Goal: Task Accomplishment & Management: Use online tool/utility

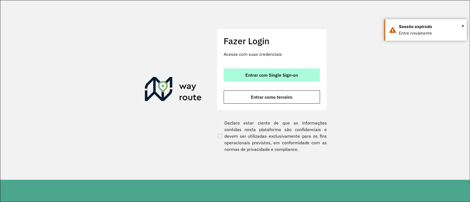
click at [286, 72] on button "Entrar com Single Sign-on" at bounding box center [272, 75] width 96 height 13
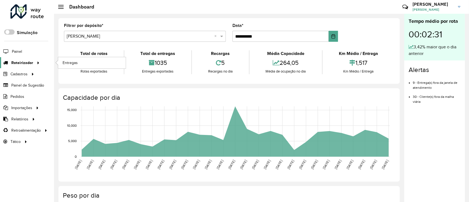
click at [26, 62] on span "Roteirizador" at bounding box center [22, 63] width 22 height 6
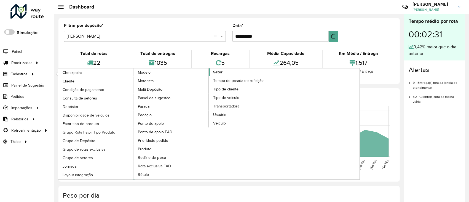
click at [224, 71] on link "Setor" at bounding box center [208, 124] width 151 height 111
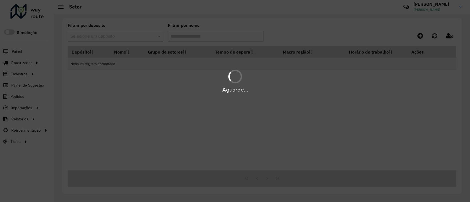
click at [180, 91] on div "Aguarde..." at bounding box center [235, 89] width 470 height 9
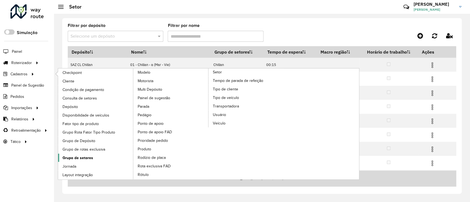
click at [90, 156] on span "Grupo de setores" at bounding box center [78, 158] width 31 height 6
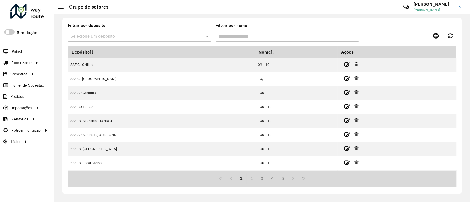
click at [121, 36] on input "text" at bounding box center [134, 36] width 127 height 7
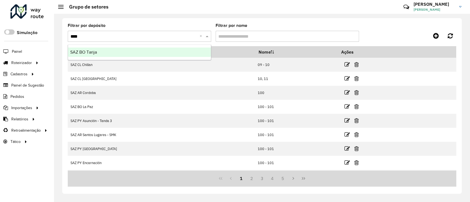
type input "*****"
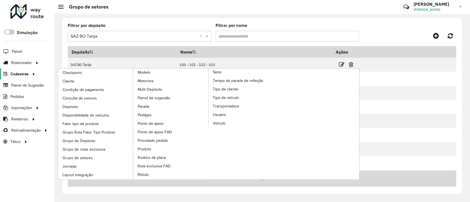
click at [20, 76] on span "Cadastros" at bounding box center [19, 74] width 18 height 6
click at [218, 72] on span "Setor" at bounding box center [217, 72] width 9 height 6
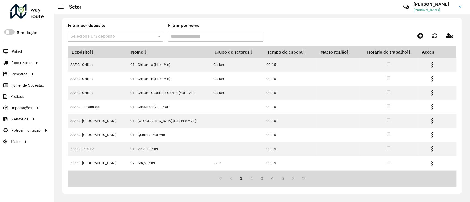
click at [130, 36] on input "text" at bounding box center [110, 36] width 79 height 7
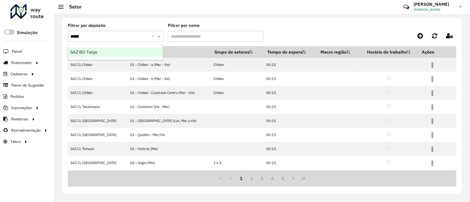
type input "******"
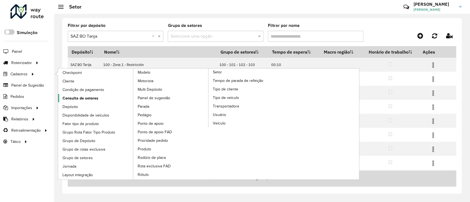
click at [101, 100] on link "Consulta de setores" at bounding box center [95, 98] width 75 height 8
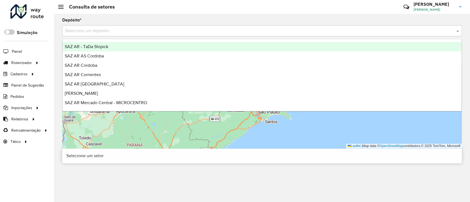
click at [138, 32] on input "text" at bounding box center [256, 31] width 383 height 7
type input "*****"
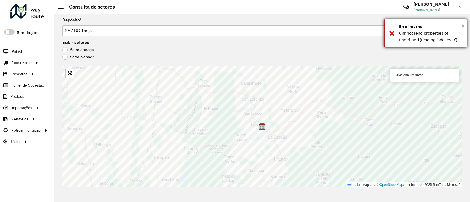
click at [464, 25] on span "×" at bounding box center [463, 26] width 3 height 6
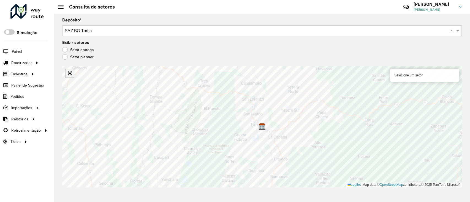
click at [73, 73] on link "Abrir mapa em tela cheia" at bounding box center [70, 73] width 8 height 8
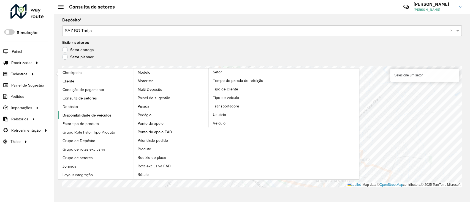
click at [96, 117] on span "Disponibilidade de veículos" at bounding box center [87, 116] width 49 height 6
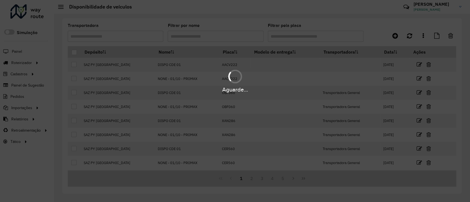
click at [402, 37] on div "Aguarde..." at bounding box center [235, 101] width 470 height 202
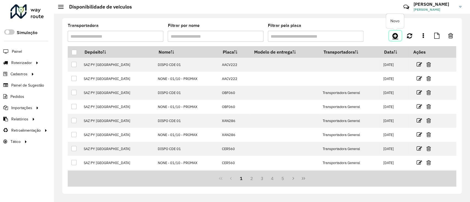
click at [397, 38] on icon at bounding box center [396, 36] width 6 height 7
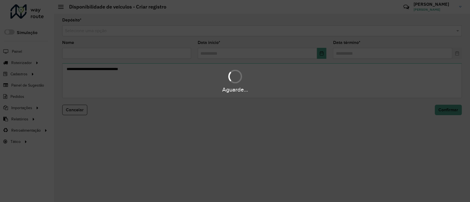
click at [310, 30] on div "Aguarde..." at bounding box center [235, 101] width 470 height 202
click at [310, 30] on hb-app "Aguarde... Pop-up bloqueado! Seu navegador bloqueou automáticamente a abertura …" at bounding box center [235, 101] width 470 height 202
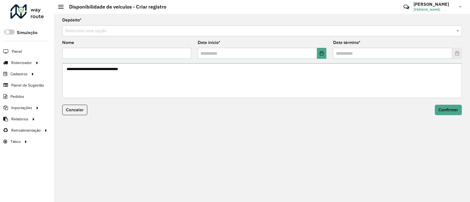
click at [310, 31] on input "text" at bounding box center [256, 31] width 383 height 7
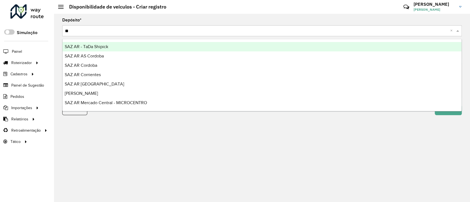
type input "***"
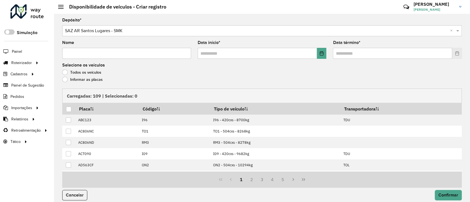
click at [167, 55] on input "Nome" at bounding box center [126, 53] width 129 height 11
type input "**********"
click at [319, 57] on button "Choose Date" at bounding box center [322, 53] width 10 height 11
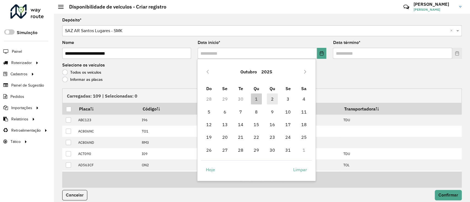
click at [270, 101] on span "2" at bounding box center [272, 99] width 11 height 11
type input "**********"
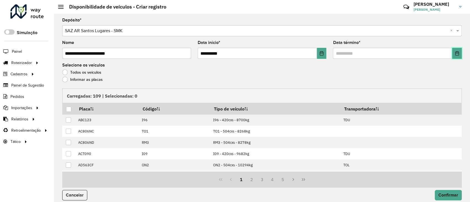
click at [456, 53] on icon "Choose Date" at bounding box center [457, 53] width 4 height 4
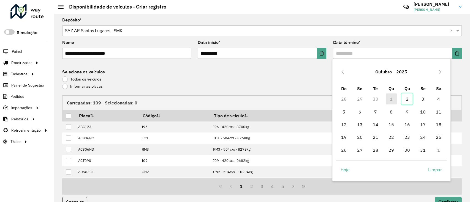
drag, startPoint x: 411, startPoint y: 97, endPoint x: 401, endPoint y: 99, distance: 10.0
click at [410, 98] on span "2" at bounding box center [407, 99] width 11 height 11
type input "**********"
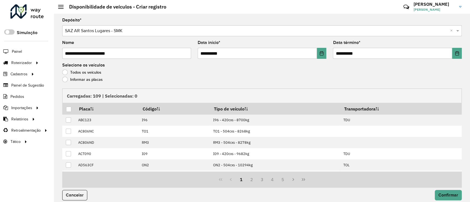
click at [80, 81] on label "Informar as placas" at bounding box center [82, 80] width 40 height 6
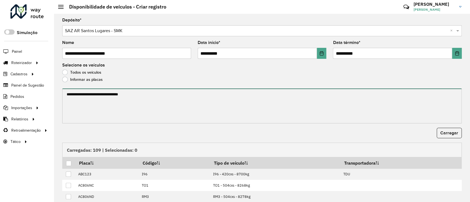
click at [77, 96] on textarea at bounding box center [262, 106] width 400 height 35
paste textarea "**********"
paste textarea "****** ****** ****** ****** ******* ******* ****** ****** ****** ****** ****** …"
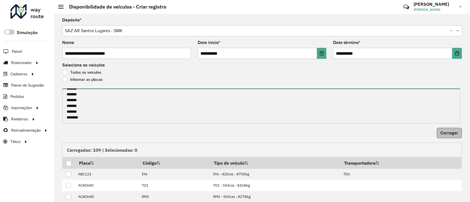
type textarea "**********"
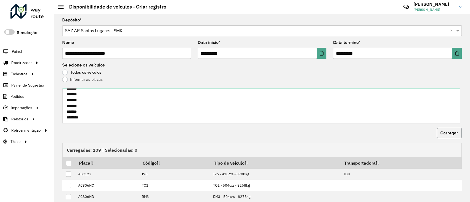
click at [449, 134] on span "Carregar" at bounding box center [449, 133] width 18 height 5
click at [68, 162] on div at bounding box center [68, 163] width 5 height 5
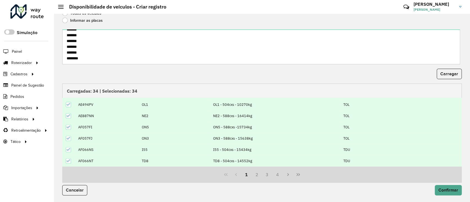
scroll to position [55, 0]
click at [451, 193] on span "Confirmar" at bounding box center [449, 190] width 20 height 5
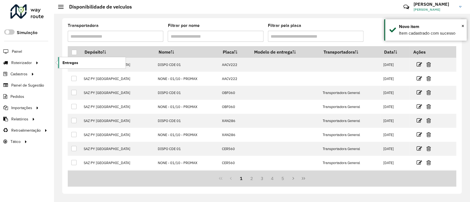
click at [83, 64] on link "Entregas" at bounding box center [91, 62] width 67 height 11
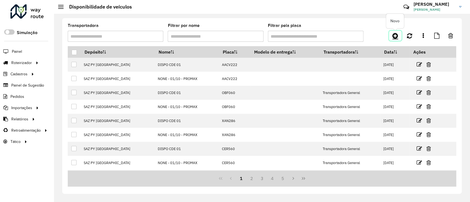
click at [391, 36] on link at bounding box center [395, 36] width 12 height 10
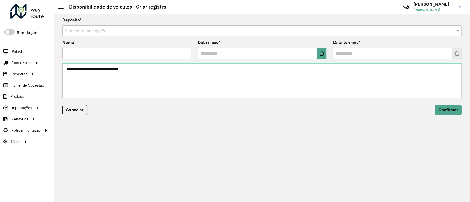
click at [126, 31] on input "text" at bounding box center [256, 31] width 383 height 7
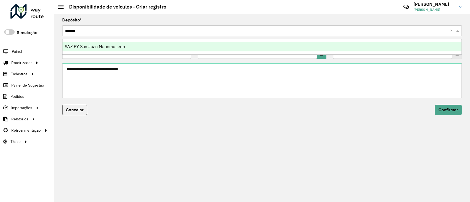
type input "*******"
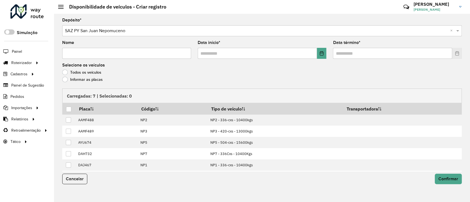
click at [174, 52] on input "Nome" at bounding box center [126, 53] width 129 height 11
type input "**********"
click at [322, 55] on icon "Choose Date" at bounding box center [322, 53] width 4 height 4
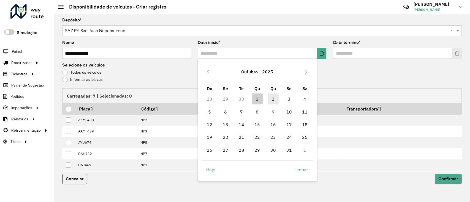
click at [275, 98] on span "2" at bounding box center [273, 99] width 11 height 11
type input "**********"
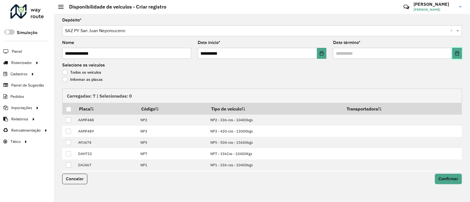
click at [456, 53] on icon "Choose Date" at bounding box center [457, 53] width 4 height 4
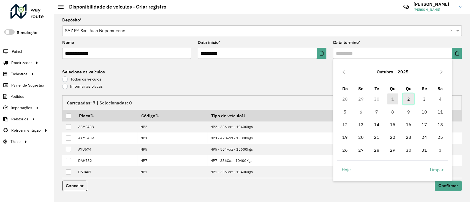
click at [407, 99] on span "2" at bounding box center [408, 99] width 11 height 11
type input "**********"
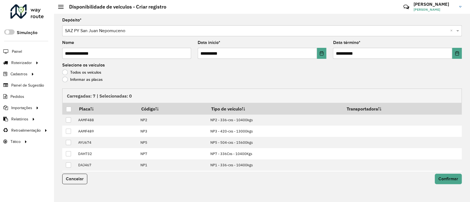
click at [85, 76] on div "Todos os veículos" at bounding box center [262, 74] width 400 height 7
click at [91, 96] on div "Carregadas: 7 | Selecionadas: 0" at bounding box center [262, 96] width 400 height 14
click at [90, 82] on label "Informar as placas" at bounding box center [82, 80] width 40 height 6
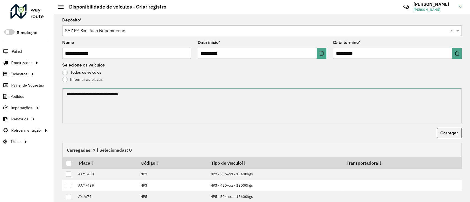
click at [94, 90] on textarea at bounding box center [262, 106] width 400 height 35
paste textarea "****** ******* ******* ****** ****** ******"
type textarea "****** ******* ******* ****** ****** ******"
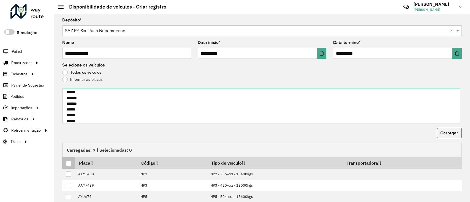
click at [65, 164] on th at bounding box center [68, 163] width 13 height 12
click at [68, 163] on div at bounding box center [68, 163] width 5 height 5
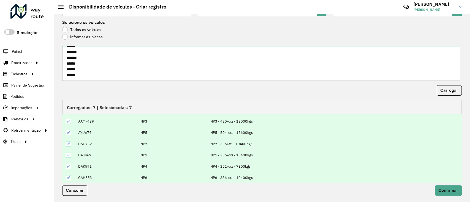
scroll to position [43, 0]
click at [444, 189] on span "Confirmar" at bounding box center [449, 190] width 20 height 5
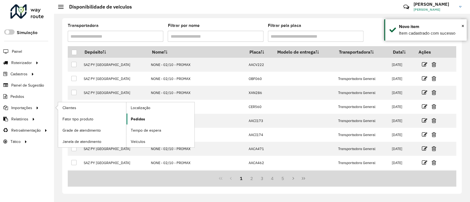
click at [146, 122] on link "Pedidos" at bounding box center [160, 119] width 68 height 11
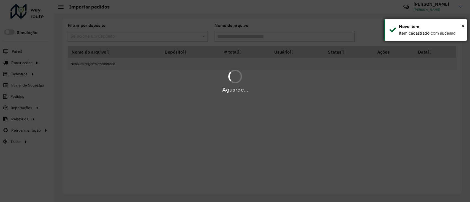
click at [465, 25] on div "× Novo item Item cadastrado com sucesso" at bounding box center [425, 29] width 83 height 21
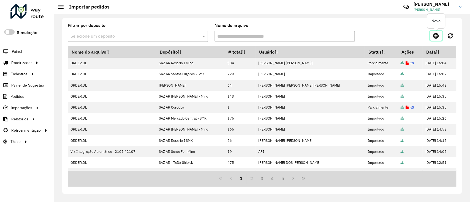
click at [436, 36] on icon at bounding box center [436, 36] width 6 height 7
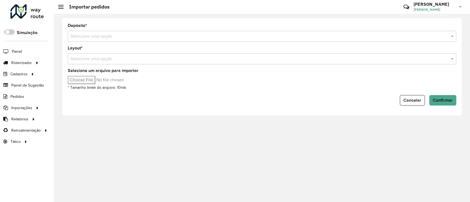
click at [117, 39] on input "text" at bounding box center [257, 36] width 372 height 7
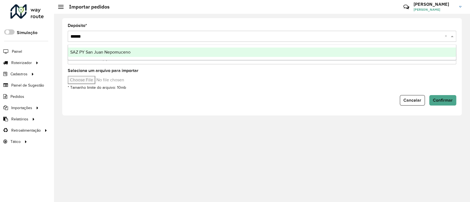
type input "*******"
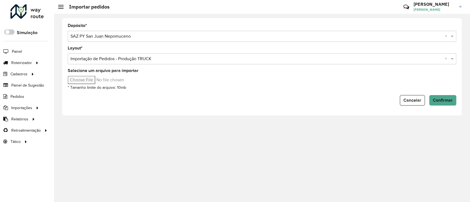
click at [93, 81] on input "Selecione um arquivo para importar" at bounding box center [115, 80] width 94 height 8
type input "**********"
click at [437, 100] on span "Confirmar" at bounding box center [443, 100] width 20 height 5
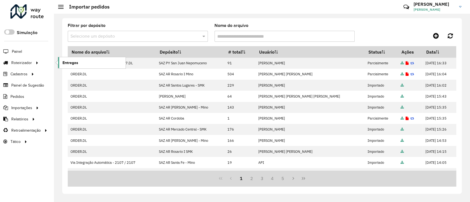
click at [75, 60] on span "Entregas" at bounding box center [71, 63] width 16 height 6
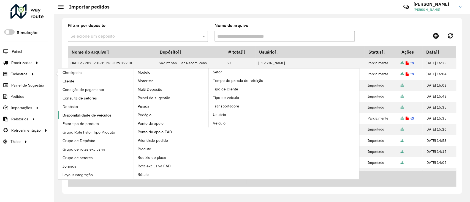
click at [83, 117] on span "Disponibilidade de veículos" at bounding box center [87, 116] width 49 height 6
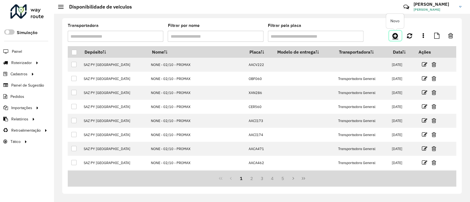
click at [398, 36] on icon at bounding box center [396, 36] width 6 height 7
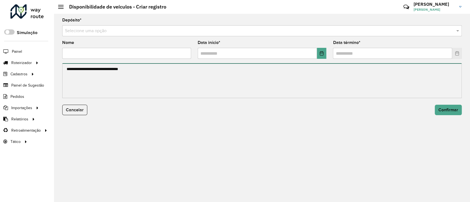
click at [353, 70] on textarea at bounding box center [262, 80] width 400 height 35
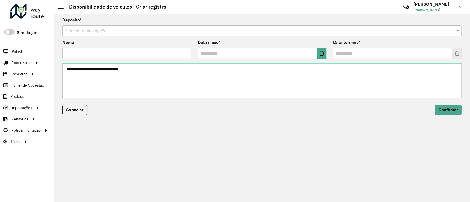
drag, startPoint x: 314, startPoint y: 30, endPoint x: 307, endPoint y: 27, distance: 7.5
click at [313, 30] on input "text" at bounding box center [256, 31] width 383 height 7
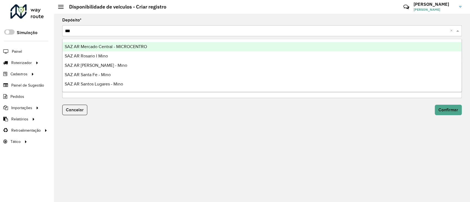
type input "****"
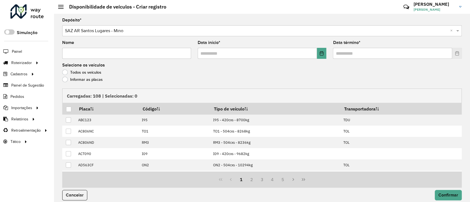
click at [154, 58] on input "Nome" at bounding box center [126, 53] width 129 height 11
type input "**********"
click at [324, 50] on button "Choose Date" at bounding box center [322, 53] width 10 height 11
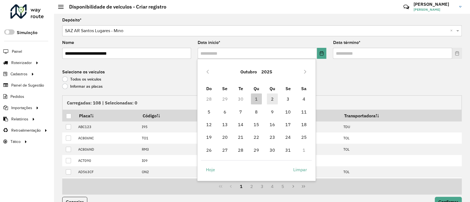
click at [270, 102] on span "2" at bounding box center [272, 99] width 11 height 11
type input "**********"
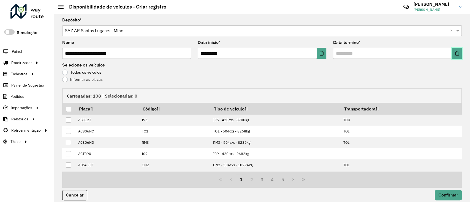
click at [456, 54] on icon "Choose Date" at bounding box center [457, 53] width 4 height 4
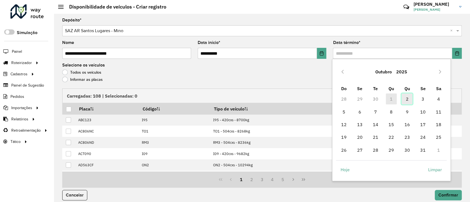
click at [402, 99] on span "2" at bounding box center [407, 99] width 11 height 11
type input "**********"
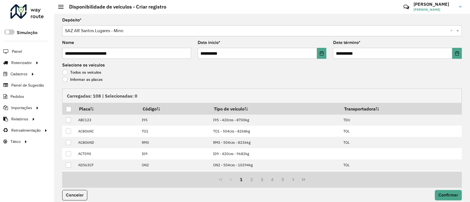
click at [96, 83] on div "Informar as placas" at bounding box center [262, 81] width 400 height 7
click at [93, 80] on label "Informar as placas" at bounding box center [82, 80] width 40 height 6
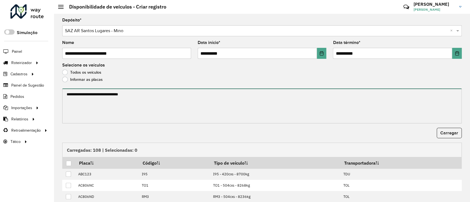
click at [93, 97] on textarea at bounding box center [262, 106] width 400 height 35
paste textarea "******* ******* ******* ******* ******* ****** ******* ******* ******* ****** *…"
paste textarea "******* ******* ******* ******* ******* *******"
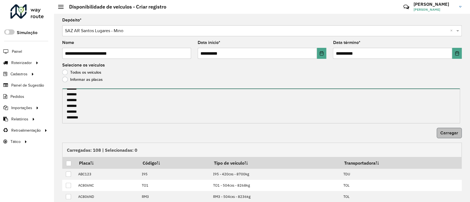
type textarea "******* ******* ******* ******* ******* ****** ******* ******* ******* ****** *…"
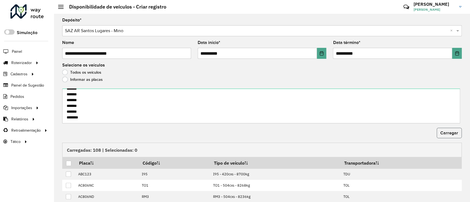
click at [447, 135] on span "Carregar" at bounding box center [449, 133] width 18 height 5
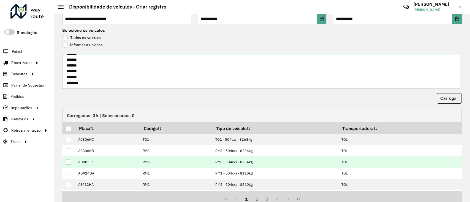
scroll to position [59, 0]
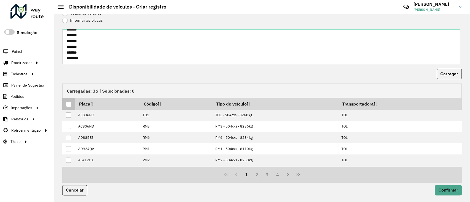
click at [70, 102] on div at bounding box center [68, 104] width 5 height 5
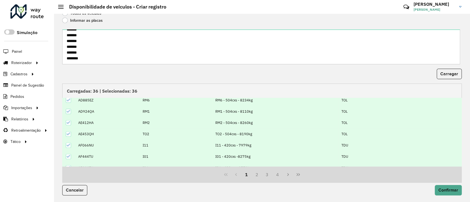
scroll to position [55, 0]
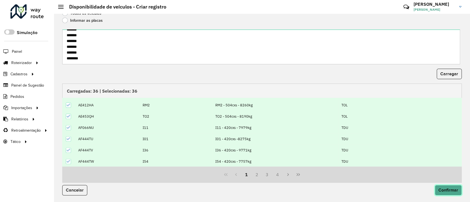
click at [450, 193] on span "Confirmar" at bounding box center [449, 190] width 20 height 5
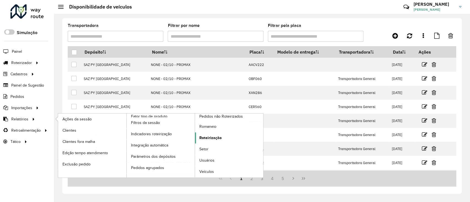
click at [198, 140] on link "Roteirização" at bounding box center [229, 138] width 68 height 11
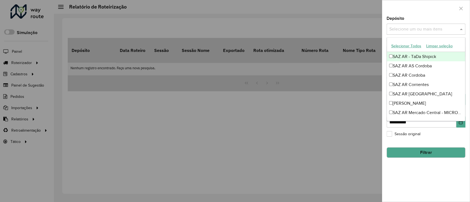
drag, startPoint x: 411, startPoint y: 28, endPoint x: 387, endPoint y: 42, distance: 27.7
click at [411, 27] on input "text" at bounding box center [423, 29] width 71 height 7
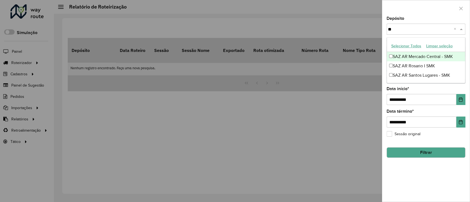
type input "***"
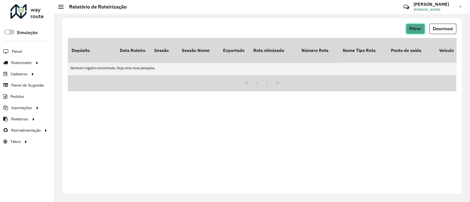
click at [415, 28] on span "Filtrar" at bounding box center [416, 28] width 12 height 5
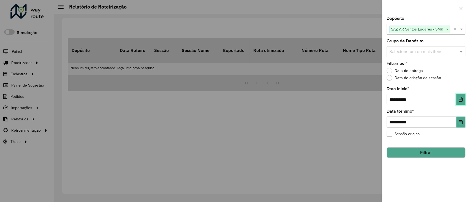
click at [457, 102] on button "Choose Date" at bounding box center [460, 99] width 9 height 11
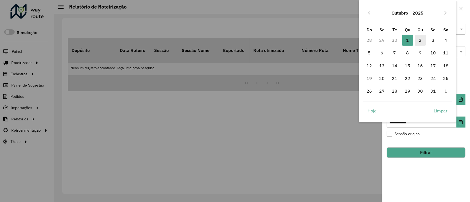
click at [420, 37] on span "2" at bounding box center [420, 40] width 11 height 11
type input "**********"
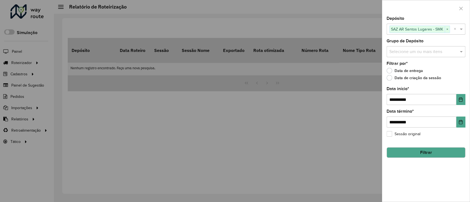
click at [410, 149] on button "Filtrar" at bounding box center [426, 153] width 79 height 10
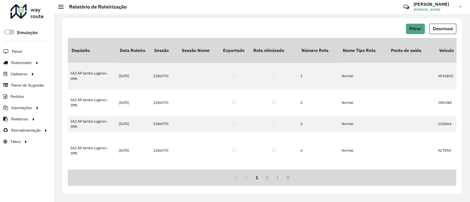
click at [431, 31] on button "Download" at bounding box center [442, 29] width 27 height 10
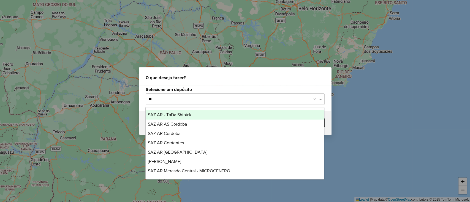
type input "***"
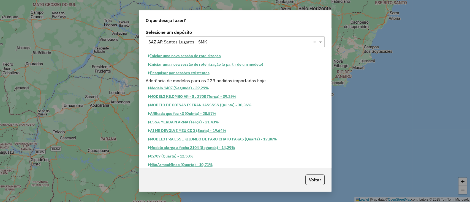
click at [174, 55] on button "Iniciar uma nova sessão de roteirização" at bounding box center [185, 56] width 78 height 9
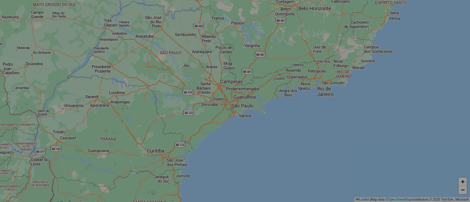
select select "*"
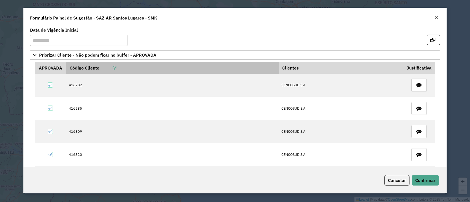
click at [116, 67] on icon at bounding box center [114, 68] width 4 height 4
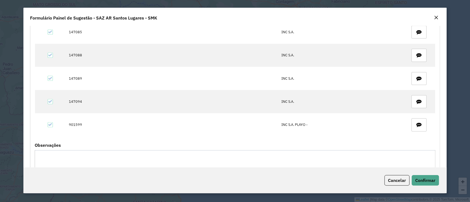
scroll to position [489, 0]
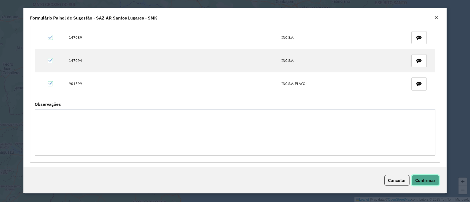
click at [434, 182] on span "Confirmar" at bounding box center [425, 181] width 20 height 6
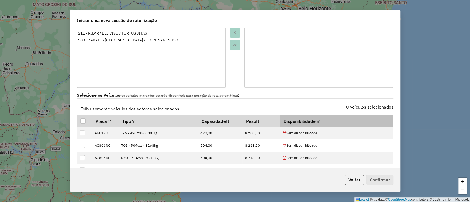
scroll to position [147, 0]
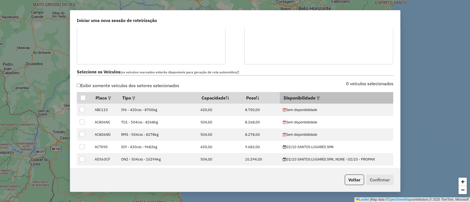
click at [317, 97] on em at bounding box center [318, 98] width 3 height 3
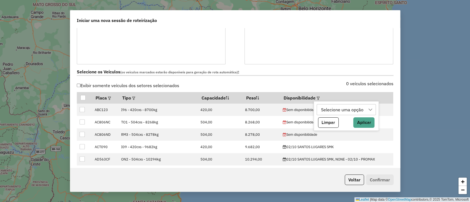
click at [321, 105] on div "Selecione uma opção" at bounding box center [342, 110] width 46 height 10
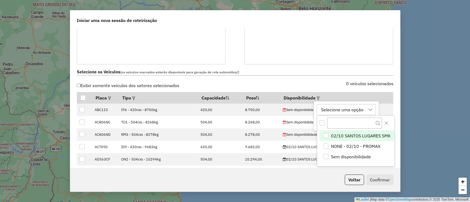
scroll to position [4, 25]
click at [338, 135] on span "02/10 SANTOS LUGARES SMK" at bounding box center [361, 136] width 60 height 7
click at [390, 122] on button "Close" at bounding box center [386, 123] width 9 height 9
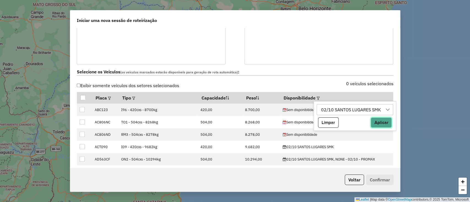
click at [385, 123] on button "Aplicar" at bounding box center [381, 123] width 21 height 10
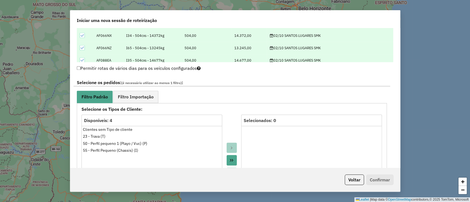
scroll to position [294, 0]
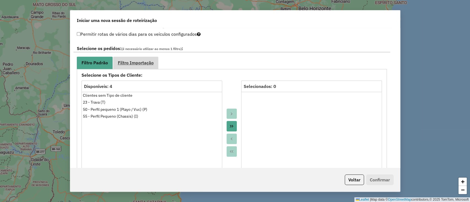
click at [142, 66] on link "Filtro Importação" at bounding box center [135, 63] width 45 height 12
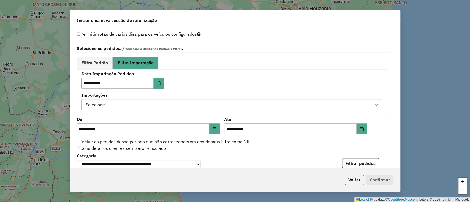
click at [131, 102] on div "Selecione" at bounding box center [228, 105] width 288 height 10
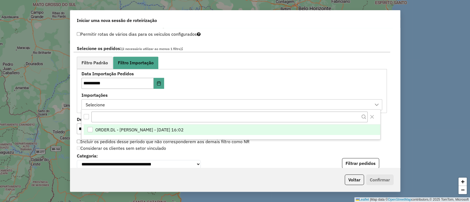
click at [148, 131] on span "ORDER.DL - BARBARA PAULOSSI BERTO - 01/10/2025 16:02" at bounding box center [139, 130] width 88 height 7
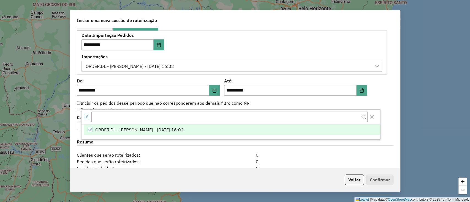
scroll to position [367, 0]
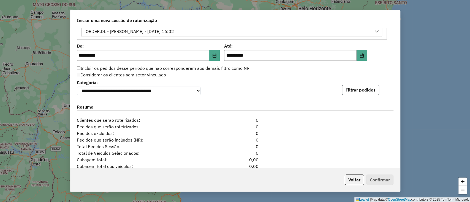
click at [356, 93] on button "Filtrar pedidos" at bounding box center [360, 90] width 37 height 10
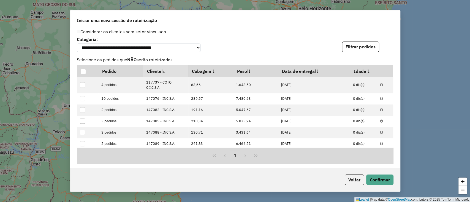
scroll to position [533, 0]
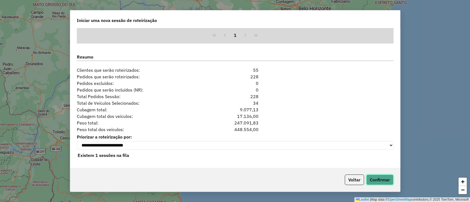
click at [383, 179] on button "Confirmar" at bounding box center [379, 180] width 27 height 10
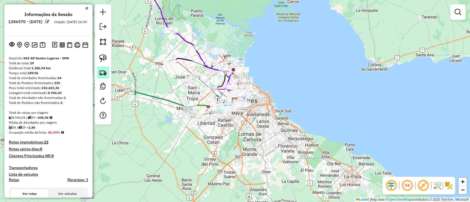
click at [101, 69] on img at bounding box center [103, 73] width 8 height 8
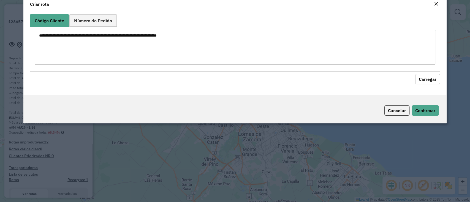
click at [109, 58] on textarea at bounding box center [235, 47] width 401 height 35
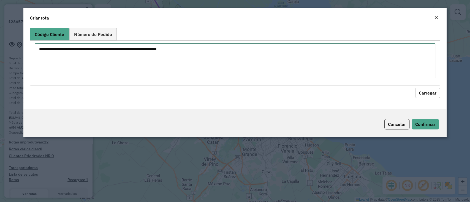
paste textarea "****** ****** ****** ****** ****** ****** ****** ****** ****** ****** ****** **…"
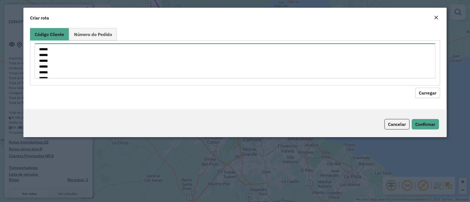
scroll to position [100, 0]
type textarea "****** ****** ****** ****** ****** ****** ****** ****** ****** ****** ****** **…"
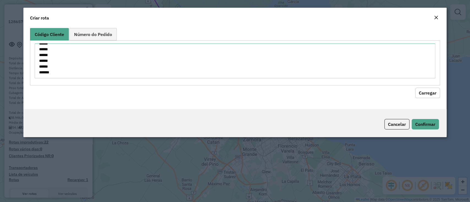
click at [435, 95] on button "Carregar" at bounding box center [427, 93] width 25 height 10
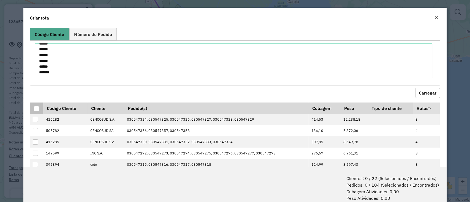
click at [36, 106] on div at bounding box center [36, 108] width 5 height 5
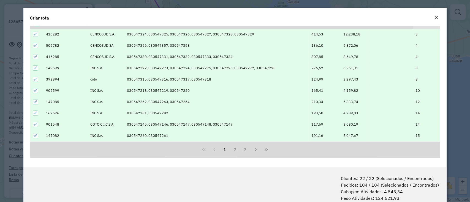
scroll to position [27, 0]
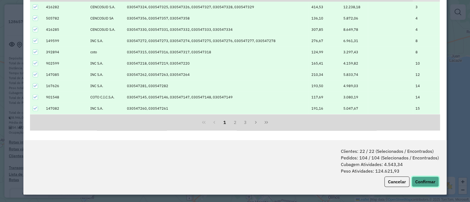
click at [423, 177] on button "Confirmar" at bounding box center [425, 182] width 27 height 10
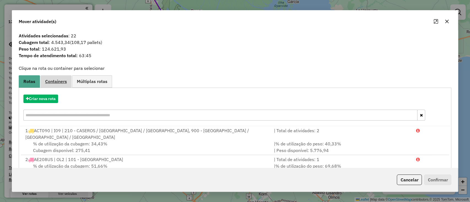
click at [58, 75] on link "Containers" at bounding box center [55, 81] width 31 height 12
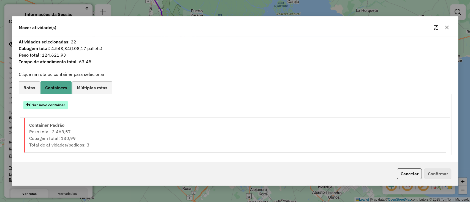
click at [62, 104] on button "Criar novo container" at bounding box center [45, 105] width 44 height 9
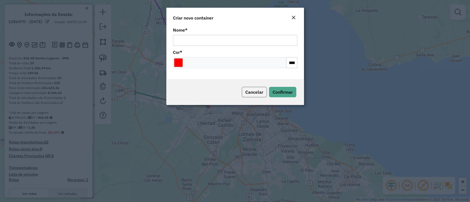
drag, startPoint x: 260, startPoint y: 93, endPoint x: 132, endPoint y: 84, distance: 128.4
click at [260, 93] on span "Cancelar" at bounding box center [254, 93] width 18 height 6
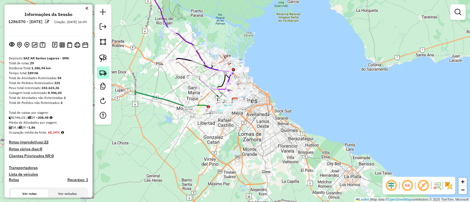
click at [101, 72] on img at bounding box center [103, 73] width 8 height 8
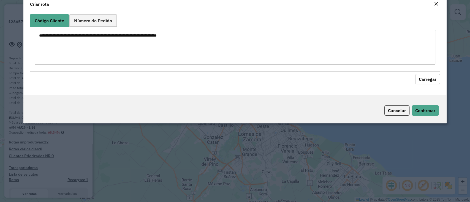
click at [111, 53] on textarea at bounding box center [235, 47] width 401 height 35
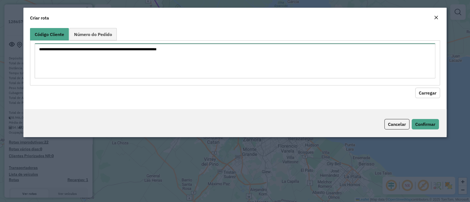
paste textarea "****** ****** ****** ****** ****** ****** ****** ****** ****** ****** ****** **…"
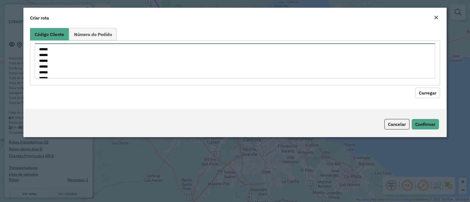
scroll to position [100, 0]
type textarea "****** ****** ****** ****** ****** ****** ****** ****** ****** ****** ****** **…"
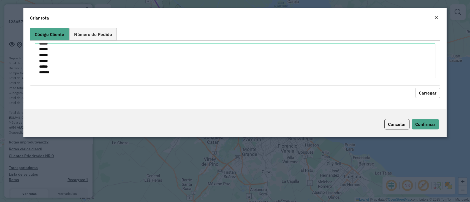
click at [432, 88] on button "Carregar" at bounding box center [427, 93] width 25 height 10
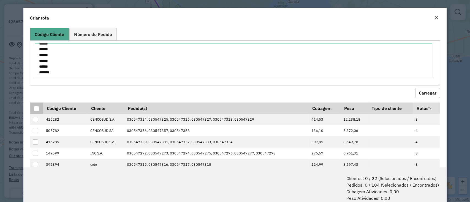
click at [37, 111] on div at bounding box center [36, 108] width 5 height 5
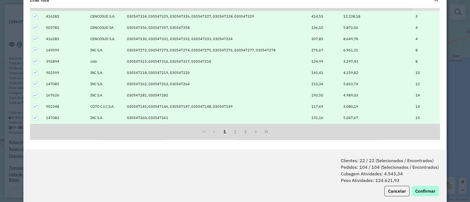
scroll to position [27, 0]
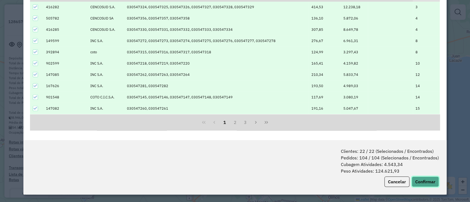
click at [413, 177] on button "Confirmar" at bounding box center [425, 182] width 27 height 10
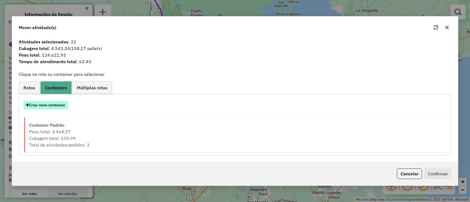
click at [47, 106] on button "Criar novo container" at bounding box center [45, 105] width 44 height 9
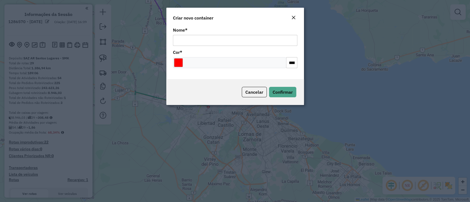
click at [199, 47] on div "Nome * Cor * *******" at bounding box center [235, 52] width 138 height 53
drag, startPoint x: 198, startPoint y: 42, endPoint x: 205, endPoint y: 47, distance: 8.2
click at [198, 42] on input "Nome *" at bounding box center [235, 40] width 125 height 11
drag, startPoint x: 178, startPoint y: 63, endPoint x: 189, endPoint y: 67, distance: 10.8
click at [179, 63] on input "Select a color" at bounding box center [178, 62] width 9 height 9
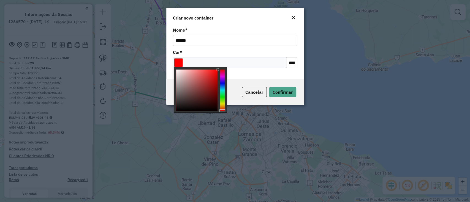
drag, startPoint x: 198, startPoint y: 42, endPoint x: 161, endPoint y: 39, distance: 37.3
click at [163, 39] on modal-container "Criar novo container Nome * ****** Cor * ******* Cancelar Confirmar" at bounding box center [235, 101] width 470 height 202
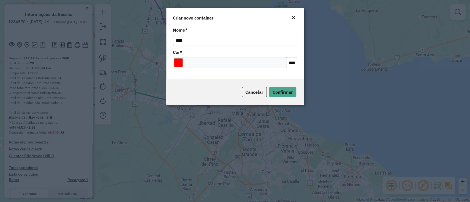
type input "**********"
click at [180, 64] on input "Select a color" at bounding box center [178, 62] width 9 height 9
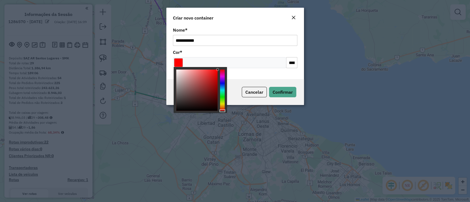
type input "*******"
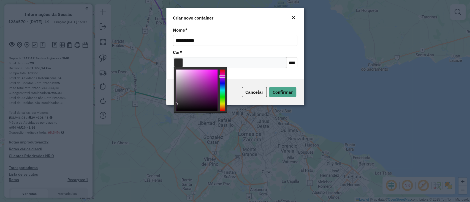
click at [176, 104] on div at bounding box center [196, 90] width 41 height 41
click at [285, 94] on span "Confirmar" at bounding box center [283, 93] width 20 height 6
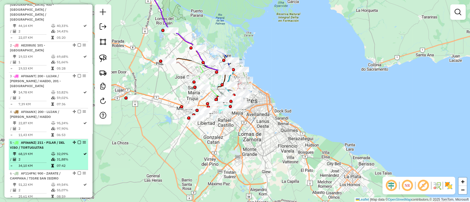
scroll to position [404, 0]
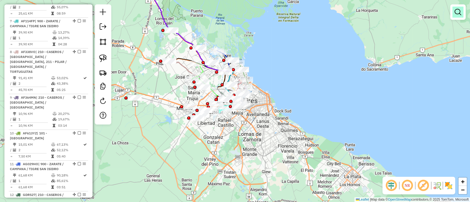
click at [458, 10] on em at bounding box center [458, 12] width 7 height 7
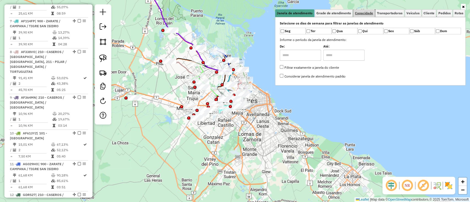
click at [362, 12] on span "Capacidade" at bounding box center [364, 13] width 18 height 3
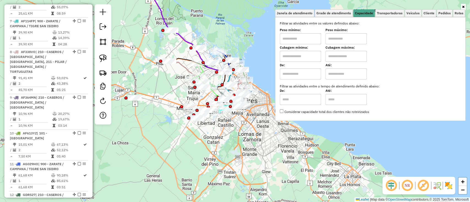
click at [306, 74] on input "text" at bounding box center [300, 74] width 41 height 11
click at [301, 56] on input "text" at bounding box center [300, 56] width 41 height 11
type input "****"
click at [337, 58] on input "text" at bounding box center [346, 56] width 41 height 11
type input "*****"
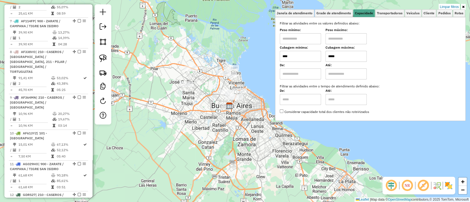
drag, startPoint x: 239, startPoint y: 117, endPoint x: 220, endPoint y: 131, distance: 23.3
click at [223, 131] on div "Limpar filtros Janela de atendimento Grade de atendimento Capacidade Transporta…" at bounding box center [235, 101] width 470 height 202
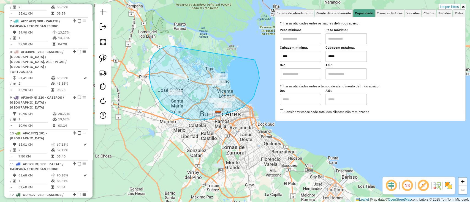
drag, startPoint x: 150, startPoint y: 69, endPoint x: 245, endPoint y: 41, distance: 98.9
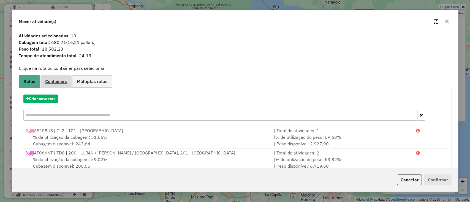
click at [55, 81] on span "Containers" at bounding box center [56, 81] width 22 height 4
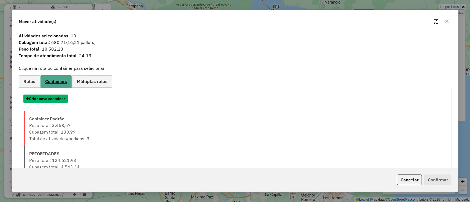
click at [50, 102] on button "Criar novo container" at bounding box center [45, 99] width 44 height 9
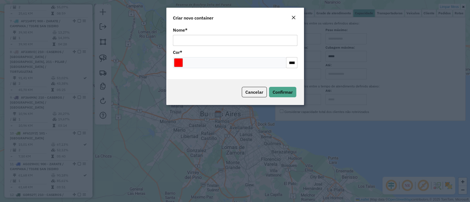
click at [213, 32] on div "Nome *" at bounding box center [235, 37] width 125 height 18
drag, startPoint x: 210, startPoint y: 40, endPoint x: 211, endPoint y: 45, distance: 4.8
click at [210, 40] on input "Nome *" at bounding box center [235, 40] width 125 height 11
type input "******"
click at [287, 94] on span "Confirmar" at bounding box center [283, 93] width 20 height 6
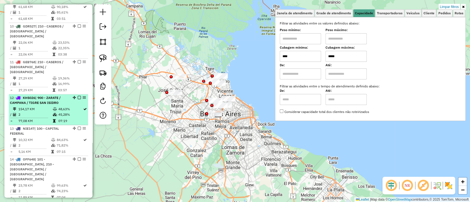
scroll to position [653, 0]
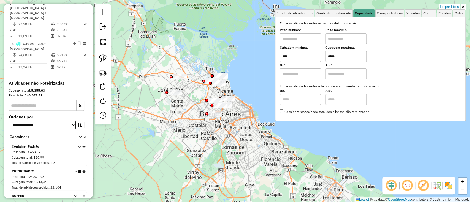
click at [82, 195] on icon at bounding box center [83, 205] width 3 height 21
click at [452, 6] on link "Limpar filtros" at bounding box center [449, 7] width 21 height 6
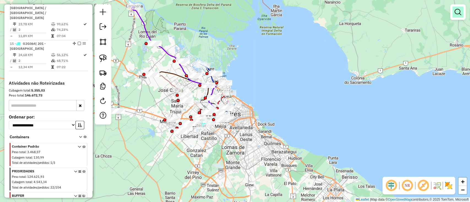
click at [453, 13] on link at bounding box center [458, 12] width 11 height 11
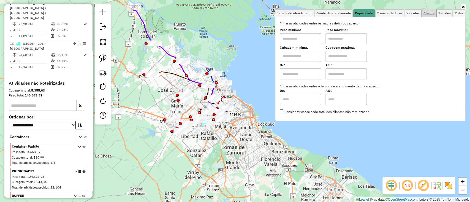
click at [431, 10] on link "Cliente" at bounding box center [429, 13] width 14 height 8
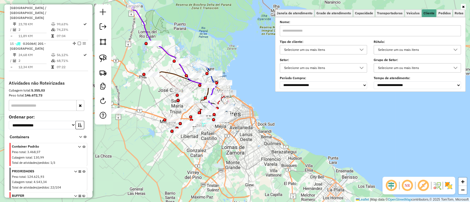
click at [310, 48] on div "Selecione um ou mais itens" at bounding box center [319, 49] width 74 height 9
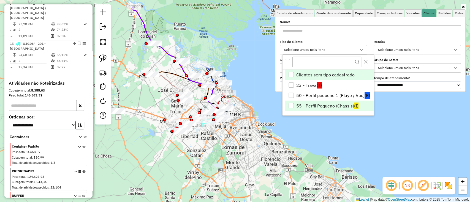
click at [320, 107] on li "55 - Perfil Pequeno (Chassis) (I)" at bounding box center [329, 106] width 89 height 10
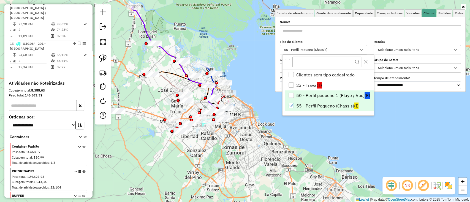
click at [321, 94] on li "50 - Perfil pequeno 1 (Playo / Vuc) (P)" at bounding box center [329, 96] width 89 height 10
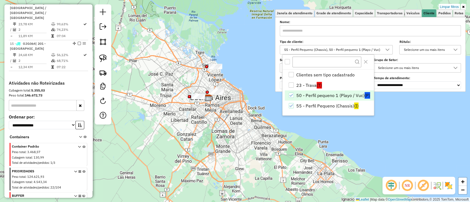
drag, startPoint x: 209, startPoint y: 90, endPoint x: 199, endPoint y: 79, distance: 14.3
click at [199, 80] on div "Rota 8 - Placa AF613YZ 901609 - INC S.A. Limpar filtros Janela de atendimento G…" at bounding box center [235, 101] width 470 height 202
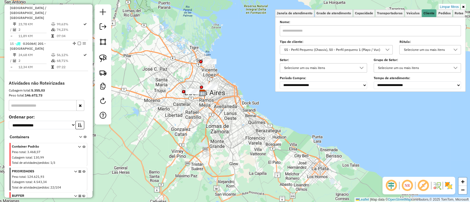
click at [448, 185] on img at bounding box center [448, 186] width 9 height 9
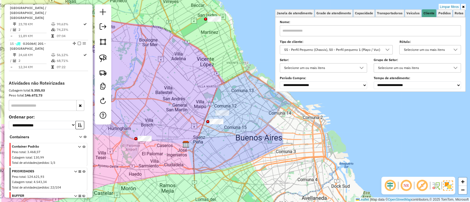
drag, startPoint x: 213, startPoint y: 90, endPoint x: 261, endPoint y: 94, distance: 48.6
click at [261, 94] on div "Limpar filtros Janela de atendimento Grade de atendimento Capacidade Transporta…" at bounding box center [235, 101] width 470 height 202
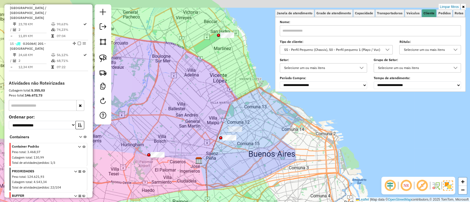
drag, startPoint x: 198, startPoint y: 105, endPoint x: 206, endPoint y: 117, distance: 13.9
click at [206, 117] on div "Limpar filtros Janela de atendimento Grade de atendimento Capacidade Transporta…" at bounding box center [235, 101] width 470 height 202
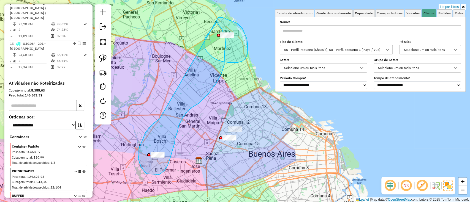
drag, startPoint x: 139, startPoint y: 155, endPoint x: 212, endPoint y: 17, distance: 156.6
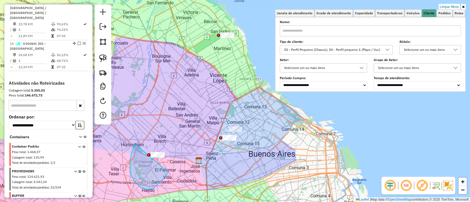
drag, startPoint x: 149, startPoint y: 190, endPoint x: 165, endPoint y: 135, distance: 57.3
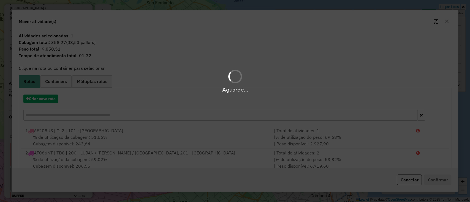
click at [51, 97] on div "Aguarde..." at bounding box center [235, 101] width 470 height 202
click at [44, 96] on div "Aguarde..." at bounding box center [235, 101] width 470 height 202
click at [40, 98] on div "Aguarde..." at bounding box center [235, 101] width 470 height 202
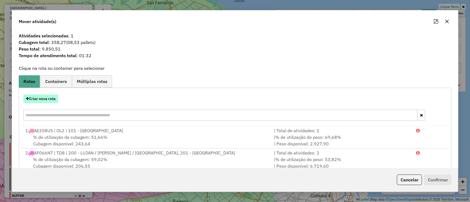
click at [40, 99] on button "Criar nova rota" at bounding box center [40, 99] width 35 height 9
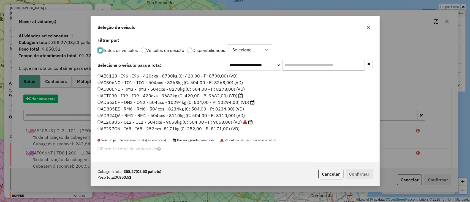
scroll to position [3, 2]
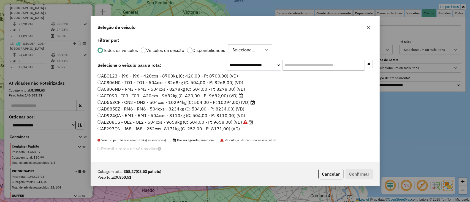
drag, startPoint x: 297, startPoint y: 65, endPoint x: 293, endPoint y: 67, distance: 3.6
click at [297, 66] on input "text" at bounding box center [323, 65] width 83 height 11
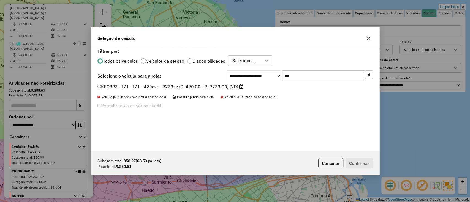
type input "***"
click at [219, 89] on label "KPQ393 - I71 - I71 - 420cxs - 9733kg (C: 420,00 - P: 9733,00) (VD)" at bounding box center [171, 86] width 146 height 7
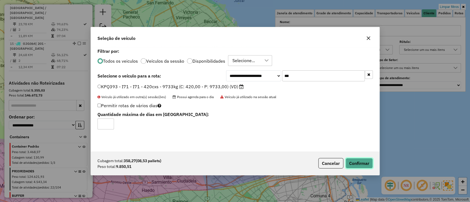
click at [359, 164] on button "Confirmar" at bounding box center [359, 163] width 27 height 10
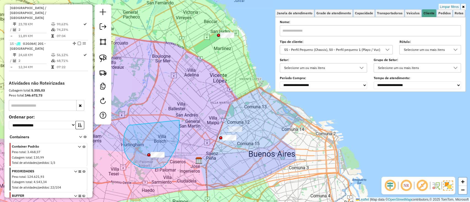
drag, startPoint x: 128, startPoint y: 127, endPoint x: 179, endPoint y: 120, distance: 51.7
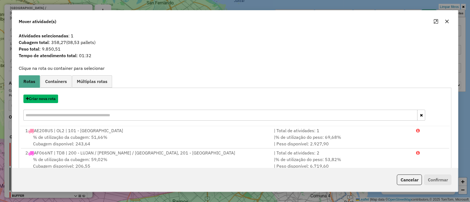
click at [46, 99] on button "Criar nova rota" at bounding box center [40, 99] width 35 height 9
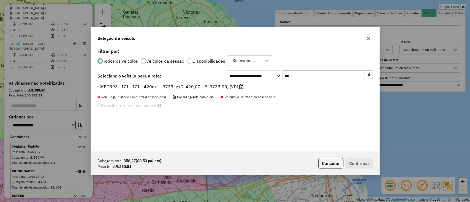
drag, startPoint x: 321, startPoint y: 73, endPoint x: 260, endPoint y: 74, distance: 60.9
click at [260, 74] on div "**********" at bounding box center [299, 76] width 147 height 11
type input "***"
click at [235, 85] on label "AG926DM - RM8 - RM8 - 504cxs - 11150kg (C: 504,00 - P: 11150,00) (VD)" at bounding box center [177, 86] width 159 height 7
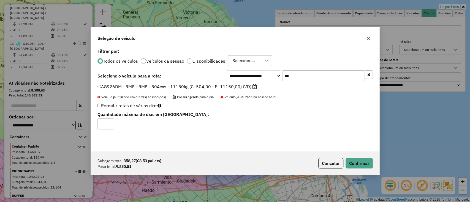
click at [350, 157] on div "Cubagem total: 358,27 (08,53 pallets) Peso total: 9.850,51 Cancelar Confirmar" at bounding box center [235, 164] width 289 height 24
click at [354, 158] on button "Confirmar" at bounding box center [359, 163] width 27 height 10
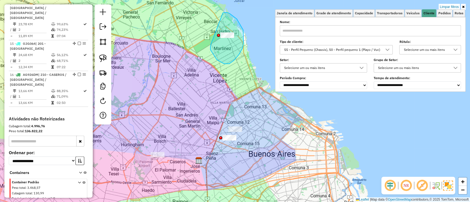
drag, startPoint x: 224, startPoint y: 64, endPoint x: 223, endPoint y: 13, distance: 50.4
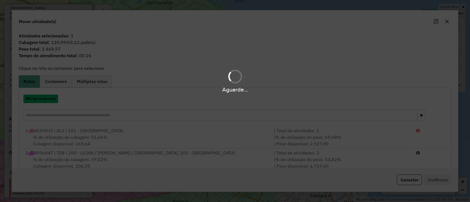
click at [46, 101] on button "Criar nova rota" at bounding box center [40, 99] width 35 height 9
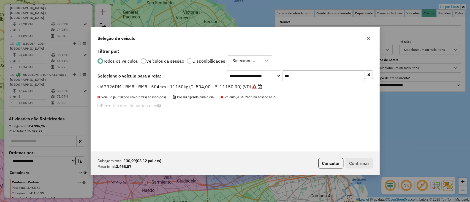
drag, startPoint x: 293, startPoint y: 74, endPoint x: 268, endPoint y: 75, distance: 25.1
click at [268, 75] on div "**********" at bounding box center [299, 76] width 147 height 11
type input "***"
click at [185, 84] on label "KPQ393 - I71 - I71 - 420cxs - 9733kg (C: 420,00 - P: 9733,00) (VD)" at bounding box center [171, 86] width 146 height 7
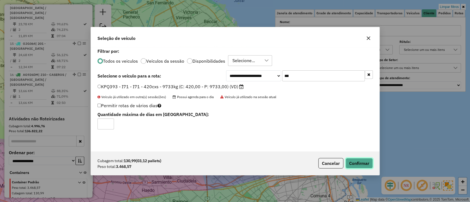
click at [357, 166] on button "Confirmar" at bounding box center [359, 163] width 27 height 10
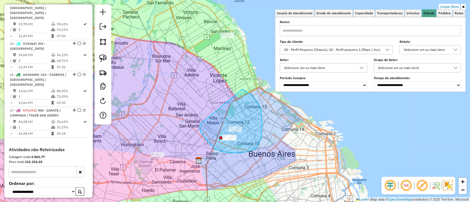
drag, startPoint x: 201, startPoint y: 132, endPoint x: 239, endPoint y: 89, distance: 58.4
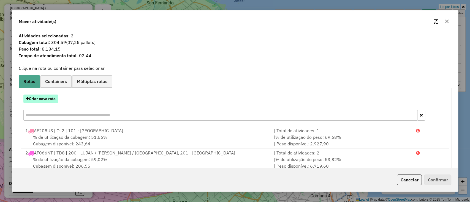
click at [46, 96] on button "Criar nova rota" at bounding box center [40, 99] width 35 height 9
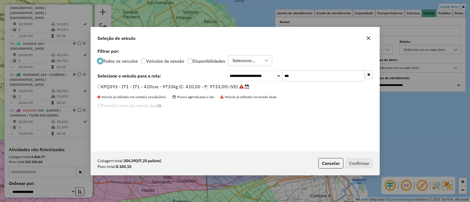
click at [372, 72] on button "button" at bounding box center [369, 75] width 8 height 9
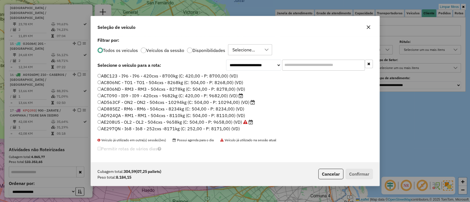
click at [181, 53] on p-radiobutton "Veículos da sessão" at bounding box center [163, 51] width 44 height 6
drag, startPoint x: 182, startPoint y: 55, endPoint x: 178, endPoint y: 52, distance: 5.3
click at [182, 55] on div "Todos os veiculos Veículos da sessão Disponibilidades Selecione..." at bounding box center [235, 49] width 275 height 11
click at [174, 51] on label "Veículos da sessão" at bounding box center [165, 50] width 38 height 4
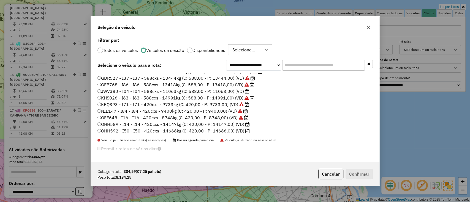
scroll to position [164, 0]
click at [217, 124] on label "OHH597 - I45 - I45 - 420cxs - 13980kg (C: 420,00 - P: 13980,00) (VD)" at bounding box center [174, 123] width 152 height 7
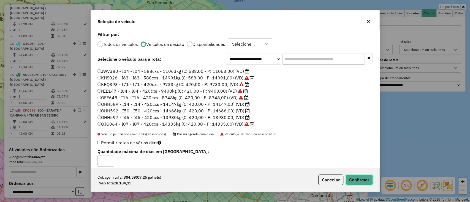
click at [370, 179] on button "Confirmar" at bounding box center [359, 180] width 27 height 10
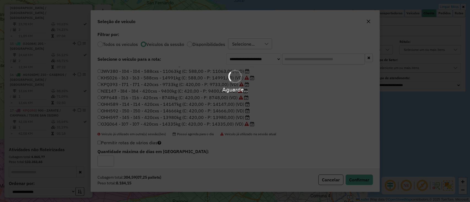
scroll to position [622, 0]
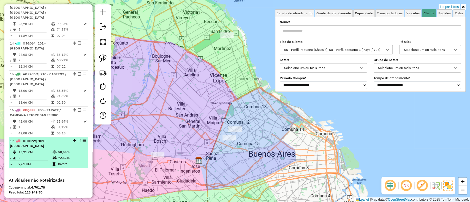
click at [79, 139] on em at bounding box center [79, 140] width 3 height 3
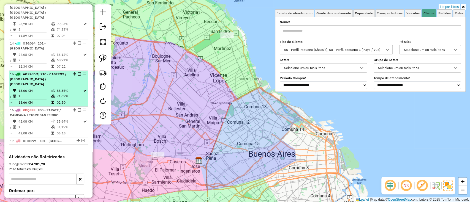
click at [62, 93] on td "71,09%" at bounding box center [69, 96] width 27 height 6
select select "**********"
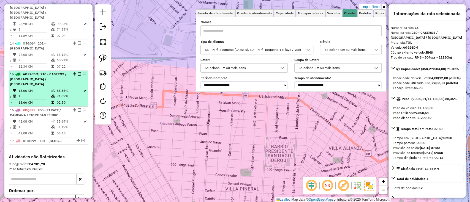
click at [78, 72] on em at bounding box center [79, 73] width 3 height 3
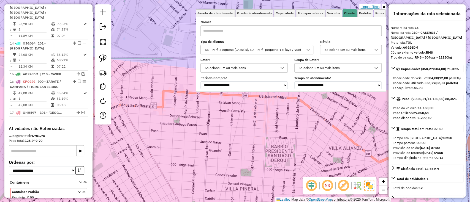
click at [376, 8] on link "Limpar filtros" at bounding box center [369, 7] width 21 height 6
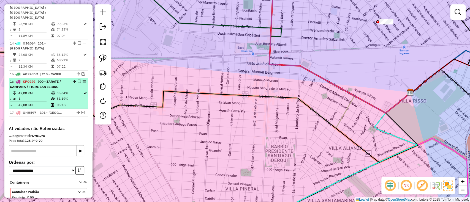
click at [70, 90] on td "35,64%" at bounding box center [69, 93] width 27 height 6
select select "**********"
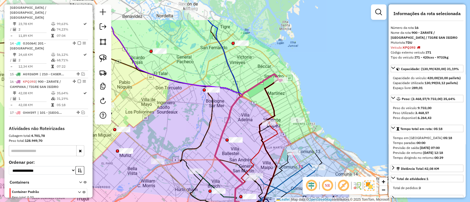
drag, startPoint x: 236, startPoint y: 106, endPoint x: 245, endPoint y: 127, distance: 22.2
click at [245, 132] on div "Janela de atendimento Grade de atendimento Capacidade Transportadoras Veículos …" at bounding box center [235, 101] width 470 height 202
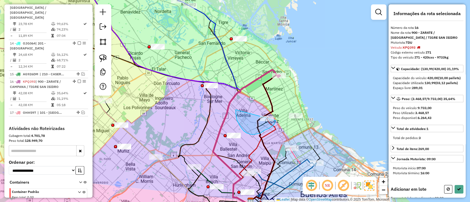
drag, startPoint x: 251, startPoint y: 135, endPoint x: 275, endPoint y: 104, distance: 38.8
select select "**********"
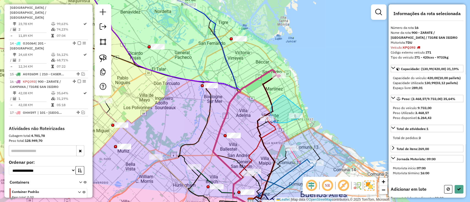
drag, startPoint x: 271, startPoint y: 107, endPoint x: 304, endPoint y: 107, distance: 32.5
select select "**********"
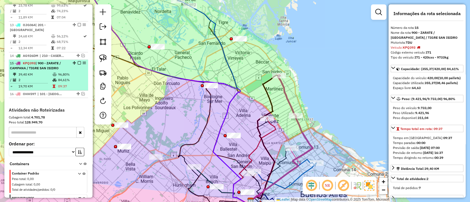
scroll to position [600, 0]
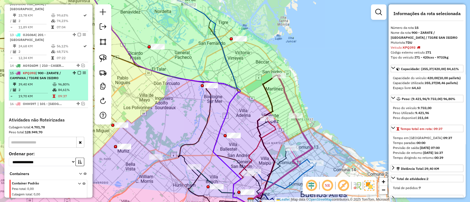
click at [78, 71] on em at bounding box center [79, 72] width 3 height 3
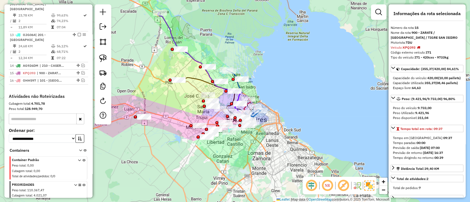
drag, startPoint x: 177, startPoint y: 103, endPoint x: 200, endPoint y: 105, distance: 23.2
click at [200, 105] on div "Janela de atendimento Grade de atendimento Capacidade Transportadoras Veículos …" at bounding box center [235, 101] width 470 height 202
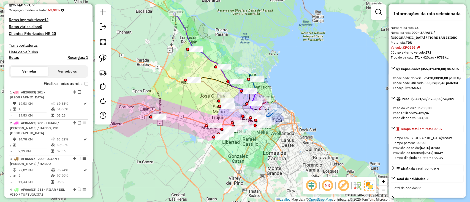
scroll to position [0, 0]
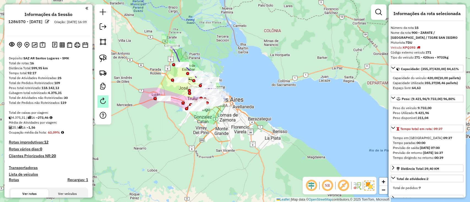
click at [101, 104] on em at bounding box center [103, 101] width 7 height 7
select select "*"
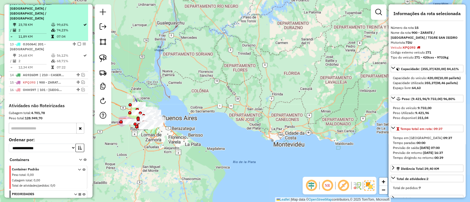
scroll to position [613, 0]
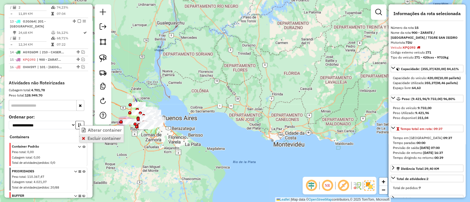
click at [89, 138] on span "Excluir container" at bounding box center [104, 138] width 33 height 4
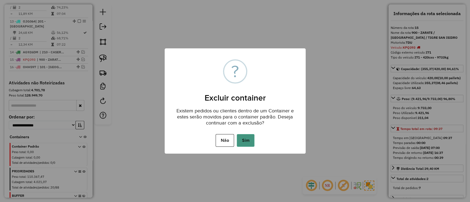
click at [245, 142] on button "Sim" at bounding box center [246, 140] width 18 height 13
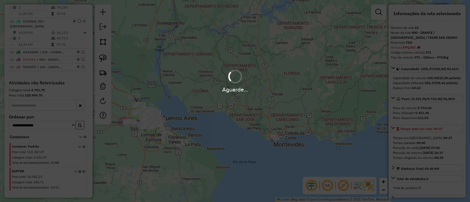
scroll to position [589, 0]
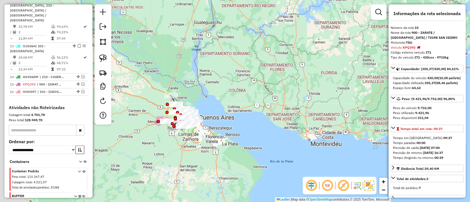
drag, startPoint x: 179, startPoint y: 128, endPoint x: 225, endPoint y: 127, distance: 46.0
click at [220, 127] on div "Janela de atendimento Grade de atendimento Capacidade Transportadoras Veículos …" at bounding box center [235, 101] width 470 height 202
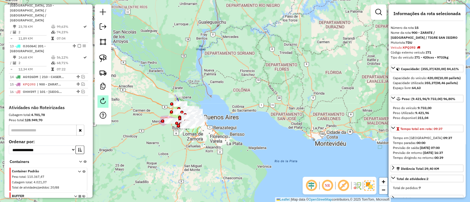
click at [105, 102] on em at bounding box center [103, 101] width 7 height 7
select select "*"
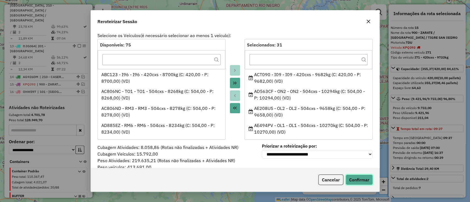
click at [356, 181] on button "Confirmar" at bounding box center [359, 180] width 27 height 10
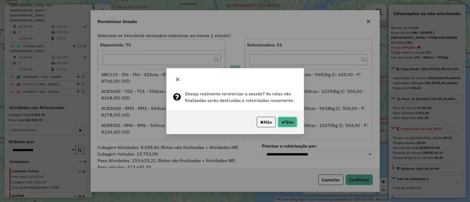
click at [278, 122] on button "Sim" at bounding box center [287, 122] width 19 height 10
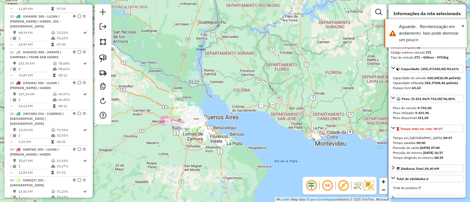
scroll to position [876, 0]
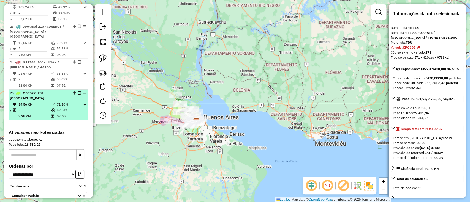
click at [46, 91] on span "| 201 - SAN JUSTO" at bounding box center [28, 95] width 36 height 9
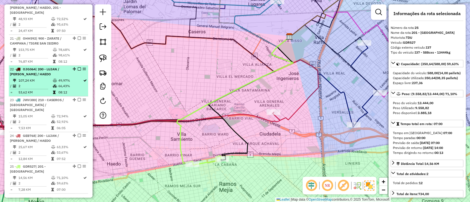
scroll to position [766, 0]
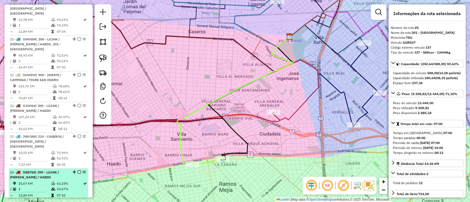
click at [66, 187] on td "53,67%" at bounding box center [69, 190] width 27 height 6
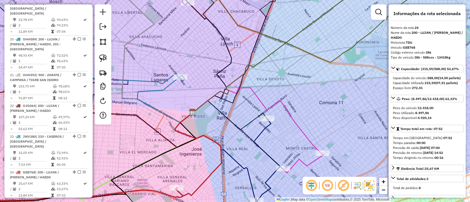
click at [265, 131] on icon at bounding box center [267, 161] width 26 height 84
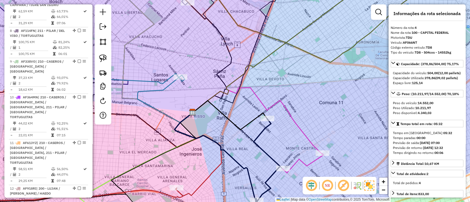
scroll to position [304, 0]
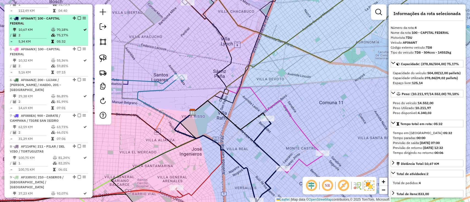
click at [78, 17] on em at bounding box center [79, 18] width 3 height 3
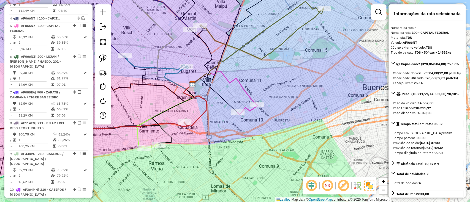
click at [244, 86] on icon at bounding box center [225, 88] width 65 height 33
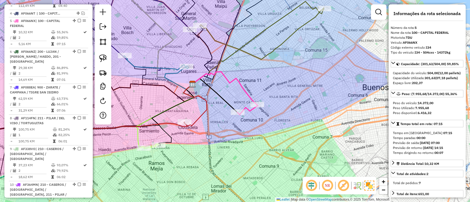
scroll to position [312, 0]
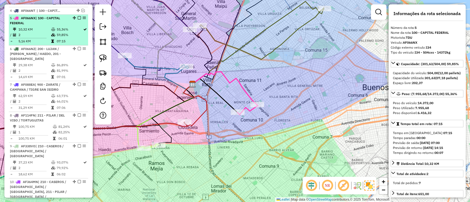
click at [78, 16] on em at bounding box center [79, 17] width 3 height 3
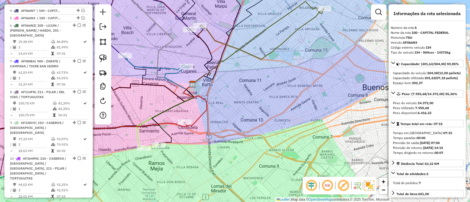
drag, startPoint x: 266, startPoint y: 48, endPoint x: 260, endPoint y: 97, distance: 49.4
click at [260, 97] on div "Janela de atendimento Grade de atendimento Capacidade Transportadoras Veículos …" at bounding box center [235, 101] width 470 height 202
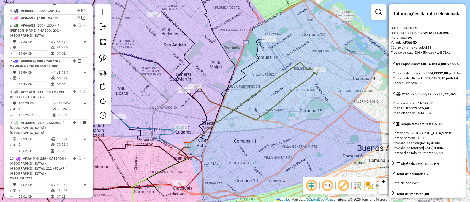
click at [260, 89] on icon at bounding box center [252, 103] width 131 height 83
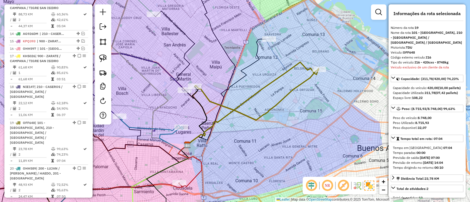
scroll to position [659, 0]
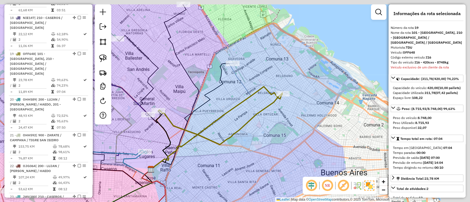
drag, startPoint x: 264, startPoint y: 80, endPoint x: 226, endPoint y: 103, distance: 44.6
click at [227, 105] on div "Janela de atendimento Grade de atendimento Capacidade Transportadoras Veículos …" at bounding box center [235, 101] width 470 height 202
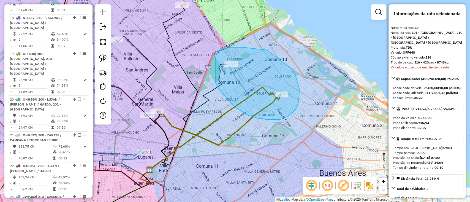
drag, startPoint x: 224, startPoint y: 49, endPoint x: 292, endPoint y: 69, distance: 71.1
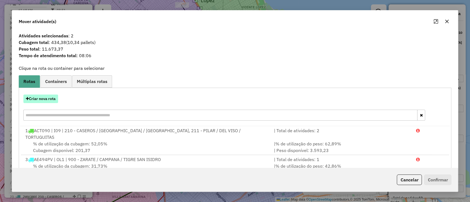
click at [48, 96] on button "Criar nova rota" at bounding box center [40, 99] width 35 height 9
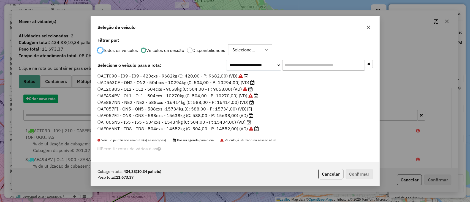
scroll to position [3, 2]
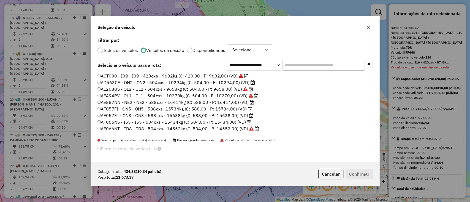
click at [198, 122] on label "AF066NS - I55 - I55 - 504cxs - 15434kg (C: 504,00 - P: 15434,00) (VD)" at bounding box center [175, 122] width 154 height 7
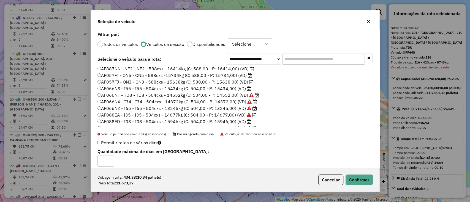
scroll to position [37, 0]
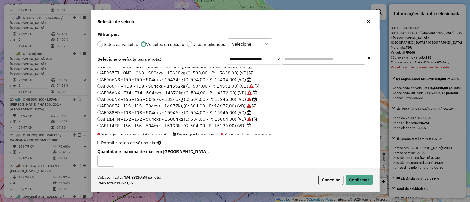
click at [358, 187] on div "Cubagem total: 434,38 (10,34 pallets) Peso total: 11.673,37 Cancelar Confirmar" at bounding box center [235, 180] width 289 height 24
click at [359, 186] on div "Cubagem total: 434,38 (10,34 pallets) Peso total: 11.673,37 Cancelar Confirmar" at bounding box center [235, 180] width 289 height 24
click at [357, 185] on button "Confirmar" at bounding box center [359, 180] width 27 height 10
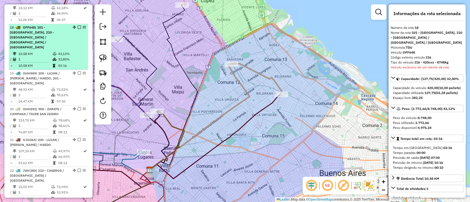
scroll to position [659, 0]
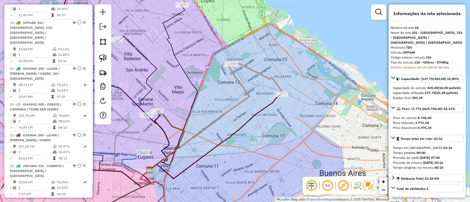
click at [242, 82] on icon at bounding box center [200, 117] width 100 height 107
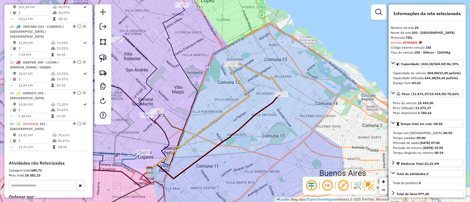
scroll to position [829, 0]
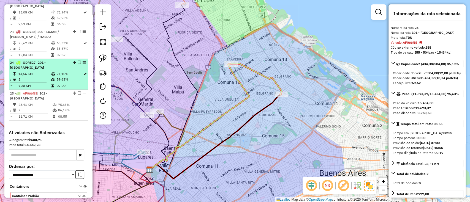
click at [78, 92] on em at bounding box center [79, 93] width 3 height 3
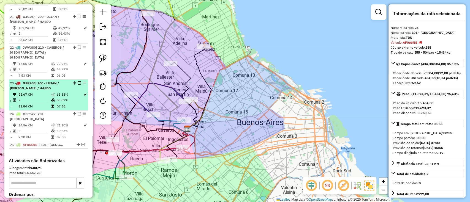
scroll to position [769, 0]
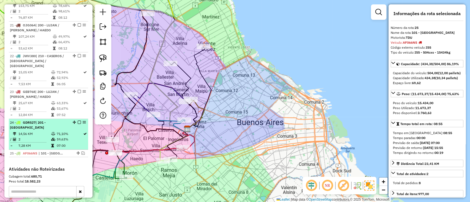
click at [63, 143] on td "07:00" at bounding box center [69, 146] width 27 height 6
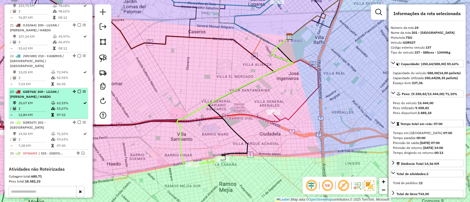
click at [53, 102] on icon at bounding box center [53, 103] width 4 height 3
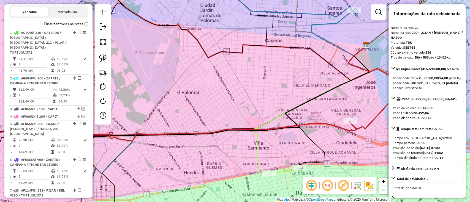
scroll to position [145, 0]
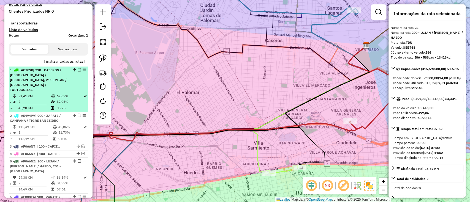
click at [53, 77] on span "| 210 - CASEROS / SAN MARTIN / BELLA VISTA, 211 - PILAR / DEL VISO / TORTUGUITAS" at bounding box center [38, 80] width 57 height 24
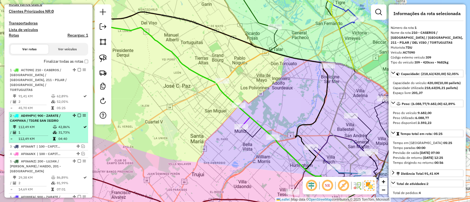
click at [45, 130] on td "1" at bounding box center [35, 133] width 34 height 6
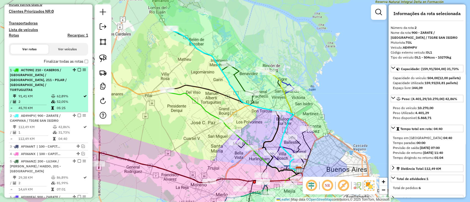
click at [52, 80] on span "| 210 - CASEROS / SAN MARTIN / BELLA VISTA, 211 - PILAR / DEL VISO / TORTUGUITAS" at bounding box center [38, 80] width 57 height 24
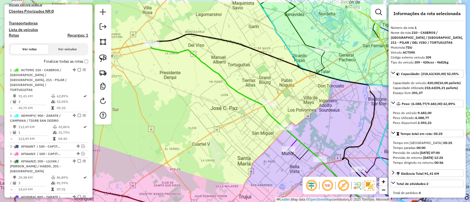
drag, startPoint x: 200, startPoint y: 121, endPoint x: 224, endPoint y: 129, distance: 24.7
click at [223, 129] on div "Janela de atendimento Grade de atendimento Capacidade Transportadoras Veículos …" at bounding box center [235, 101] width 470 height 202
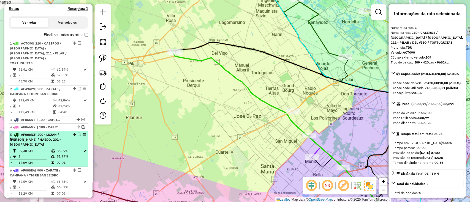
scroll to position [182, 0]
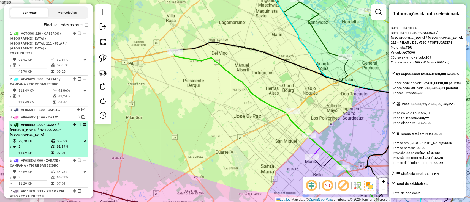
click at [29, 123] on li "5 - AF066NZ | 200 - LUJAN / RAMOS / HAEDO, 201 - SAN JUSTO 29,38 KM 86,89% / 2 …" at bounding box center [48, 139] width 79 height 36
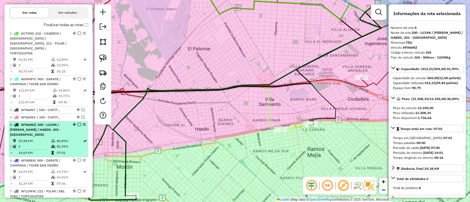
click at [79, 123] on div "5 - AF066NZ | 200 - LUJAN / RAMOS / HAEDO, 201 - SAN JUSTO" at bounding box center [48, 130] width 77 height 15
drag, startPoint x: 77, startPoint y: 113, endPoint x: 78, endPoint y: 116, distance: 3.4
click at [78, 123] on em at bounding box center [79, 124] width 3 height 3
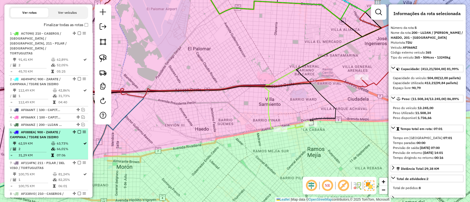
click at [75, 141] on td "63,73%" at bounding box center [69, 144] width 27 height 6
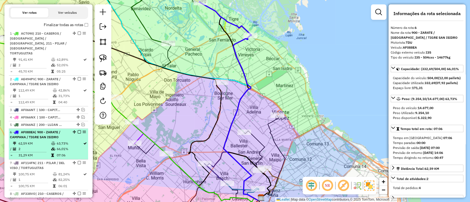
click at [78, 131] on em at bounding box center [79, 132] width 3 height 3
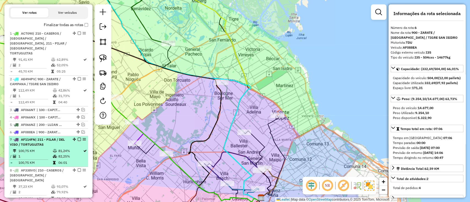
click at [69, 154] on td "82,25%" at bounding box center [70, 157] width 25 height 6
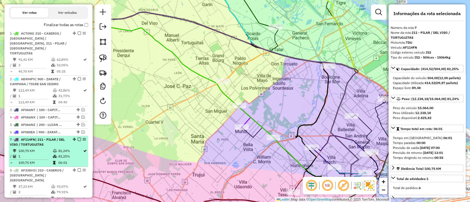
click at [78, 138] on em at bounding box center [79, 139] width 3 height 3
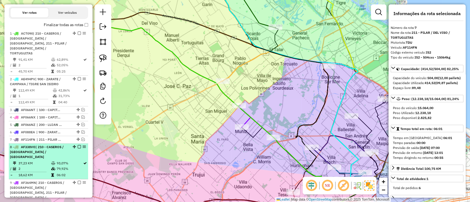
click at [73, 166] on td "79,92%" at bounding box center [69, 169] width 27 height 6
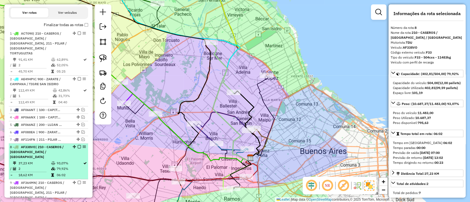
click at [78, 145] on em at bounding box center [79, 146] width 3 height 3
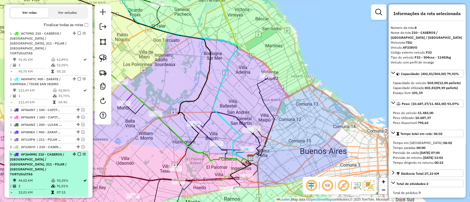
click at [68, 178] on td "92,25%" at bounding box center [69, 181] width 27 height 6
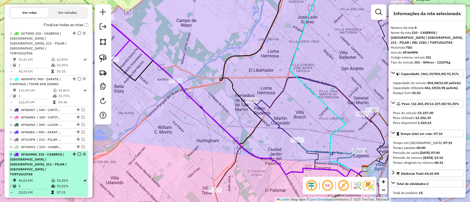
click at [78, 153] on em at bounding box center [79, 154] width 3 height 3
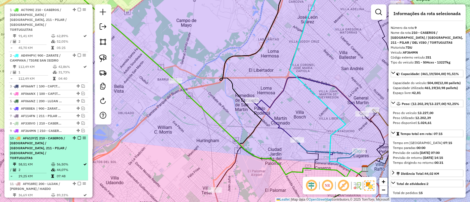
scroll to position [218, 0]
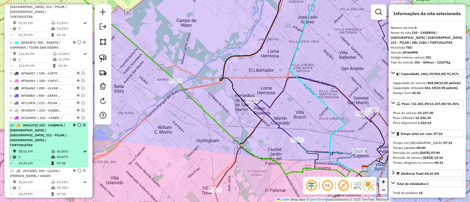
click at [71, 149] on td "56,50%" at bounding box center [69, 152] width 27 height 6
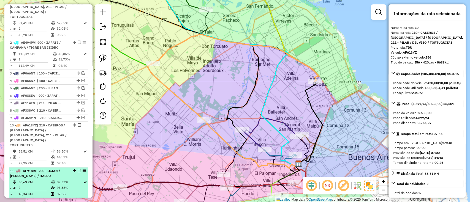
click at [68, 169] on div "11 - AF918RI | 200 - LUJAN / RAMOS / HAEDO" at bounding box center [48, 174] width 77 height 10
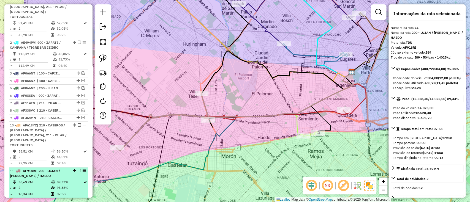
drag, startPoint x: 77, startPoint y: 149, endPoint x: 61, endPoint y: 156, distance: 16.9
click at [61, 169] on div "11 - AF918RI | 200 - LUJAN / RAMOS / HAEDO" at bounding box center [48, 174] width 77 height 10
click at [57, 168] on li "11 - AF918RI | 200 - LUJAN / RAMOS / HAEDO 36,69 KM 89,33% / 2 95,38% = 18,34 K…" at bounding box center [48, 183] width 79 height 31
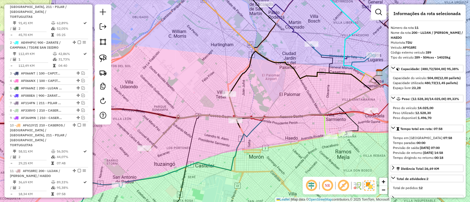
drag, startPoint x: 151, startPoint y: 143, endPoint x: 165, endPoint y: 143, distance: 14.0
click at [165, 143] on div "Janela de atendimento Grade de atendimento Capacidade Transportadoras Veículos …" at bounding box center [235, 101] width 470 height 202
click at [141, 151] on div at bounding box center [144, 149] width 14 height 6
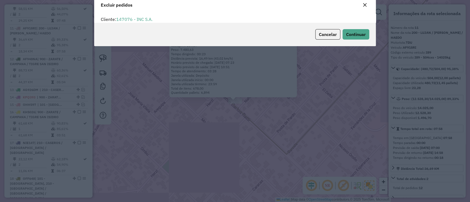
scroll to position [19, 0]
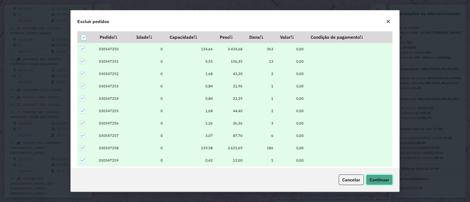
click at [390, 182] on button "Continuar" at bounding box center [379, 180] width 27 height 10
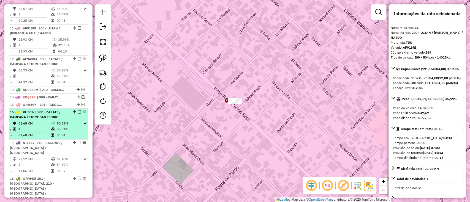
click at [40, 126] on td "1" at bounding box center [34, 129] width 33 height 6
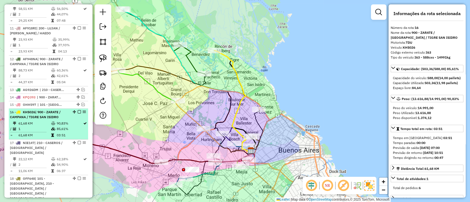
click at [78, 110] on em at bounding box center [79, 111] width 3 height 3
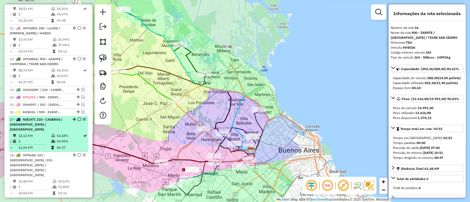
click at [72, 139] on td "54,90%" at bounding box center [69, 142] width 27 height 6
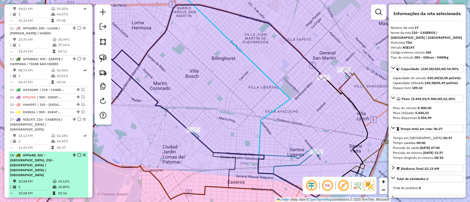
click at [70, 153] on div "18 - OFF648 | 101 - CAPITAL FEDERAL NORTE, 210 - CASEROS / SAN MARTIN / BELLA V…" at bounding box center [48, 165] width 77 height 25
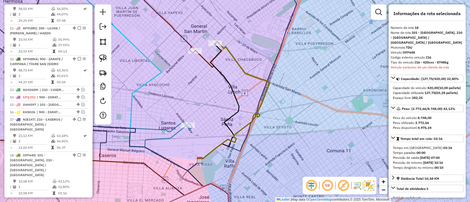
click at [73, 199] on div "19 - OHH589 | 200 - LUJAN / RAMOS / HAEDO, 201 - SAN JUSTO" at bounding box center [48, 206] width 77 height 15
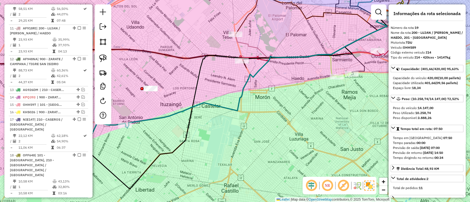
click at [76, 199] on div at bounding box center [77, 200] width 17 height 3
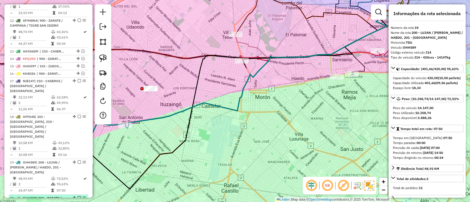
scroll to position [434, 0]
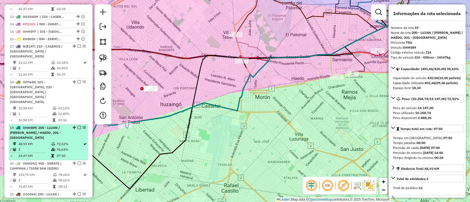
click at [79, 126] on em at bounding box center [79, 127] width 3 height 3
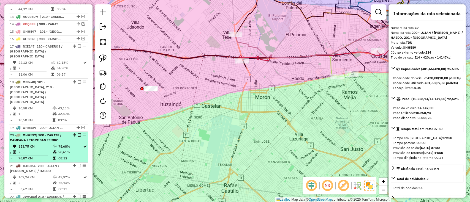
click at [72, 156] on td "08:12" at bounding box center [70, 159] width 25 height 6
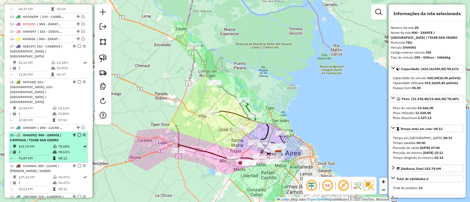
click at [78, 134] on em at bounding box center [79, 135] width 3 height 3
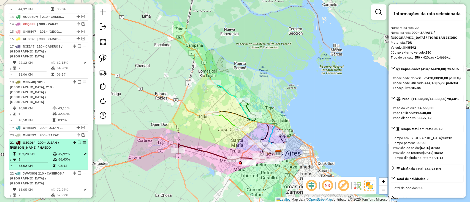
click at [74, 151] on td "49,97%" at bounding box center [70, 154] width 25 height 6
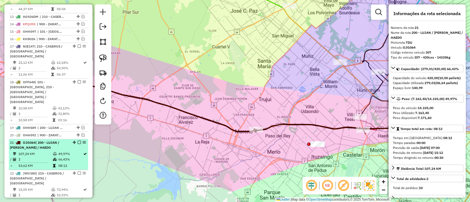
click at [78, 141] on em at bounding box center [79, 142] width 3 height 3
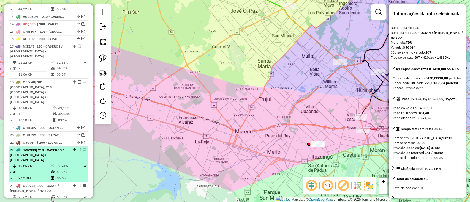
click at [72, 169] on td "52,92%" at bounding box center [69, 172] width 27 height 6
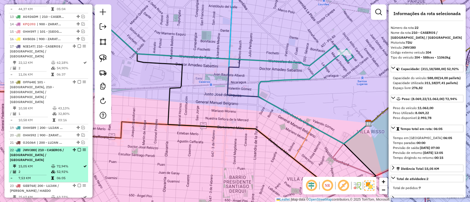
click at [78, 148] on em at bounding box center [79, 149] width 3 height 3
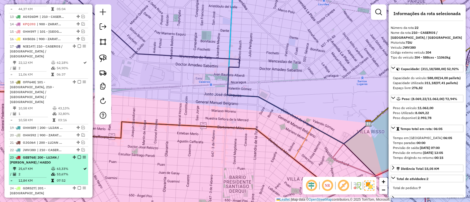
click at [74, 166] on td "63,33%" at bounding box center [69, 169] width 27 height 6
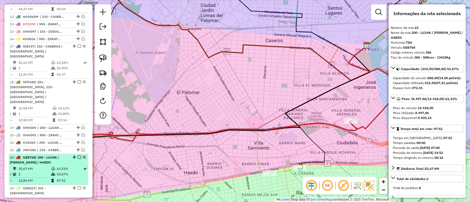
click at [79, 156] on em at bounding box center [79, 157] width 3 height 3
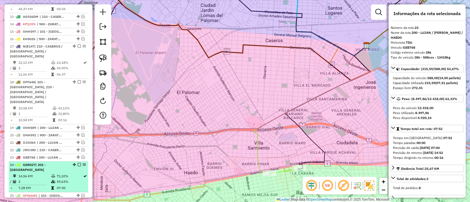
click at [72, 174] on td "71,10%" at bounding box center [69, 177] width 27 height 6
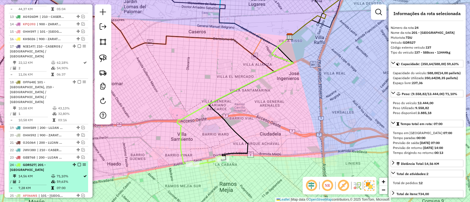
click at [78, 163] on em at bounding box center [79, 164] width 3 height 3
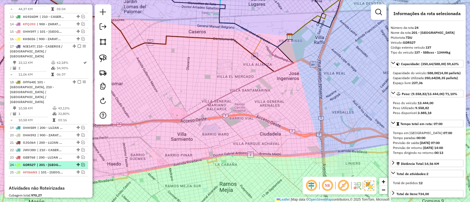
click at [82, 163] on em at bounding box center [83, 164] width 3 height 3
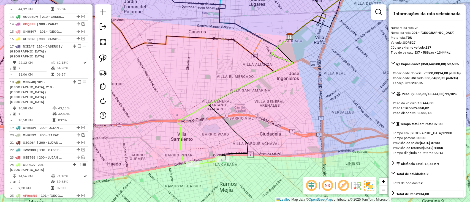
click at [181, 147] on icon at bounding box center [235, 100] width 116 height 127
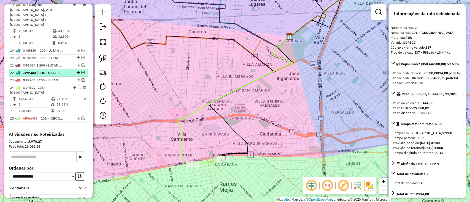
scroll to position [470, 0]
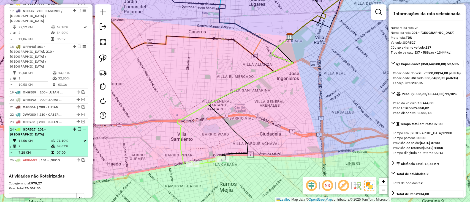
click at [79, 128] on em at bounding box center [79, 129] width 3 height 3
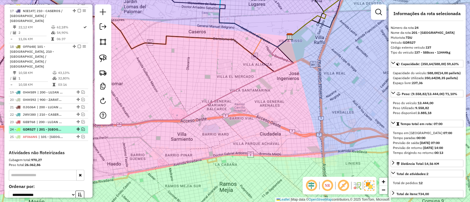
scroll to position [397, 0]
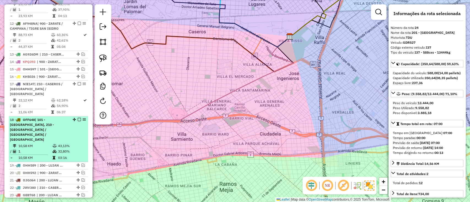
click at [68, 118] on div "18 - OFF648 | 101 - CAPITAL FEDERAL NORTE, 210 - CASEROS / SAN MARTIN / BELLA V…" at bounding box center [48, 130] width 77 height 25
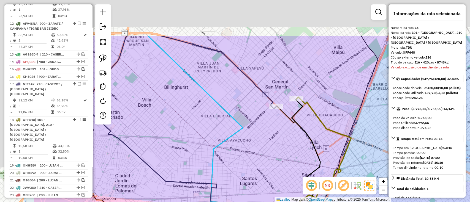
drag, startPoint x: 183, startPoint y: 133, endPoint x: 237, endPoint y: 173, distance: 67.3
click at [237, 173] on div "Janela de atendimento Grade de atendimento Capacidade Transportadoras Veículos …" at bounding box center [235, 101] width 470 height 202
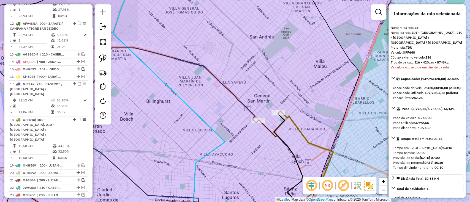
drag, startPoint x: 248, startPoint y: 143, endPoint x: 238, endPoint y: 136, distance: 11.8
click at [242, 147] on div "Janela de atendimento Grade de atendimento Capacidade Transportadoras Veículos …" at bounding box center [235, 101] width 470 height 202
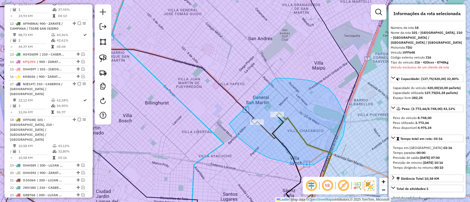
drag, startPoint x: 345, startPoint y: 124, endPoint x: 275, endPoint y: 78, distance: 83.6
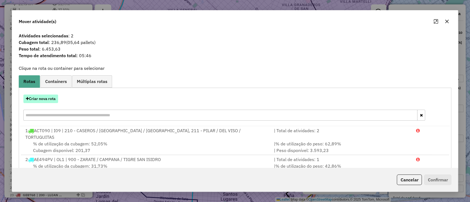
click at [45, 99] on button "Criar nova rota" at bounding box center [40, 99] width 35 height 9
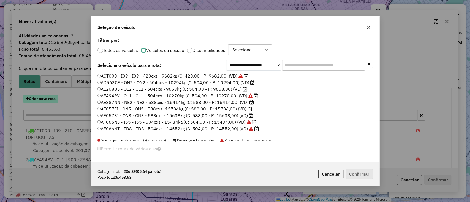
scroll to position [3, 2]
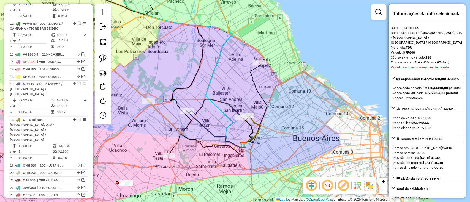
drag, startPoint x: 196, startPoint y: 90, endPoint x: 199, endPoint y: 90, distance: 2.9
click at [199, 90] on div "Janela de atendimento Grade de atendimento Capacidade Transportadoras Veículos …" at bounding box center [235, 101] width 470 height 202
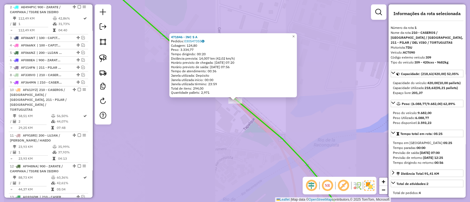
scroll to position [207, 0]
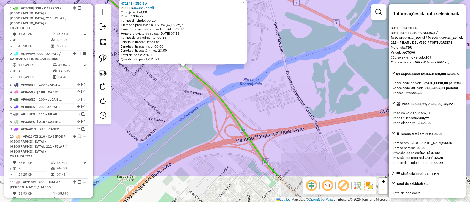
drag, startPoint x: 181, startPoint y: 130, endPoint x: 169, endPoint y: 90, distance: 41.6
click at [167, 90] on div "471846 - INC S A Pedidos: 030547355 Cubagem: 124,80 Peso: 3.334,77 Tempo dirigi…" at bounding box center [235, 101] width 470 height 202
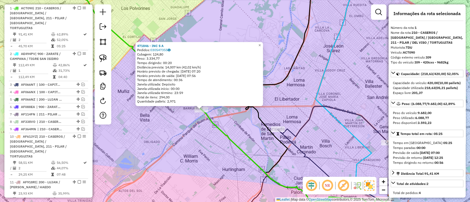
drag, startPoint x: 182, startPoint y: 124, endPoint x: 242, endPoint y: 156, distance: 67.9
click at [242, 156] on div "471846 - INC S A Pedidos: 030547355 Cubagem: 124,80 Peso: 3.334,77 Tempo dirigi…" at bounding box center [235, 101] width 470 height 202
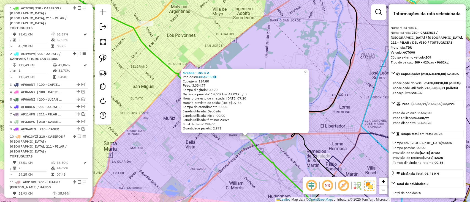
click at [309, 69] on link "×" at bounding box center [305, 72] width 7 height 7
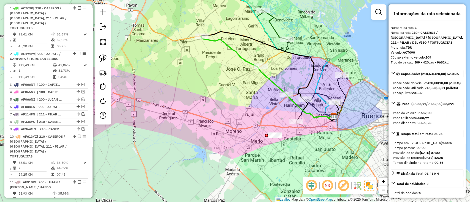
click at [283, 56] on icon at bounding box center [302, 64] width 82 height 24
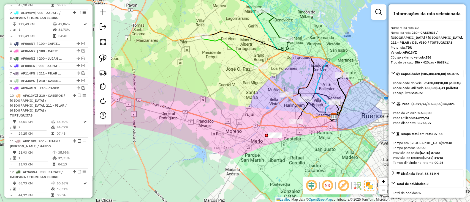
scroll to position [325, 0]
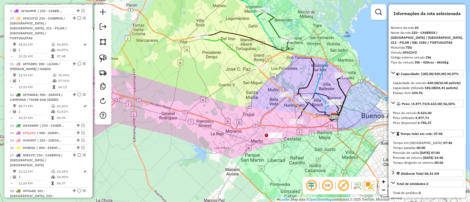
drag, startPoint x: 278, startPoint y: 91, endPoint x: 275, endPoint y: 101, distance: 9.7
click at [276, 101] on div "Janela de atendimento Grade de atendimento Capacidade Transportadoras Veículos …" at bounding box center [235, 101] width 470 height 202
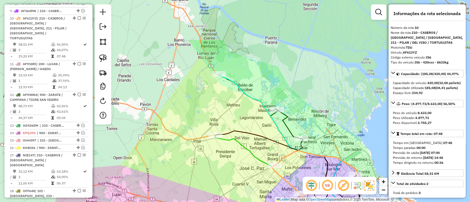
drag, startPoint x: 227, startPoint y: 35, endPoint x: 244, endPoint y: 98, distance: 65.1
click at [246, 103] on icon at bounding box center [284, 146] width 128 height 144
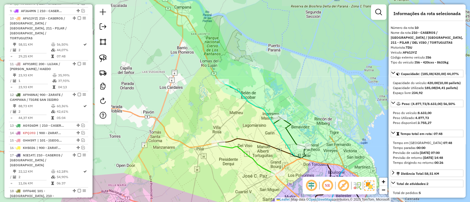
click at [241, 94] on icon at bounding box center [284, 152] width 123 height 142
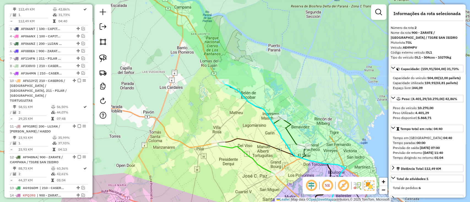
scroll to position [242, 0]
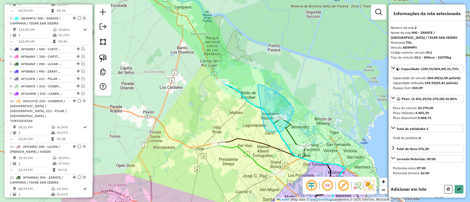
drag, startPoint x: 276, startPoint y: 132, endPoint x: 258, endPoint y: 85, distance: 50.6
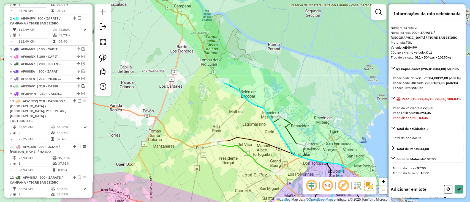
drag, startPoint x: 264, startPoint y: 130, endPoint x: 258, endPoint y: 107, distance: 23.4
click at [258, 107] on div "Janela de atendimento Grade de atendimento Capacidade Transportadoras Veículos …" at bounding box center [235, 101] width 470 height 202
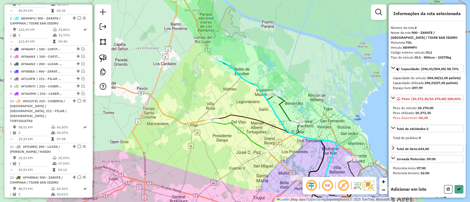
select select "**********"
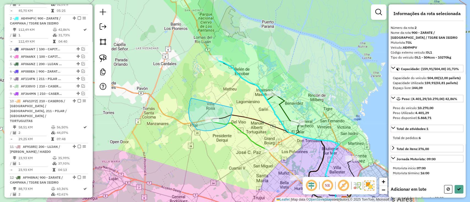
drag, startPoint x: 190, startPoint y: 104, endPoint x: 231, endPoint y: 102, distance: 41.4
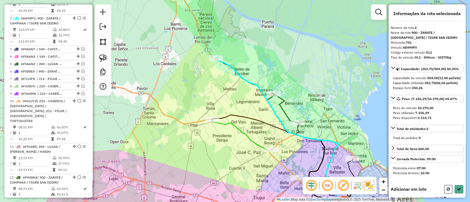
select select "**********"
drag, startPoint x: 260, startPoint y: 117, endPoint x: 255, endPoint y: 72, distance: 45.5
select select "**********"
drag, startPoint x: 196, startPoint y: 121, endPoint x: 228, endPoint y: 105, distance: 36.2
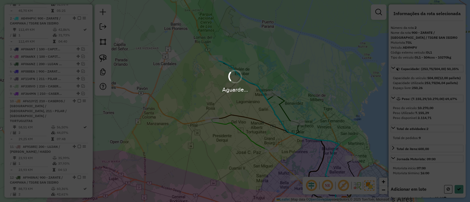
select select "**********"
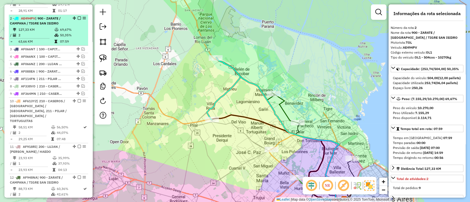
click at [76, 17] on div at bounding box center [77, 18] width 17 height 3
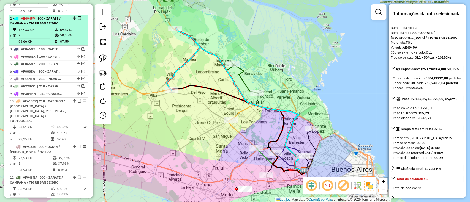
click at [78, 17] on em at bounding box center [79, 18] width 3 height 3
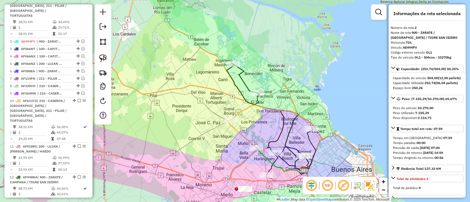
click at [239, 77] on icon at bounding box center [244, 78] width 26 height 30
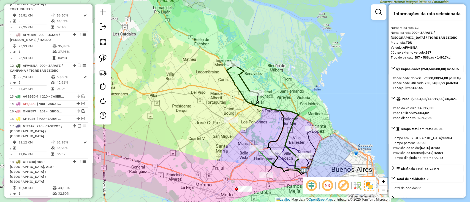
scroll to position [368, 0]
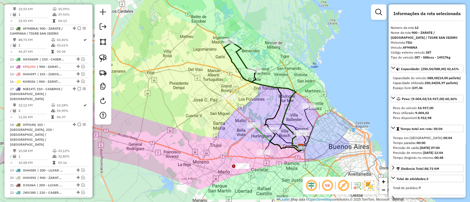
click at [221, 63] on div "Janela de atendimento Grade de atendimento Capacidade Transportadoras Veículos …" at bounding box center [235, 101] width 470 height 202
click at [239, 115] on icon at bounding box center [263, 123] width 75 height 52
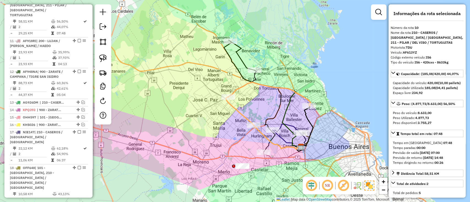
scroll to position [302, 0]
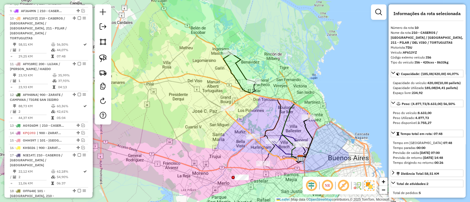
drag, startPoint x: 184, startPoint y: 82, endPoint x: 184, endPoint y: 86, distance: 3.9
click at [184, 87] on div "Janela de atendimento Grade de atendimento Capacidade Transportadoras Veículos …" at bounding box center [235, 101] width 470 height 202
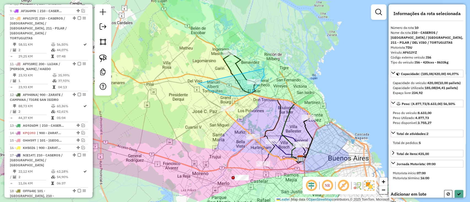
drag, startPoint x: 203, startPoint y: 86, endPoint x: 260, endPoint y: 61, distance: 62.4
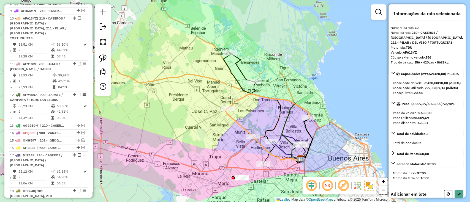
select select "**********"
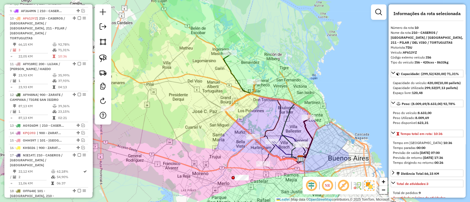
click at [316, 118] on div "Rota 10 - Placa AF613YZ 174091 - COTO C.I.C.S.A. Janela de atendimento Grade de…" at bounding box center [235, 101] width 470 height 202
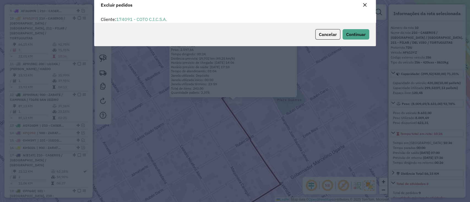
scroll to position [3, 2]
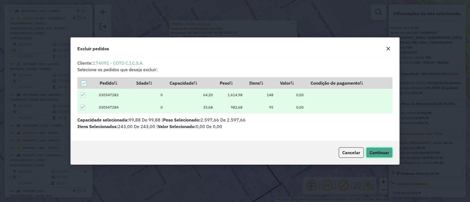
click at [380, 148] on button "Continuar" at bounding box center [379, 153] width 27 height 10
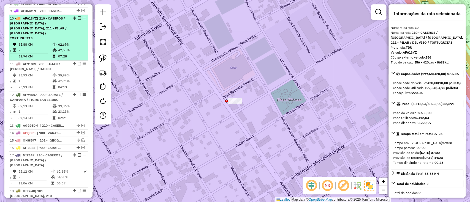
click at [70, 47] on td "47,53%" at bounding box center [72, 50] width 28 height 6
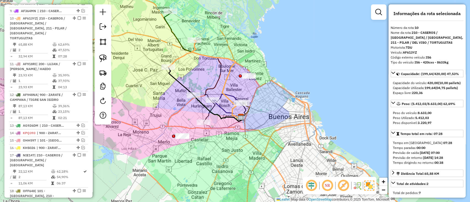
drag, startPoint x: 190, startPoint y: 67, endPoint x: 213, endPoint y: 71, distance: 24.0
click at [213, 71] on div "Janela de atendimento Grade de atendimento Capacidade Transportadoras Veículos …" at bounding box center [235, 101] width 470 height 202
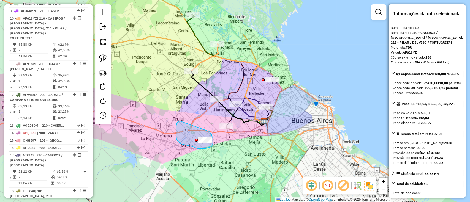
drag, startPoint x: 177, startPoint y: 123, endPoint x: 208, endPoint y: 131, distance: 31.9
click at [232, 132] on icon at bounding box center [244, 126] width 37 height 11
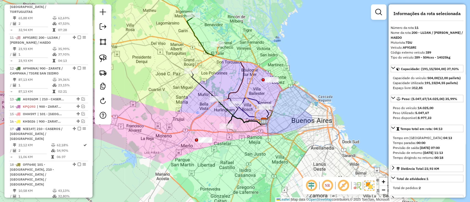
scroll to position [337, 0]
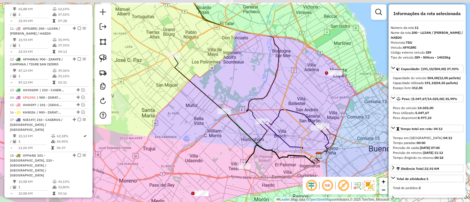
drag, startPoint x: 210, startPoint y: 71, endPoint x: 237, endPoint y: 97, distance: 36.8
click at [237, 97] on div "Janela de atendimento Grade de atendimento Capacidade Transportadoras Veículos …" at bounding box center [235, 101] width 470 height 202
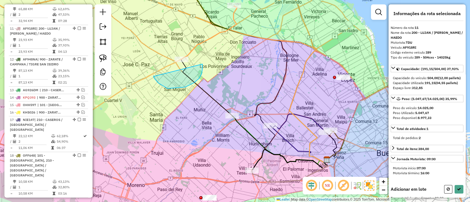
drag, startPoint x: 185, startPoint y: 87, endPoint x: 181, endPoint y: 46, distance: 41.5
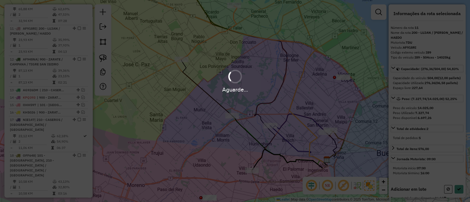
select select "**********"
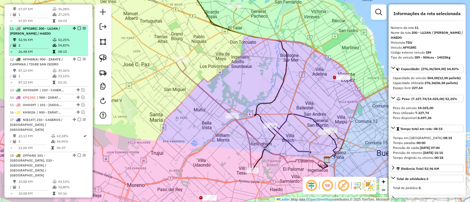
click at [78, 27] on em at bounding box center [79, 28] width 3 height 3
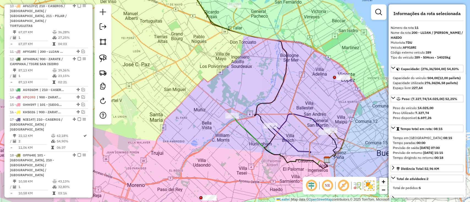
click at [247, 128] on icon at bounding box center [279, 140] width 95 height 48
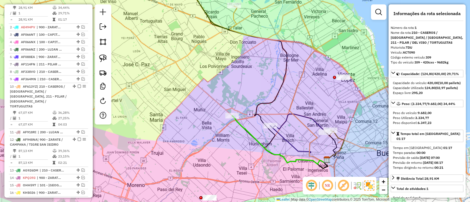
scroll to position [207, 0]
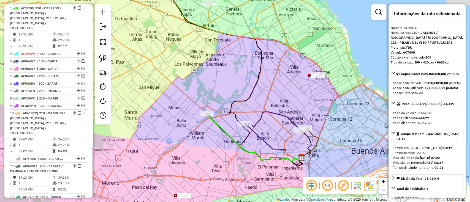
drag, startPoint x: 229, startPoint y: 134, endPoint x: 202, endPoint y: 122, distance: 29.8
click at [202, 122] on div "Janela de atendimento Grade de atendimento Capacidade Transportadoras Veículos …" at bounding box center [235, 101] width 470 height 202
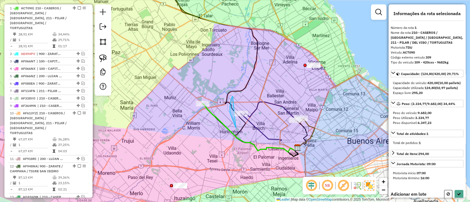
drag, startPoint x: 231, startPoint y: 98, endPoint x: 257, endPoint y: 95, distance: 25.6
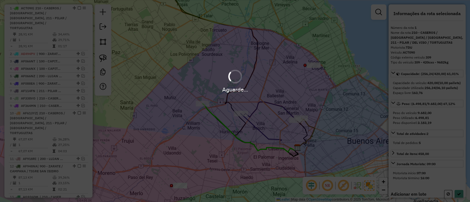
select select "**********"
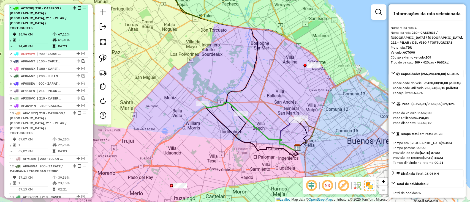
click at [78, 7] on em at bounding box center [79, 7] width 3 height 3
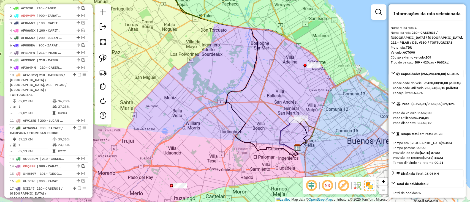
click at [280, 135] on icon at bounding box center [289, 135] width 18 height 31
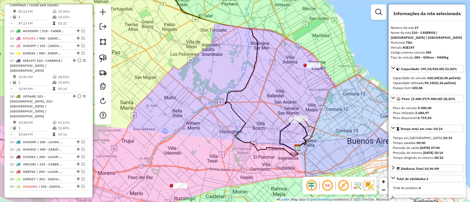
scroll to position [377, 0]
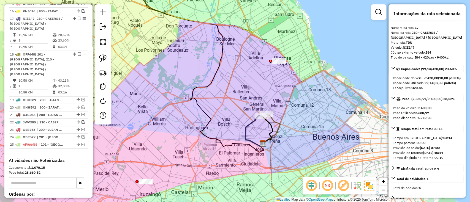
drag, startPoint x: 240, startPoint y: 127, endPoint x: 234, endPoint y: 122, distance: 7.6
click at [234, 124] on div "Janela de atendimento Grade de atendimento Capacidade Transportadoras Veículos …" at bounding box center [235, 101] width 470 height 202
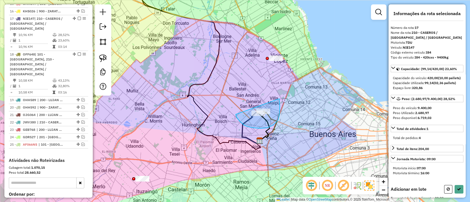
drag, startPoint x: 261, startPoint y: 129, endPoint x: 268, endPoint y: 86, distance: 43.0
select select "**********"
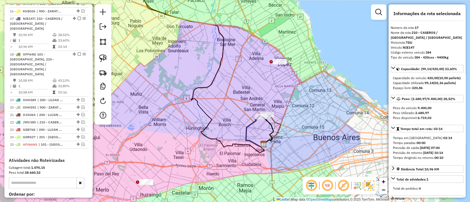
drag, startPoint x: 273, startPoint y: 84, endPoint x: 300, endPoint y: 120, distance: 45.3
click at [300, 120] on div "Janela de atendimento Grade de atendimento Capacidade Transportadoras Veículos …" at bounding box center [235, 101] width 470 height 202
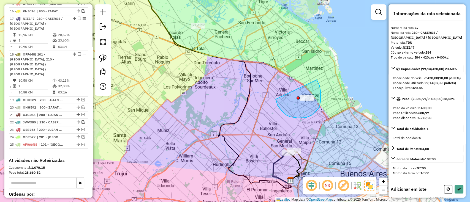
drag, startPoint x: 290, startPoint y: 117, endPoint x: 301, endPoint y: 70, distance: 48.3
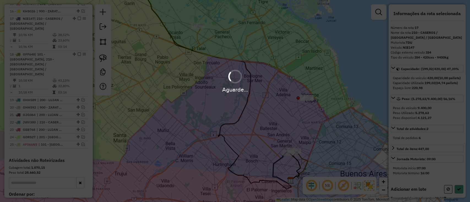
select select "**********"
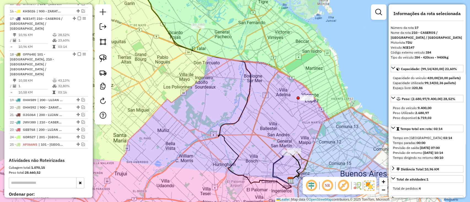
drag, startPoint x: 256, startPoint y: 41, endPoint x: 303, endPoint y: 94, distance: 70.0
click at [303, 94] on hb-app "Aguarde... Pop-up bloqueado! Seu navegador bloqueou automáticamente a abertura …" at bounding box center [235, 101] width 470 height 202
click at [85, 158] on h4 "Atividades não Roteirizadas" at bounding box center [48, 160] width 79 height 5
click at [79, 158] on h4 "Atividades não Roteirizadas" at bounding box center [48, 160] width 79 height 5
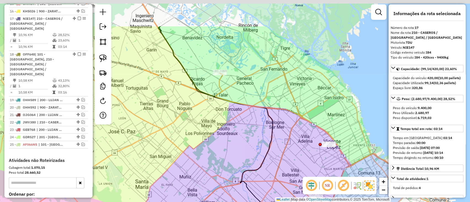
drag, startPoint x: 201, startPoint y: 107, endPoint x: 230, endPoint y: 162, distance: 62.1
click at [230, 162] on div "Janela de atendimento Grade de atendimento Capacidade Transportadoras Veículos …" at bounding box center [235, 101] width 470 height 202
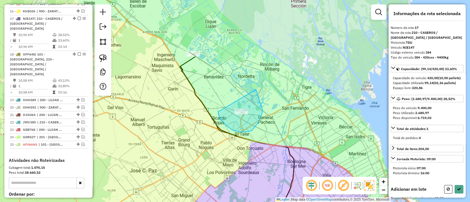
drag, startPoint x: 251, startPoint y: 131, endPoint x: 247, endPoint y: 85, distance: 46.5
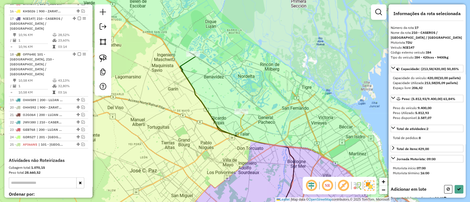
select select "**********"
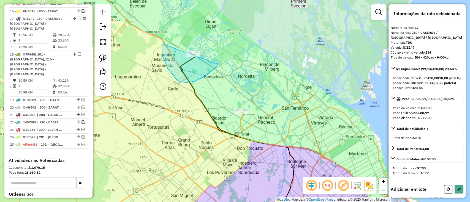
drag, startPoint x: 180, startPoint y: 82, endPoint x: 209, endPoint y: 28, distance: 61.1
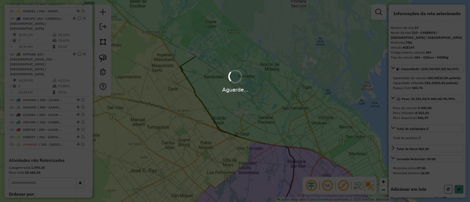
select select "**********"
drag, startPoint x: 208, startPoint y: 137, endPoint x: 190, endPoint y: 35, distance: 103.7
click at [194, 42] on div "Aguarde..." at bounding box center [235, 101] width 470 height 202
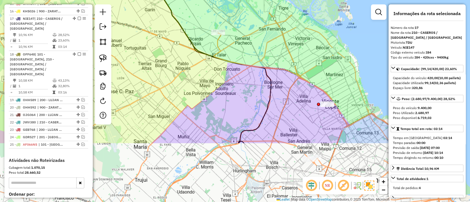
drag, startPoint x: 183, startPoint y: 125, endPoint x: 156, endPoint y: 36, distance: 92.6
click at [158, 38] on div "Janela de atendimento Grade de atendimento Capacidade Transportadoras Veículos …" at bounding box center [235, 101] width 470 height 202
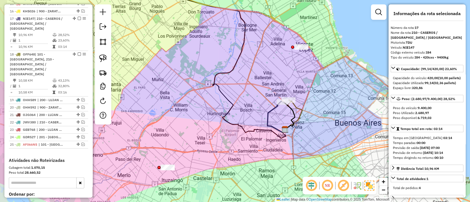
drag, startPoint x: 220, startPoint y: 131, endPoint x: 249, endPoint y: 131, distance: 29.5
click at [249, 131] on div "Janela de atendimento Grade de atendimento Capacidade Transportadoras Veículos …" at bounding box center [235, 101] width 470 height 202
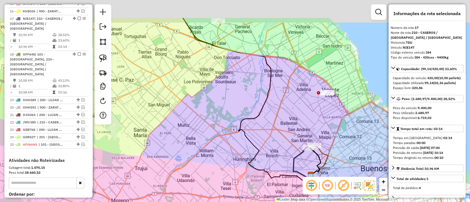
drag, startPoint x: 263, startPoint y: 117, endPoint x: 290, endPoint y: 161, distance: 51.8
click at [290, 161] on div "Janela de atendimento Grade de atendimento Capacidade Transportadoras Veículos …" at bounding box center [235, 101] width 470 height 202
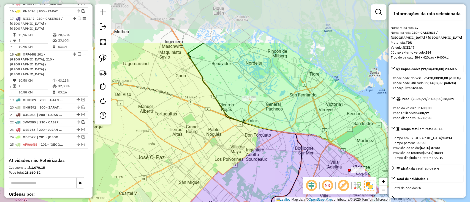
drag, startPoint x: 232, startPoint y: 115, endPoint x: 256, endPoint y: 177, distance: 66.2
click at [256, 177] on div "Janela de atendimento Grade de atendimento Capacidade Transportadoras Veículos …" at bounding box center [235, 101] width 470 height 202
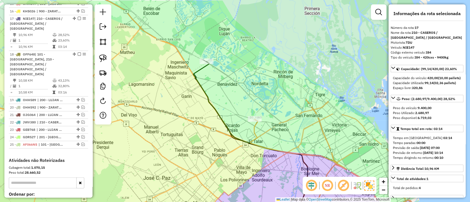
drag, startPoint x: 213, startPoint y: 98, endPoint x: 205, endPoint y: 96, distance: 7.9
click at [219, 119] on icon at bounding box center [265, 152] width 144 height 182
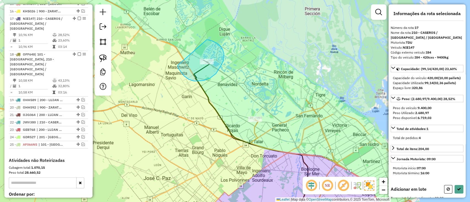
drag, startPoint x: 192, startPoint y: 80, endPoint x: 200, endPoint y: 39, distance: 42.0
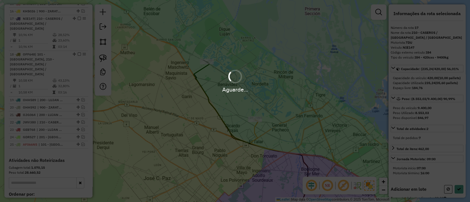
select select "**********"
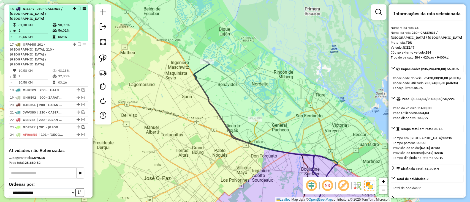
scroll to position [340, 0]
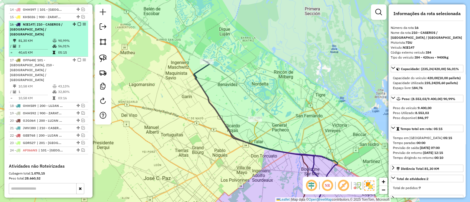
click at [75, 38] on td "90,99%" at bounding box center [72, 41] width 28 height 6
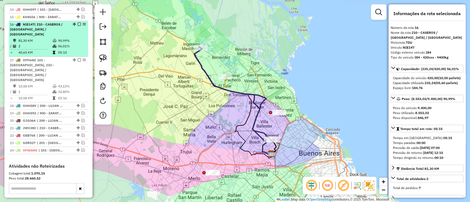
click at [78, 23] on em at bounding box center [79, 24] width 3 height 3
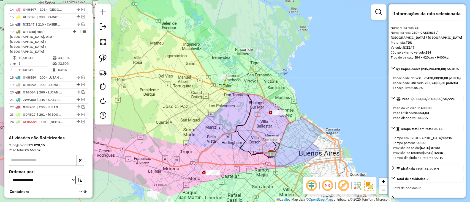
click at [234, 89] on icon at bounding box center [247, 116] width 49 height 79
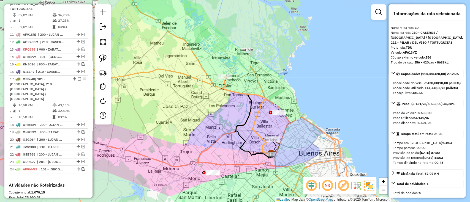
scroll to position [273, 0]
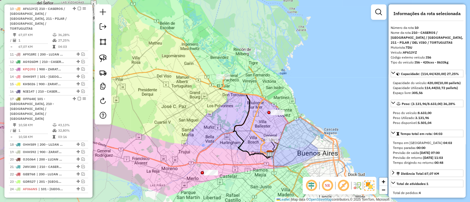
drag, startPoint x: 236, startPoint y: 106, endPoint x: 212, endPoint y: 100, distance: 25.0
click at [212, 100] on div "Janela de atendimento Grade de atendimento Capacidade Transportadoras Veículos …" at bounding box center [235, 101] width 470 height 202
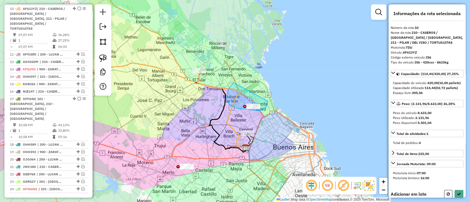
drag, startPoint x: 227, startPoint y: 99, endPoint x: 267, endPoint y: 98, distance: 40.8
select select "**********"
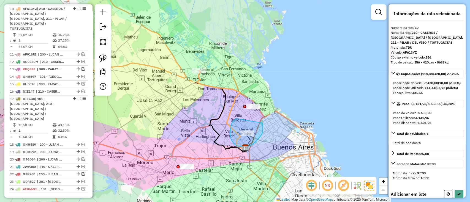
drag, startPoint x: 232, startPoint y: 142, endPoint x: 261, endPoint y: 123, distance: 34.3
select select "**********"
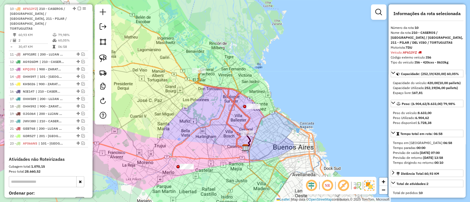
click at [78, 7] on em at bounding box center [79, 8] width 3 height 3
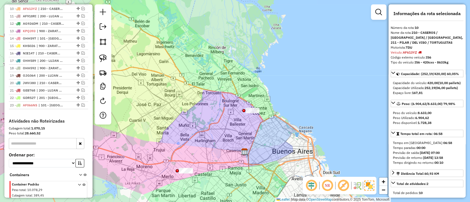
drag, startPoint x: 161, startPoint y: 158, endPoint x: 175, endPoint y: 144, distance: 20.3
click at [176, 145] on div "Janela de atendimento Grade de atendimento Capacidade Transportadoras Veículos …" at bounding box center [235, 101] width 470 height 202
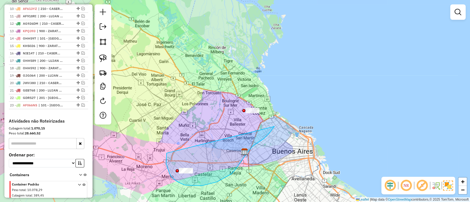
drag, startPoint x: 174, startPoint y: 180, endPoint x: 240, endPoint y: 90, distance: 111.7
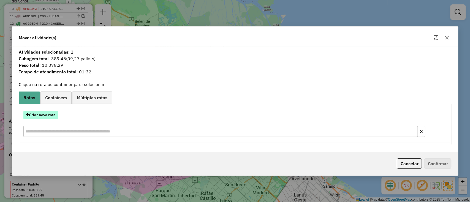
click at [48, 111] on button "Criar nova rota" at bounding box center [40, 115] width 35 height 9
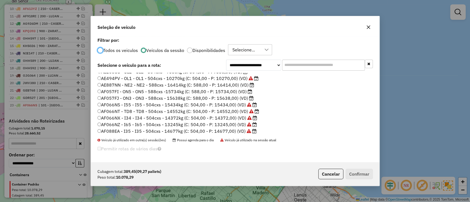
scroll to position [0, 0]
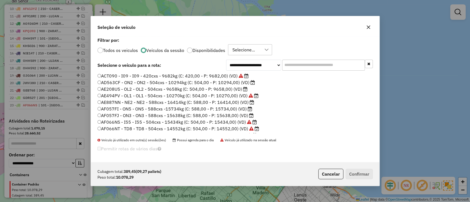
click at [231, 83] on label "AD563CF - ON2 - ON2 - 504cxs - 10294kg (C: 504,00 - P: 10294,00) (VD)" at bounding box center [177, 82] width 158 height 7
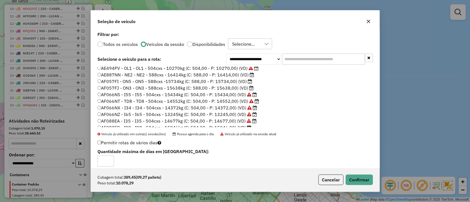
scroll to position [37, 0]
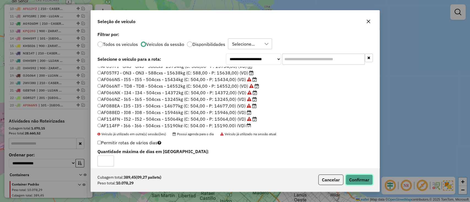
click at [364, 181] on button "Confirmar" at bounding box center [359, 180] width 27 height 10
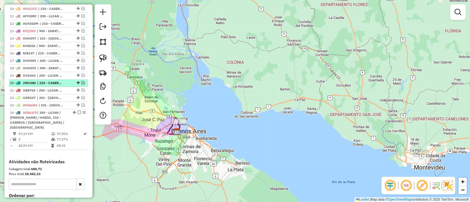
scroll to position [126, 0]
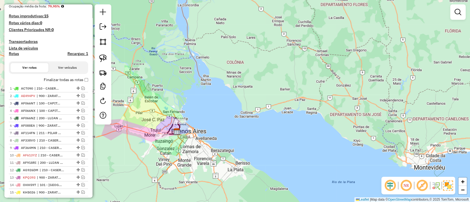
click at [58, 79] on label "Finalizar todas as rotas" at bounding box center [66, 80] width 44 height 6
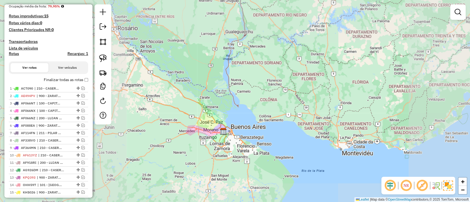
drag, startPoint x: 175, startPoint y: 106, endPoint x: 125, endPoint y: 109, distance: 50.8
click at [246, 125] on div "Janela de atendimento Grade de atendimento Capacidade Transportadoras Veículos …" at bounding box center [235, 101] width 470 height 202
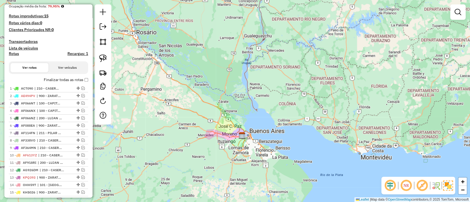
click at [68, 52] on h4 "Recargas: 1" at bounding box center [77, 54] width 21 height 5
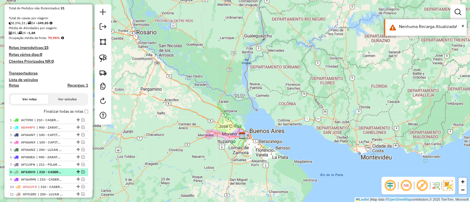
scroll to position [147, 0]
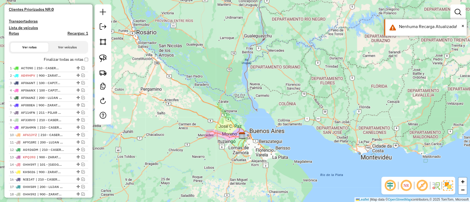
click at [58, 59] on label "Finalizar todas as rotas" at bounding box center [66, 60] width 44 height 6
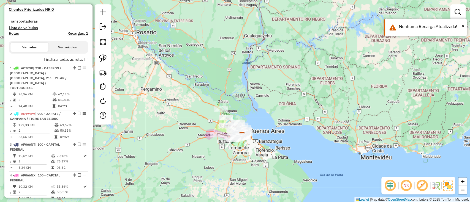
click at [11, 31] on h4 "Rotas" at bounding box center [14, 33] width 10 height 5
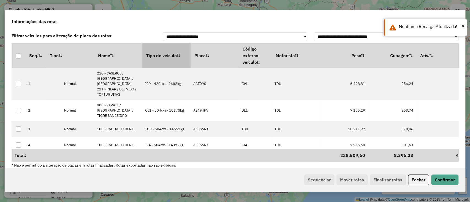
click at [161, 53] on th "Tipo de veículo" at bounding box center [166, 55] width 48 height 25
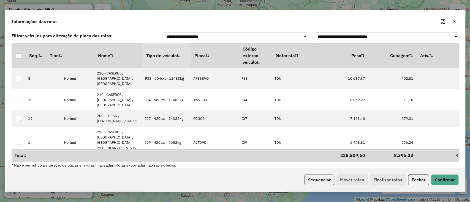
click at [319, 178] on button "Sequenciar" at bounding box center [319, 180] width 30 height 10
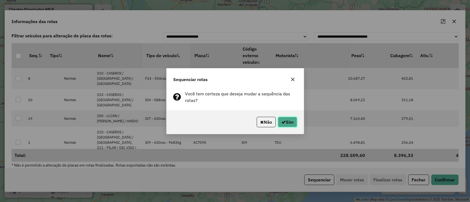
click at [287, 120] on button "Sim" at bounding box center [287, 122] width 19 height 10
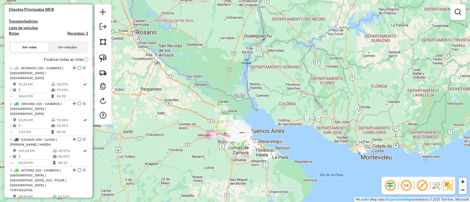
click at [53, 57] on label "Finalizar todas as rotas" at bounding box center [66, 60] width 44 height 6
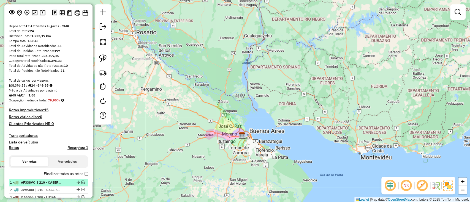
scroll to position [73, 0]
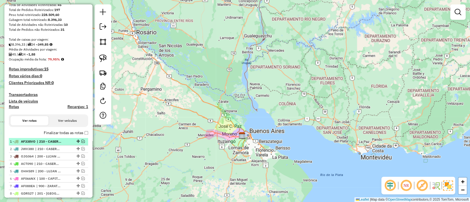
click at [36, 138] on li "1 - AF338VO | 210 - CASEROS / SAN MARTIN / BELLA VISTA" at bounding box center [48, 141] width 79 height 7
select select "**********"
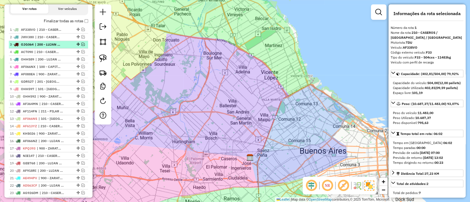
scroll to position [183, 0]
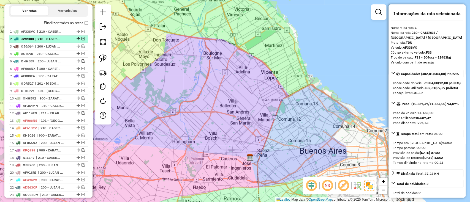
click at [47, 38] on span "| 210 - CASEROS / SAN MARTIN / BELLA VISTA" at bounding box center [47, 39] width 25 height 5
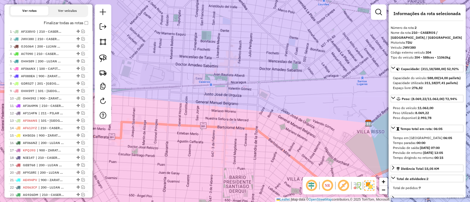
scroll to position [294, 0]
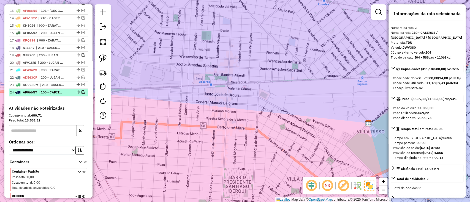
click at [54, 90] on span "| 100 - CAPITAL FEDERAL" at bounding box center [51, 92] width 25 height 5
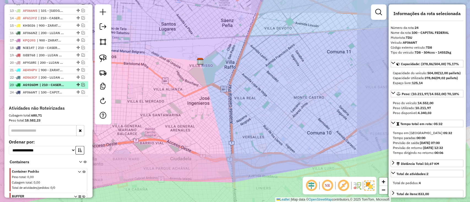
click at [53, 83] on span "| 210 - CASEROS / SAN MARTIN / BELLA VISTA" at bounding box center [52, 85] width 25 height 5
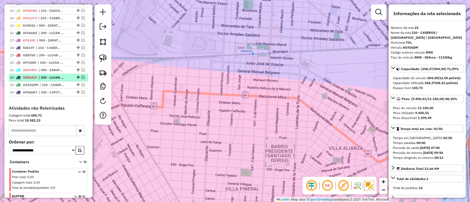
click at [51, 75] on span "| 200 - LUJAN / RAMOS / HAEDO, 210 - CASEROS / SAN MARTIN / BELLA VISTA" at bounding box center [51, 77] width 25 height 5
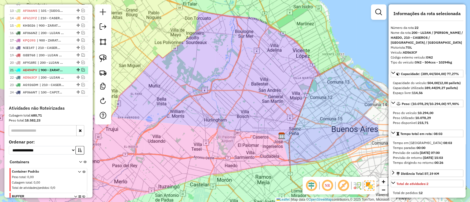
click at [51, 70] on span "| 900 - ZARATE / CAMPANA / TIGRE SAN ISIDRO" at bounding box center [51, 70] width 25 height 5
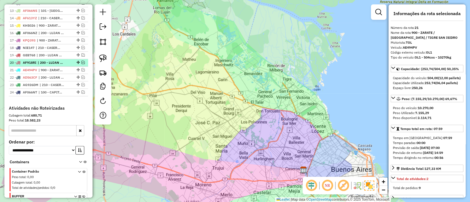
click at [51, 63] on span "| 200 - LUJAN / RAMOS / HAEDO" at bounding box center [50, 62] width 25 height 5
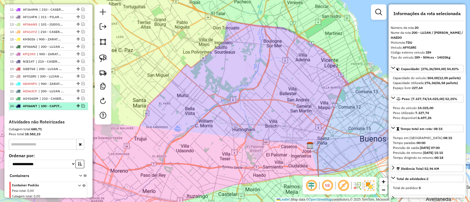
scroll to position [257, 0]
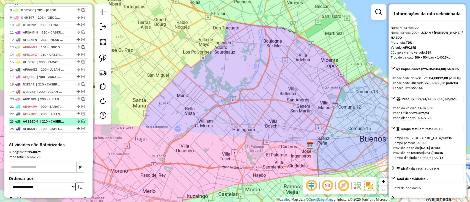
click at [43, 119] on span "| 210 - CASEROS / SAN MARTIN / BELLA VISTA" at bounding box center [52, 121] width 25 height 5
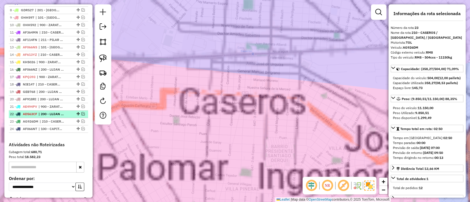
click at [44, 114] on span "| 200 - LUJAN / RAMOS / HAEDO, 210 - CASEROS / SAN MARTIN / BELLA VISTA" at bounding box center [51, 114] width 25 height 5
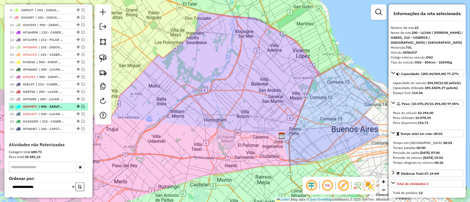
click at [44, 108] on span "| 900 - ZARATE / CAMPANA / TIGRE SAN ISIDRO" at bounding box center [51, 106] width 25 height 5
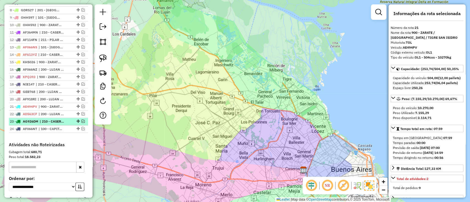
click at [45, 118] on li "23 - AG926DM | 210 - CASEROS / SAN MARTIN / BELLA VISTA" at bounding box center [48, 121] width 79 height 7
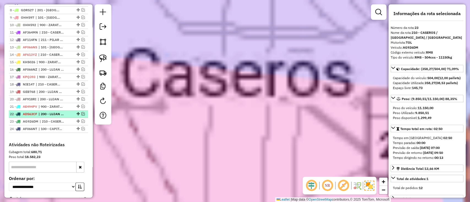
click at [45, 112] on span "| 200 - LUJAN / RAMOS / HAEDO, 210 - CASEROS / SAN MARTIN / BELLA VISTA" at bounding box center [51, 114] width 25 height 5
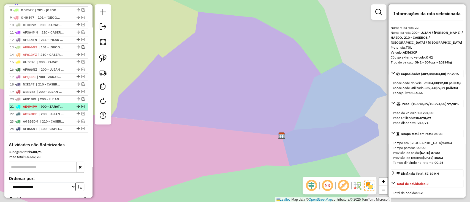
click at [47, 105] on span "| 900 - ZARATE / CAMPANA / TIGRE SAN ISIDRO" at bounding box center [51, 106] width 25 height 5
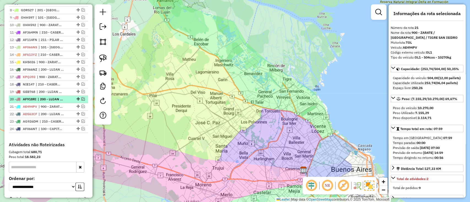
click at [49, 98] on span "| 200 - LUJAN / RAMOS / HAEDO" at bounding box center [50, 99] width 25 height 5
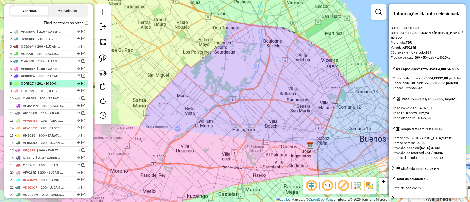
scroll to position [110, 0]
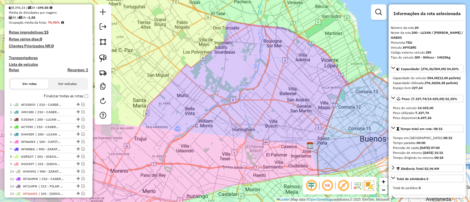
click at [59, 94] on label "Finalizar todas as rotas" at bounding box center [66, 96] width 44 height 6
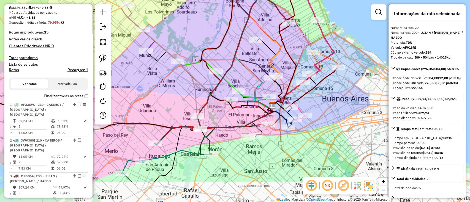
drag, startPoint x: 232, startPoint y: 46, endPoint x: 215, endPoint y: 37, distance: 19.3
click at [215, 37] on div "Janela de atendimento Grade de atendimento Capacidade Transportadoras Veículos …" at bounding box center [235, 101] width 470 height 202
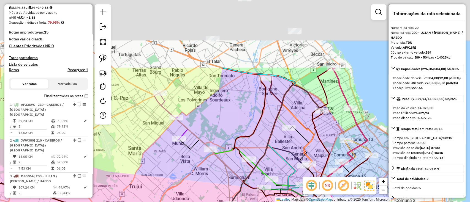
drag, startPoint x: 262, startPoint y: 102, endPoint x: 281, endPoint y: 141, distance: 42.9
click at [281, 142] on div "Janela de atendimento Grade de atendimento Capacidade Transportadoras Veículos …" at bounding box center [235, 101] width 470 height 202
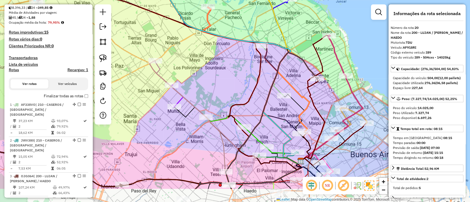
drag, startPoint x: 231, startPoint y: 94, endPoint x: 223, endPoint y: 32, distance: 61.9
click at [223, 32] on div "Janela de atendimento Grade de atendimento Capacidade Transportadoras Veículos …" at bounding box center [235, 101] width 470 height 202
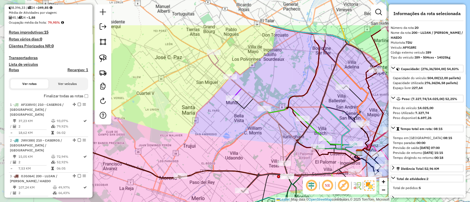
drag, startPoint x: 183, startPoint y: 105, endPoint x: 242, endPoint y: 141, distance: 69.2
click at [248, 148] on div "Janela de atendimento Grade de atendimento Capacidade Transportadoras Veículos …" at bounding box center [235, 101] width 470 height 202
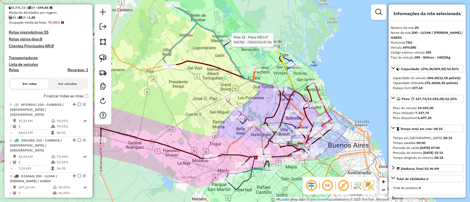
click at [219, 202] on div "Rota 18 - Placa NIE147 505782 - CENCOSUD SA" at bounding box center [219, 206] width 0 height 0
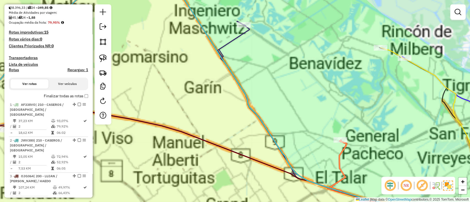
click at [227, 41] on icon at bounding box center [339, 122] width 240 height 202
select select "**********"
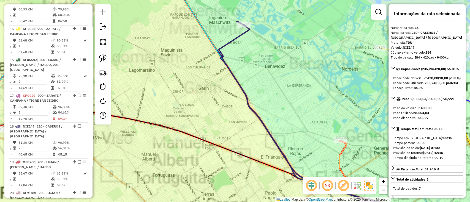
scroll to position [740, 0]
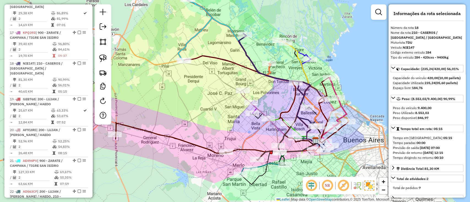
drag, startPoint x: 235, startPoint y: 95, endPoint x: 227, endPoint y: 61, distance: 35.3
click at [228, 61] on div "Janela de atendimento Grade de atendimento Capacidade Transportadoras Veículos …" at bounding box center [235, 101] width 470 height 202
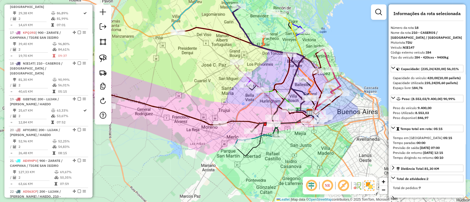
drag, startPoint x: 239, startPoint y: 105, endPoint x: 236, endPoint y: 108, distance: 4.2
click at [236, 108] on div "Janela de atendimento Grade de atendimento Capacidade Transportadoras Veículos …" at bounding box center [235, 101] width 470 height 202
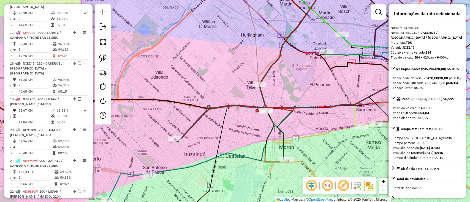
click at [284, 136] on icon at bounding box center [344, 111] width 134 height 97
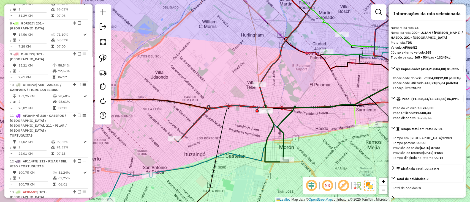
scroll to position [348, 0]
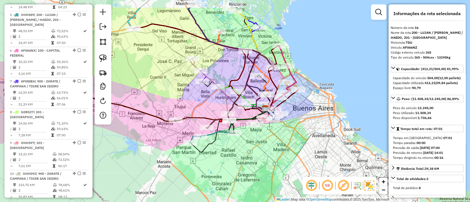
drag, startPoint x: 152, startPoint y: 72, endPoint x: 204, endPoint y: 105, distance: 62.0
click at [203, 105] on div "Janela de atendimento Grade de atendimento Capacidade Transportadoras Veículos …" at bounding box center [235, 101] width 470 height 202
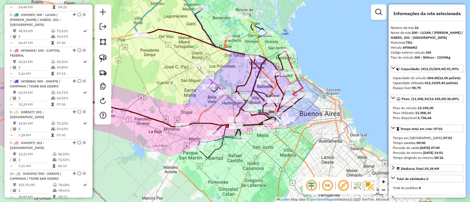
drag, startPoint x: 204, startPoint y: 98, endPoint x: 220, endPoint y: 102, distance: 15.9
click at [219, 102] on div "Janela de atendimento Grade de atendimento Capacidade Transportadoras Veículos …" at bounding box center [235, 101] width 470 height 202
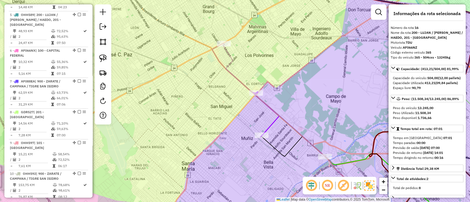
click at [270, 125] on icon at bounding box center [267, 115] width 25 height 46
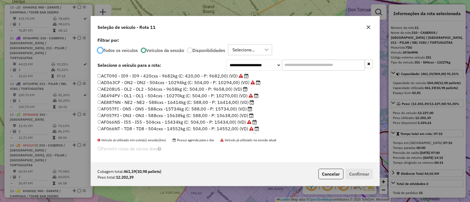
scroll to position [3, 2]
drag, startPoint x: 305, startPoint y: 67, endPoint x: 301, endPoint y: 65, distance: 4.9
click at [301, 65] on input "text" at bounding box center [323, 65] width 83 height 11
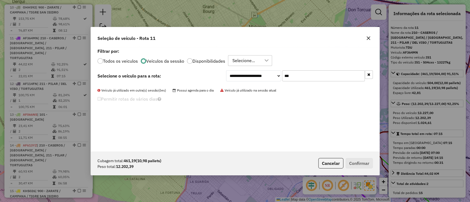
type input "***"
click at [126, 59] on label "Todos os veiculos" at bounding box center [120, 61] width 35 height 4
click at [127, 63] on label "Todos os veiculos" at bounding box center [120, 61] width 35 height 4
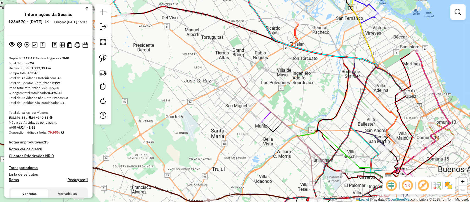
click at [268, 113] on icon at bounding box center [278, 132] width 71 height 112
select select "**********"
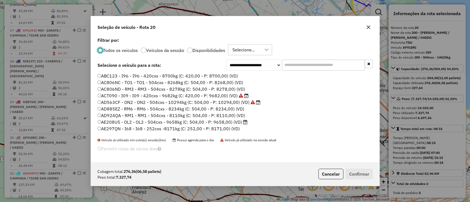
scroll to position [3, 2]
click at [292, 66] on input "text" at bounding box center [323, 65] width 83 height 11
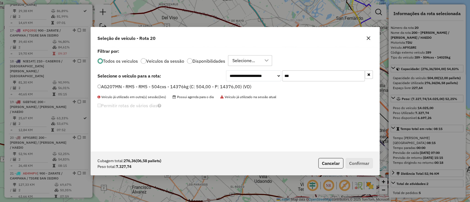
type input "***"
click at [234, 86] on label "AG207MN - RM5 - RM5 - 504cxs - 14376kg (C: 504,00 - P: 14376,00) (VD)" at bounding box center [175, 86] width 154 height 7
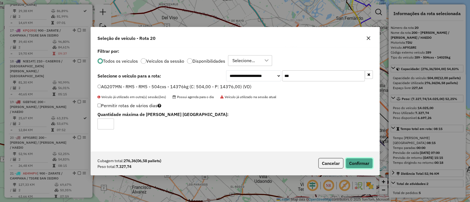
click at [364, 164] on button "Confirmar" at bounding box center [359, 163] width 27 height 10
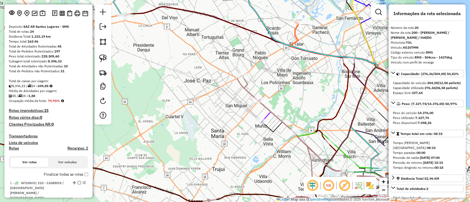
scroll to position [31, 0]
click at [50, 175] on label "Finalizar todas as rotas" at bounding box center [66, 176] width 44 height 6
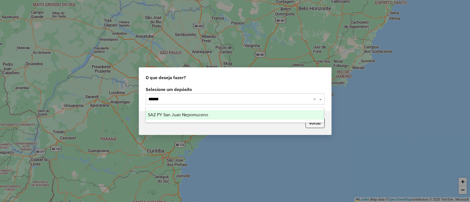
type input "*******"
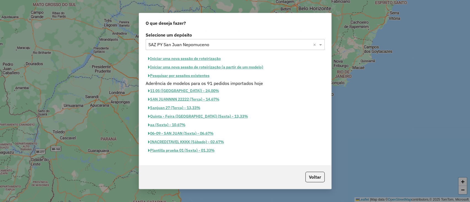
click at [190, 52] on div "Selecione um depósito Selecione um depósito × SAZ PY San Juan Nepomuceno × Inic…" at bounding box center [235, 98] width 192 height 135
click at [190, 58] on button "Iniciar uma nova sessão de roteirização" at bounding box center [185, 59] width 78 height 9
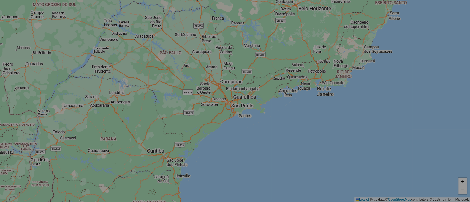
select select "*"
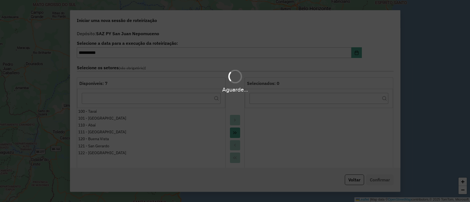
drag, startPoint x: 231, startPoint y: 61, endPoint x: 257, endPoint y: 72, distance: 29.0
click at [234, 61] on div "Aguarde..." at bounding box center [235, 101] width 470 height 202
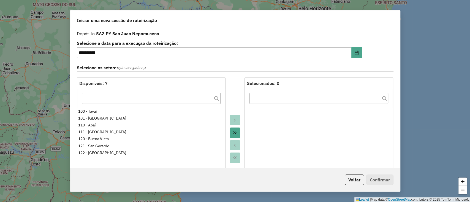
scroll to position [183, 0]
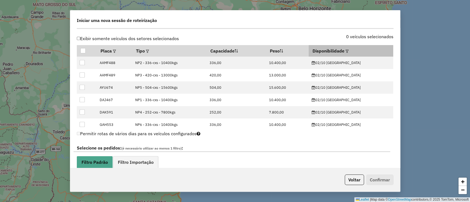
click at [349, 50] on em at bounding box center [347, 51] width 3 height 3
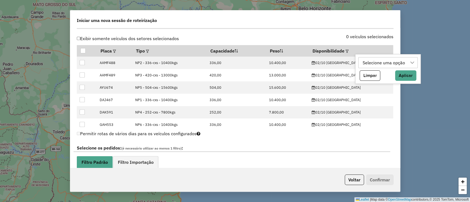
click at [367, 61] on div "Selecione uma opção" at bounding box center [384, 63] width 46 height 10
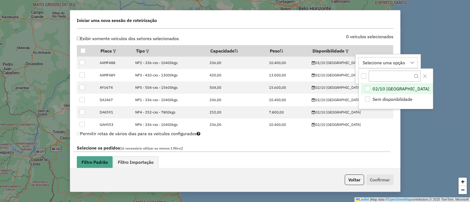
scroll to position [4, 25]
click at [380, 85] on li "02/10 [GEOGRAPHIC_DATA]" at bounding box center [397, 89] width 72 height 10
click at [423, 74] on icon "Close" at bounding box center [425, 76] width 4 height 4
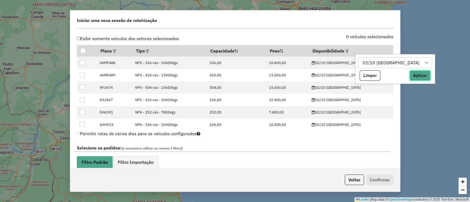
click at [410, 76] on button "Aplicar" at bounding box center [420, 76] width 21 height 10
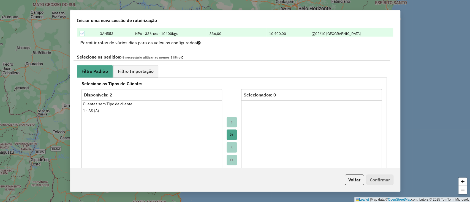
scroll to position [294, 0]
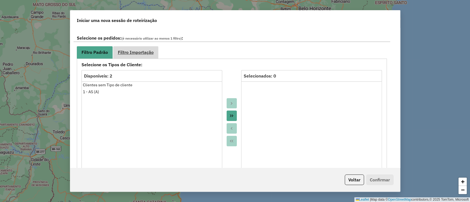
click at [136, 50] on span "Filtro Importação" at bounding box center [136, 52] width 36 height 4
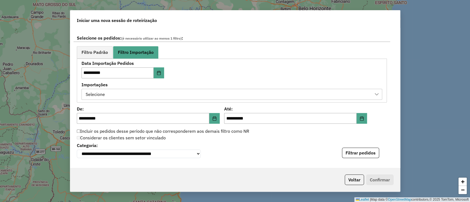
click at [136, 91] on div "Selecione" at bounding box center [228, 94] width 288 height 10
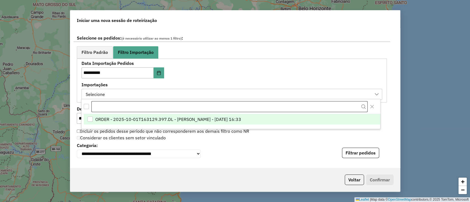
scroll to position [4, 25]
click at [147, 122] on li "ORDER - 2025-10-01T163129.397.DL - [PERSON_NAME] - [DATE] 16:33" at bounding box center [232, 119] width 297 height 10
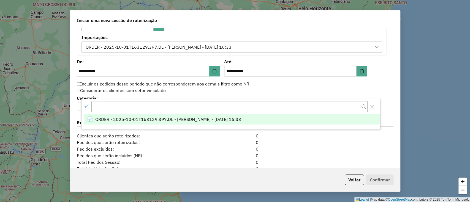
scroll to position [367, 0]
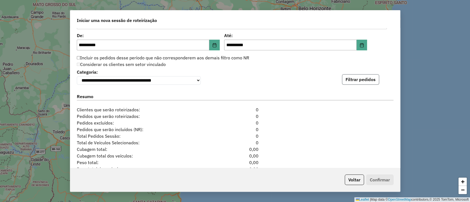
click at [370, 81] on button "Filtrar pedidos" at bounding box center [360, 79] width 37 height 10
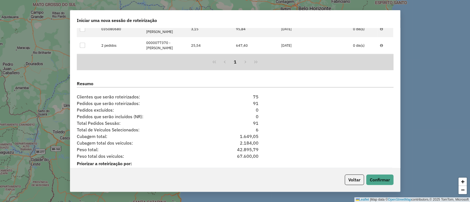
scroll to position [510, 0]
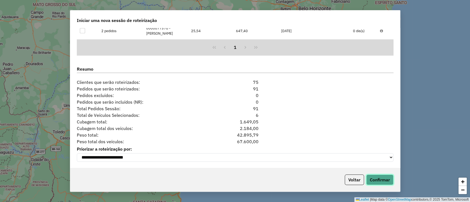
click at [383, 177] on button "Confirmar" at bounding box center [379, 180] width 27 height 10
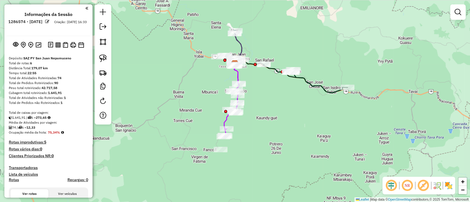
click at [225, 121] on icon at bounding box center [231, 100] width 16 height 73
select select "**********"
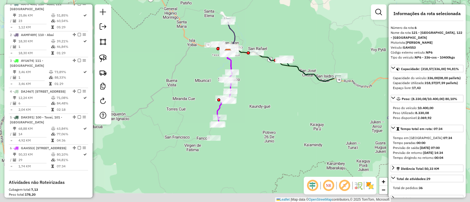
scroll to position [311, 0]
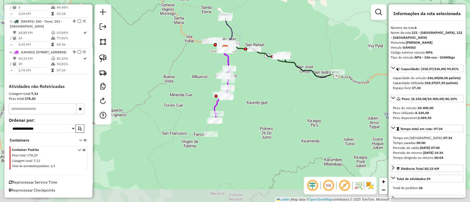
drag, startPoint x: 195, startPoint y: 140, endPoint x: 191, endPoint y: 134, distance: 7.1
click at [191, 134] on div "Janela de atendimento Grade de atendimento Capacidade Transportadoras Veículos …" at bounding box center [235, 101] width 470 height 202
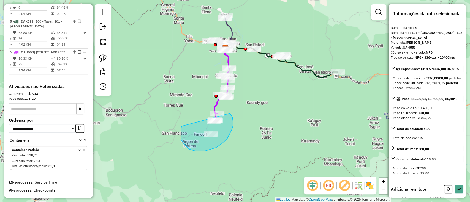
drag, startPoint x: 181, startPoint y: 140, endPoint x: 229, endPoint y: 113, distance: 55.1
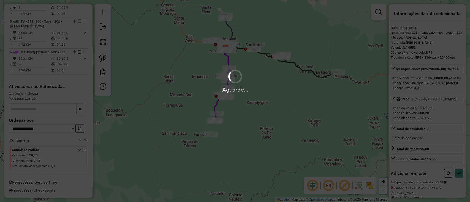
select select "**********"
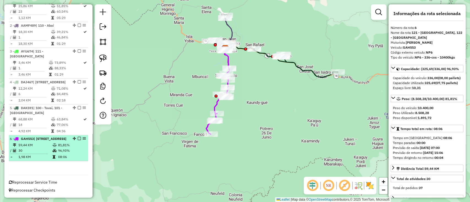
click at [78, 137] on em at bounding box center [79, 138] width 3 height 3
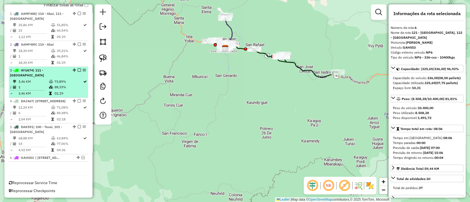
click at [71, 85] on td "88,33%" at bounding box center [68, 88] width 29 height 6
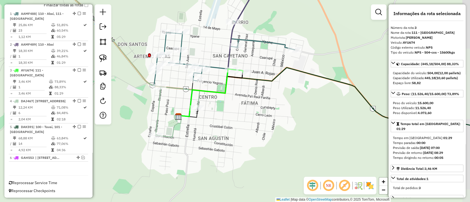
drag, startPoint x: 227, startPoint y: 108, endPoint x: 245, endPoint y: 140, distance: 37.2
click at [245, 140] on div "Janela de atendimento Grade de atendimento Capacidade Transportadoras Veículos …" at bounding box center [235, 101] width 470 height 202
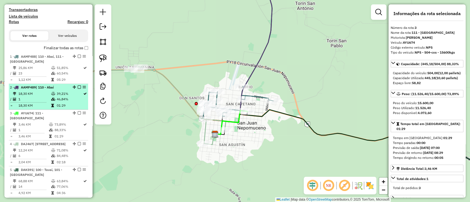
scroll to position [128, 0]
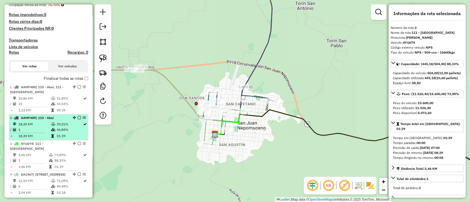
click at [57, 130] on td "46,84%" at bounding box center [69, 130] width 27 height 6
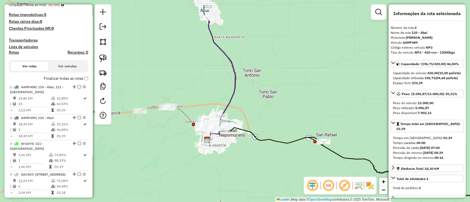
drag, startPoint x: 165, startPoint y: 145, endPoint x: 151, endPoint y: 123, distance: 26.4
click at [151, 123] on div "Janela de atendimento Grade de atendimento Capacidade Transportadoras Veículos …" at bounding box center [235, 101] width 470 height 202
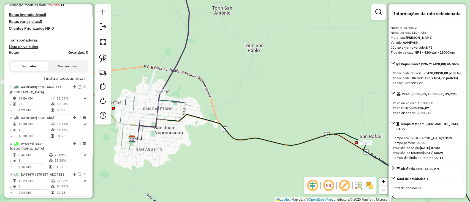
click at [278, 143] on icon at bounding box center [248, 130] width 233 height 31
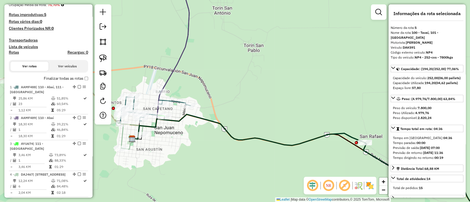
scroll to position [201, 0]
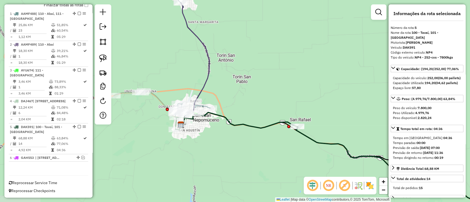
drag, startPoint x: 278, startPoint y: 134, endPoint x: 256, endPoint y: 119, distance: 27.0
click at [256, 119] on div "Janela de atendimento Grade de atendimento Capacidade Transportadoras Veículos …" at bounding box center [235, 101] width 470 height 202
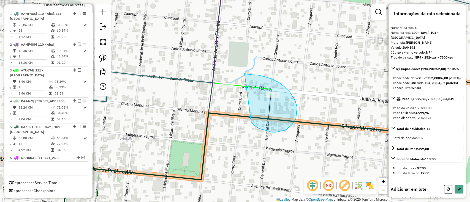
drag, startPoint x: 272, startPoint y: 132, endPoint x: 244, endPoint y: 74, distance: 65.2
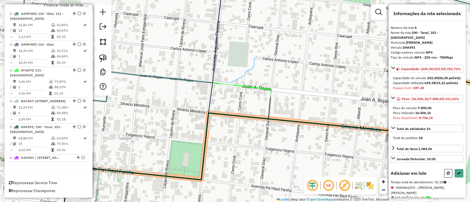
select select "**********"
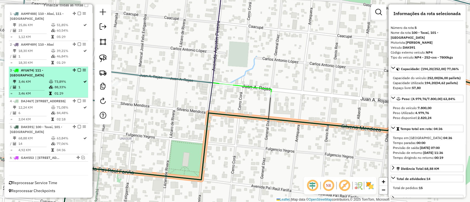
click at [58, 85] on td "88,33%" at bounding box center [68, 88] width 29 height 6
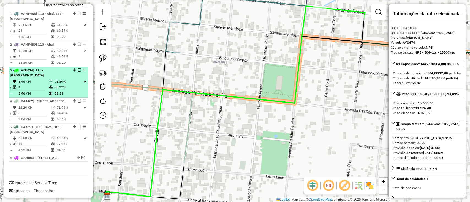
click at [78, 69] on em at bounding box center [79, 70] width 3 height 3
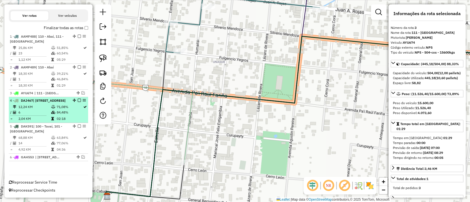
scroll to position [183, 0]
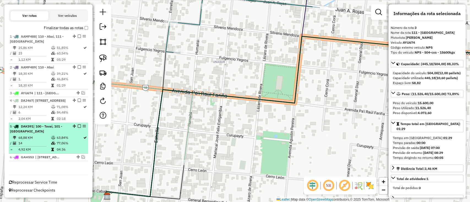
click at [58, 137] on td "63,84%" at bounding box center [69, 138] width 27 height 6
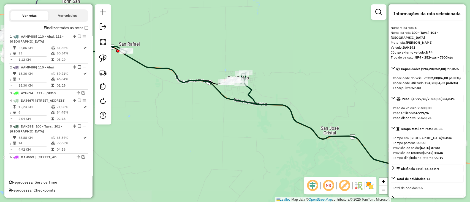
drag, startPoint x: 186, startPoint y: 136, endPoint x: 328, endPoint y: 140, distance: 141.9
click at [328, 140] on div "Janela de atendimento Grade de atendimento Capacidade Transportadoras Veículos …" at bounding box center [235, 101] width 470 height 202
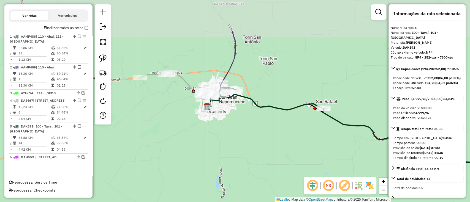
drag, startPoint x: 228, startPoint y: 131, endPoint x: 258, endPoint y: 166, distance: 46.8
click at [258, 166] on div "Janela de atendimento Grade de atendimento Capacidade Transportadoras Veículos …" at bounding box center [235, 101] width 470 height 202
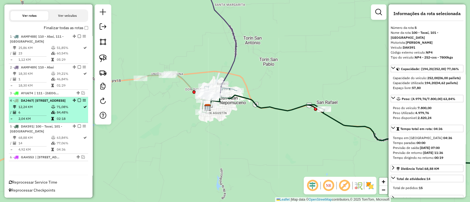
click at [43, 108] on td "12,24 KM" at bounding box center [34, 107] width 33 height 6
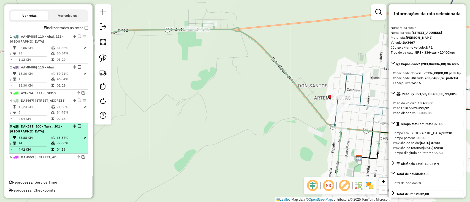
click at [55, 137] on td at bounding box center [54, 138] width 6 height 6
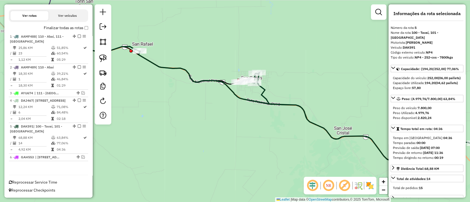
drag, startPoint x: 236, startPoint y: 123, endPoint x: 256, endPoint y: 128, distance: 20.6
click at [256, 127] on div "Janela de atendimento Grade de atendimento Capacidade Transportadoras Veículos …" at bounding box center [235, 101] width 470 height 202
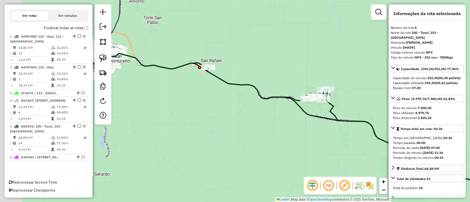
drag, startPoint x: 199, startPoint y: 130, endPoint x: 297, endPoint y: 147, distance: 98.9
click at [315, 152] on div "Janela de atendimento Grade de atendimento Capacidade Transportadoras Veículos …" at bounding box center [235, 101] width 470 height 202
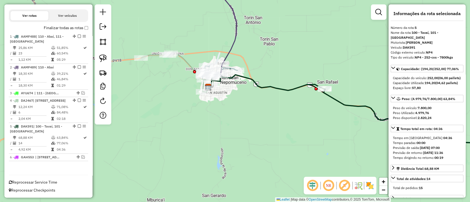
drag, startPoint x: 251, startPoint y: 101, endPoint x: 237, endPoint y: 121, distance: 24.2
click at [247, 125] on div "Janela de atendimento Grade de atendimento Capacidade Transportadoras Veículos …" at bounding box center [235, 101] width 470 height 202
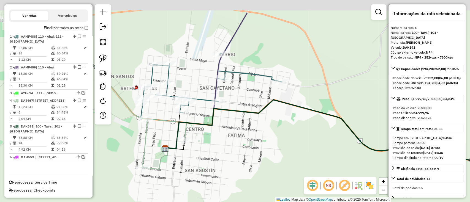
drag, startPoint x: 238, startPoint y: 134, endPoint x: 231, endPoint y: 146, distance: 13.5
click at [232, 146] on div "Janela de atendimento Grade de atendimento Capacidade Transportadoras Veículos …" at bounding box center [235, 101] width 470 height 202
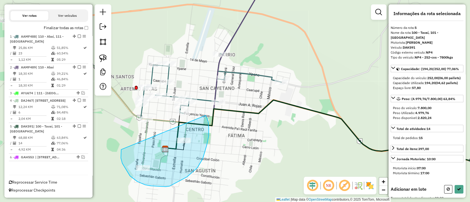
drag, startPoint x: 130, startPoint y: 176, endPoint x: 205, endPoint y: 116, distance: 96.8
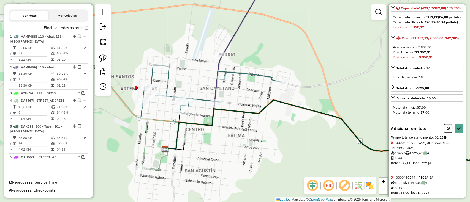
scroll to position [79, 0]
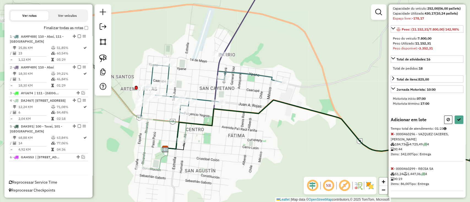
click at [392, 137] on div "Adicionar em lote Tempo total de atendimento: 01:23 - 0000460296 - VAZQUEZ CACE…" at bounding box center [427, 154] width 73 height 76
click at [391, 135] on icon at bounding box center [392, 134] width 3 height 4
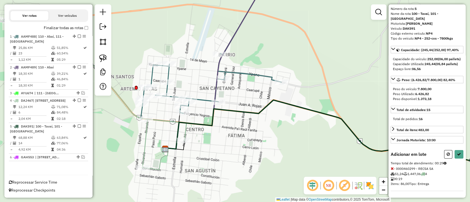
scroll to position [74, 0]
select select "**********"
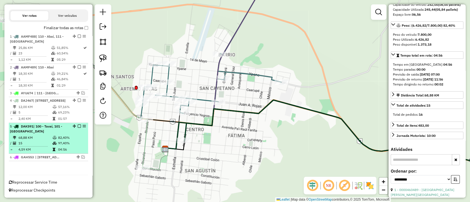
click at [78, 126] on em at bounding box center [79, 126] width 3 height 3
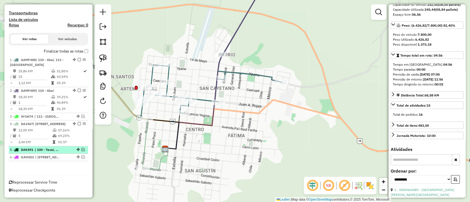
scroll to position [159, 0]
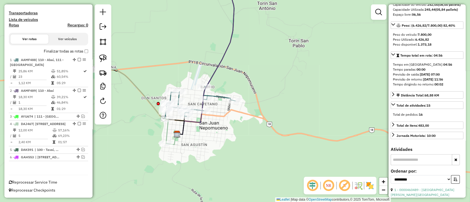
click at [214, 73] on icon at bounding box center [205, 57] width 57 height 155
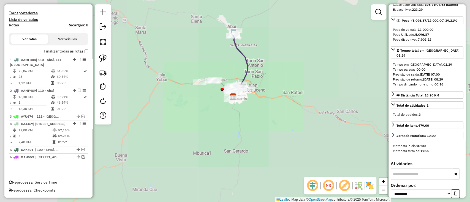
scroll to position [0, 0]
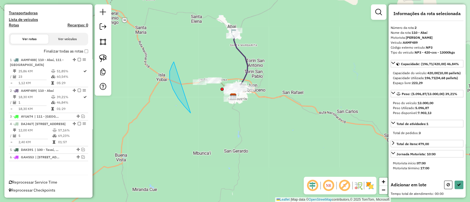
drag, startPoint x: 178, startPoint y: 99, endPoint x: 266, endPoint y: 56, distance: 97.0
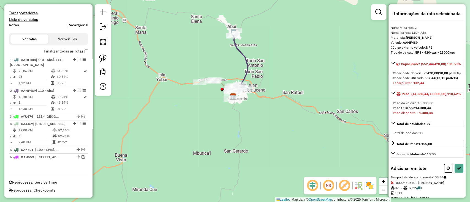
select select "**********"
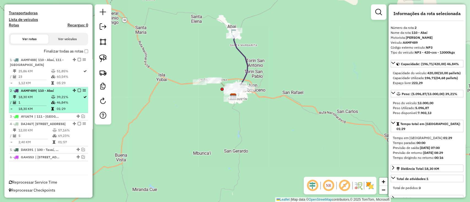
click at [63, 100] on td "46,84%" at bounding box center [69, 103] width 27 height 6
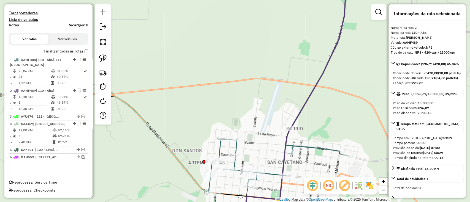
click at [269, 173] on icon at bounding box center [279, 86] width 141 height 213
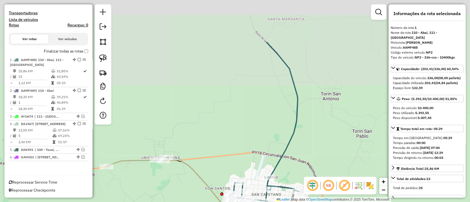
drag, startPoint x: 236, startPoint y: 63, endPoint x: 233, endPoint y: 143, distance: 79.9
click at [239, 164] on div "Janela de atendimento Grade de atendimento Capacidade Transportadoras Veículos …" at bounding box center [235, 101] width 470 height 202
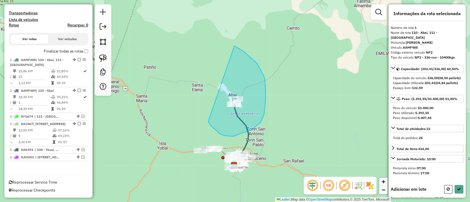
drag, startPoint x: 220, startPoint y: 134, endPoint x: 230, endPoint y: 44, distance: 90.6
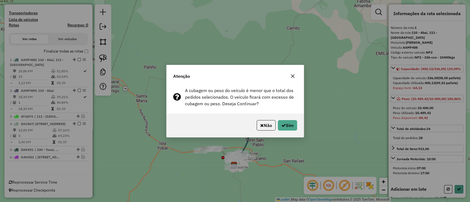
drag, startPoint x: 276, startPoint y: 123, endPoint x: 276, endPoint y: 128, distance: 5.2
click at [277, 123] on p-footer "Não Sim" at bounding box center [276, 125] width 43 height 10
click at [282, 125] on icon "button" at bounding box center [284, 125] width 4 height 4
select select "**********"
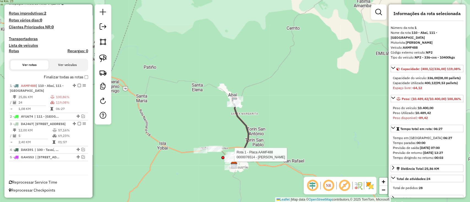
scroll to position [134, 0]
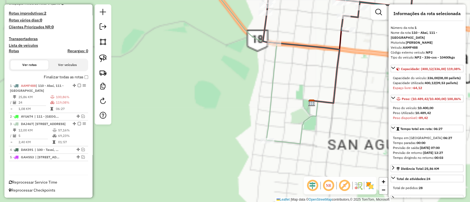
click at [271, 116] on icon at bounding box center [241, 60] width 72 height 161
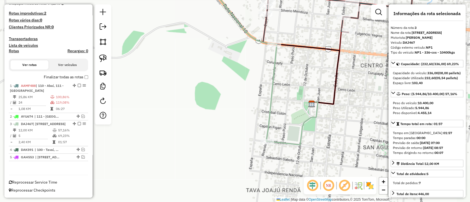
drag, startPoint x: 279, startPoint y: 105, endPoint x: 241, endPoint y: 157, distance: 64.1
click at [253, 166] on div "Janela de atendimento Grade de atendimento Capacidade Transportadoras Veículos …" at bounding box center [235, 101] width 470 height 202
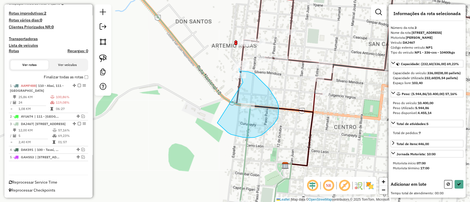
drag, startPoint x: 248, startPoint y: 138, endPoint x: 243, endPoint y: 85, distance: 52.8
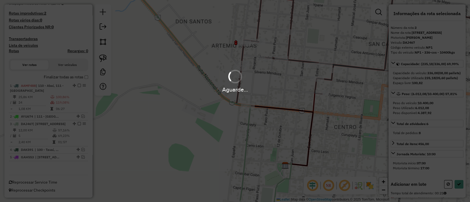
select select "**********"
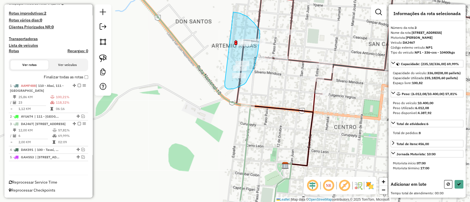
drag, startPoint x: 228, startPoint y: 89, endPoint x: 213, endPoint y: 11, distance: 79.6
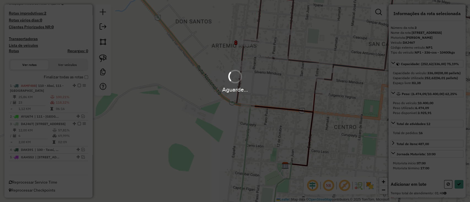
select select "**********"
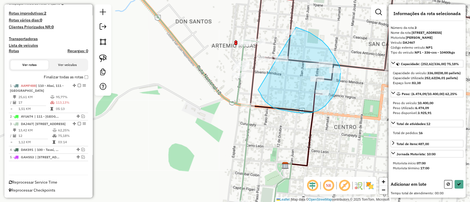
drag, startPoint x: 259, startPoint y: 91, endPoint x: 264, endPoint y: 23, distance: 68.8
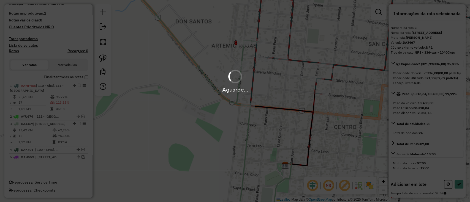
select select "**********"
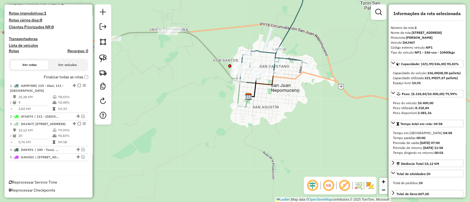
click at [51, 74] on label "Finalizar todas as rotas" at bounding box center [66, 77] width 44 height 6
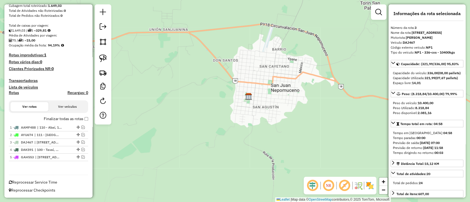
scroll to position [87, 0]
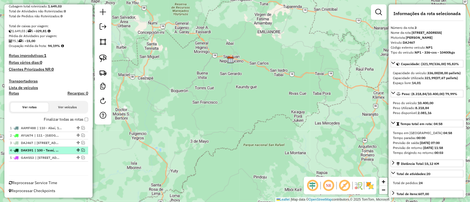
click at [61, 149] on div "4 - DAK591 | 100 - Tavaí, 101 - [GEOGRAPHIC_DATA]" at bounding box center [39, 150] width 58 height 5
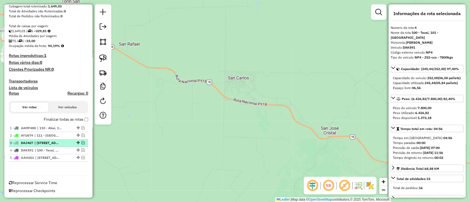
click at [64, 141] on div "3 - DAJ467 | [STREET_ADDRESS]" at bounding box center [39, 143] width 58 height 5
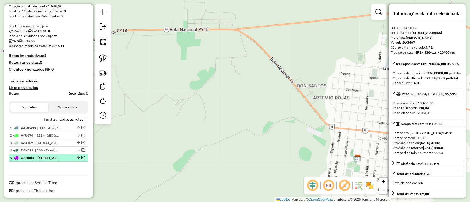
click at [63, 155] on li "5 - GAH553 | 121 - [GEOGRAPHIC_DATA], 122 - [GEOGRAPHIC_DATA]" at bounding box center [48, 158] width 79 height 7
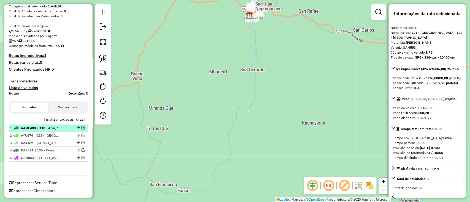
click at [57, 129] on span "| 110 - Abaí, 111 - [GEOGRAPHIC_DATA]" at bounding box center [49, 128] width 25 height 5
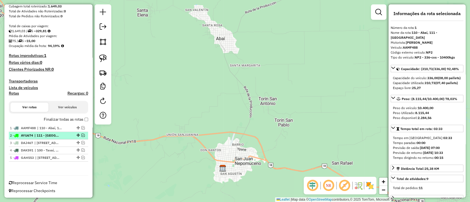
click at [55, 138] on span "| 111 - [GEOGRAPHIC_DATA]" at bounding box center [46, 135] width 25 height 5
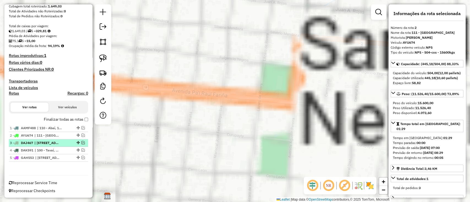
click at [56, 144] on span "| [STREET_ADDRESS]" at bounding box center [46, 143] width 25 height 5
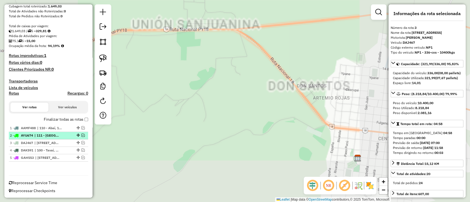
click at [57, 135] on span "| 111 - [GEOGRAPHIC_DATA]" at bounding box center [46, 135] width 25 height 5
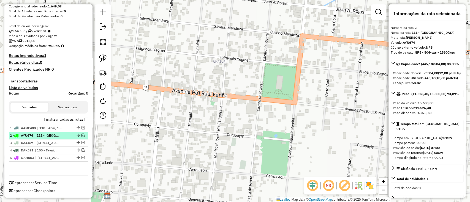
click at [82, 134] on em at bounding box center [83, 135] width 3 height 3
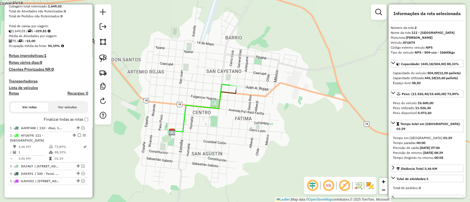
click at [203, 108] on icon at bounding box center [204, 109] width 65 height 48
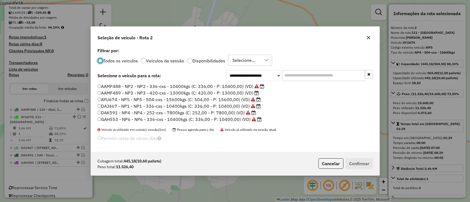
scroll to position [3, 2]
click at [243, 93] on label "AAMF489 - NP3 - NP3 - 420-cxs - 13000kgs (C: 420,00 - P: 13000,00) (VD)" at bounding box center [178, 93] width 161 height 7
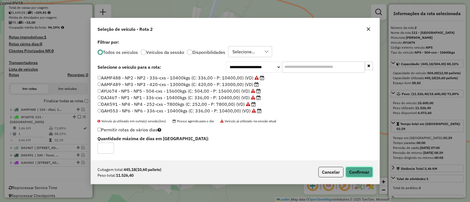
click at [355, 173] on button "Confirmar" at bounding box center [359, 172] width 27 height 10
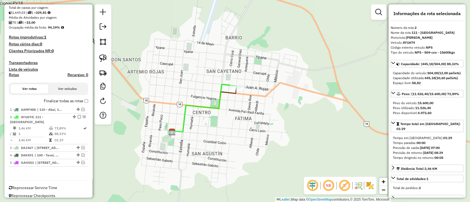
click at [72, 99] on label "Finalizar todas as rotas" at bounding box center [66, 101] width 44 height 6
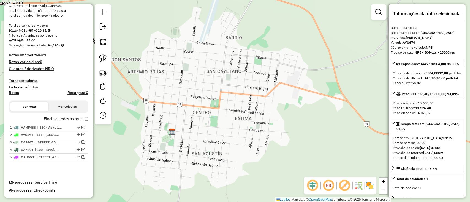
scroll to position [87, 0]
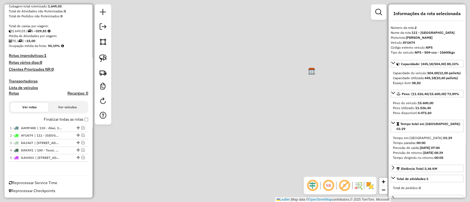
drag, startPoint x: 241, startPoint y: 107, endPoint x: 220, endPoint y: 109, distance: 20.5
click at [308, 75] on img at bounding box center [311, 71] width 7 height 7
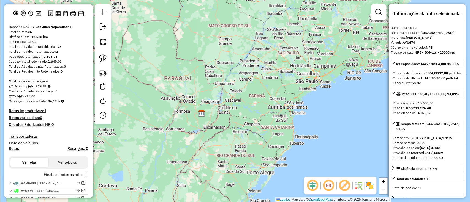
scroll to position [0, 0]
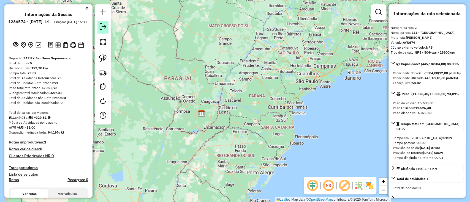
click at [105, 25] on em at bounding box center [103, 26] width 7 height 7
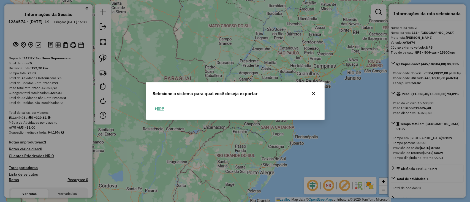
click at [159, 110] on button "ERP" at bounding box center [160, 109] width 14 height 9
select select "**"
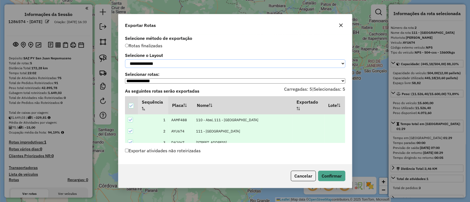
click at [167, 61] on select "**********" at bounding box center [235, 63] width 220 height 9
select select "*********"
click at [125, 59] on select "**********" at bounding box center [235, 63] width 220 height 9
click at [338, 176] on button "Confirmar" at bounding box center [331, 176] width 27 height 10
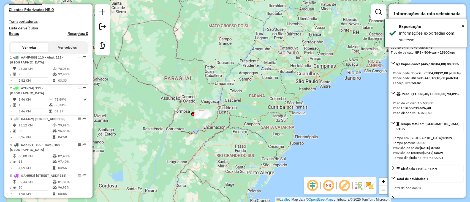
scroll to position [175, 0]
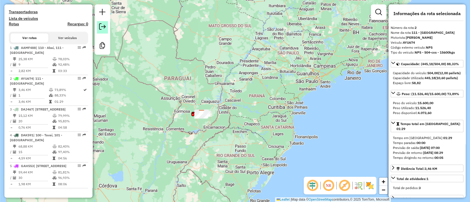
click at [101, 25] on em at bounding box center [102, 26] width 7 height 7
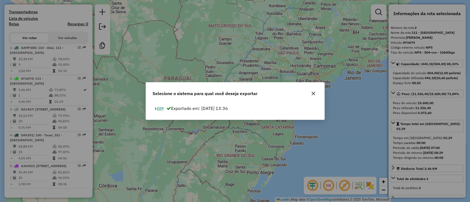
click at [161, 110] on button "ERP" at bounding box center [160, 109] width 14 height 9
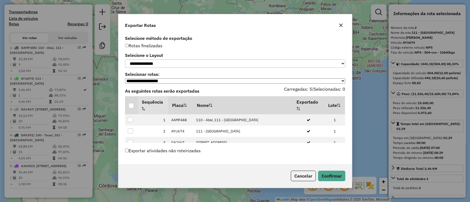
drag, startPoint x: 151, startPoint y: 64, endPoint x: 150, endPoint y: 67, distance: 3.1
click at [150, 64] on select "**********" at bounding box center [235, 63] width 220 height 9
select select "*********"
click at [125, 59] on select "**********" at bounding box center [235, 63] width 220 height 9
click at [134, 107] on div at bounding box center [132, 106] width 6 height 6
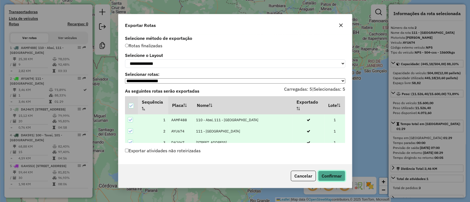
click at [328, 182] on button "Confirmar" at bounding box center [331, 176] width 27 height 10
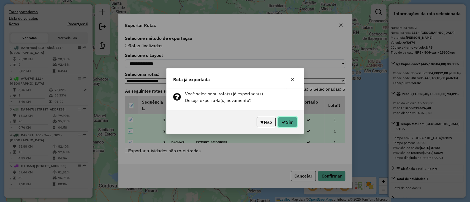
click at [280, 119] on button "Sim" at bounding box center [287, 122] width 19 height 10
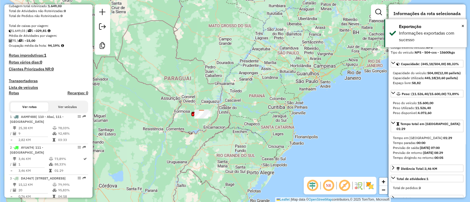
scroll to position [0, 0]
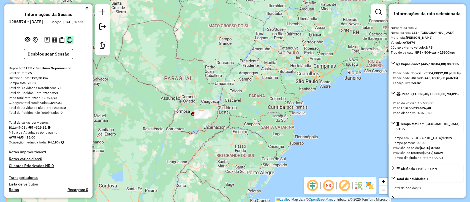
click at [68, 41] on button at bounding box center [70, 40] width 8 height 8
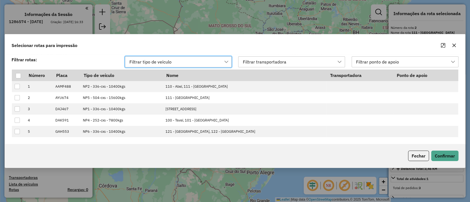
scroll to position [4, 25]
click at [16, 73] on div at bounding box center [18, 75] width 5 height 5
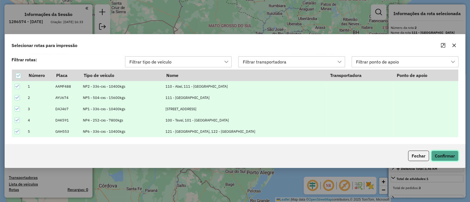
click at [435, 157] on button "Confirmar" at bounding box center [444, 156] width 27 height 10
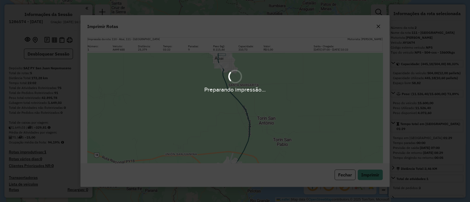
click at [371, 178] on div "Preparando impressão..." at bounding box center [235, 101] width 470 height 202
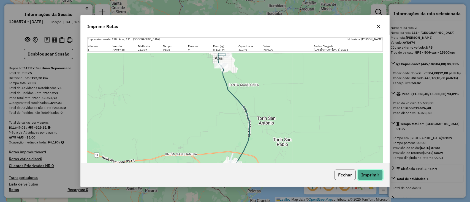
click at [371, 171] on button "Imprimir" at bounding box center [370, 175] width 25 height 10
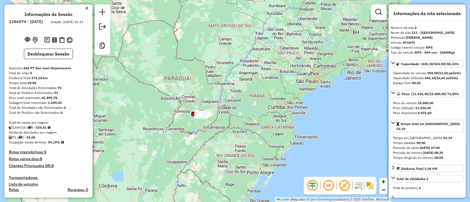
drag, startPoint x: 50, startPoint y: 146, endPoint x: 64, endPoint y: 145, distance: 14.1
click at [64, 145] on div "Ocupação média da frota: 94,19%" at bounding box center [48, 142] width 79 height 5
drag, startPoint x: 47, startPoint y: 144, endPoint x: 59, endPoint y: 145, distance: 11.9
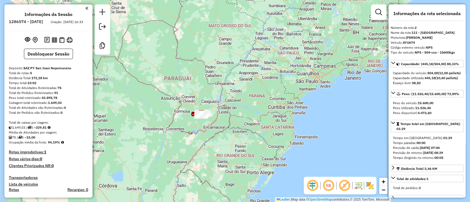
drag, startPoint x: 48, startPoint y: 146, endPoint x: 64, endPoint y: 145, distance: 15.5
click at [64, 145] on div "Ocupação média da frota: 94,19%" at bounding box center [48, 142] width 79 height 5
copy strong "94,19%"
drag, startPoint x: 58, startPoint y: 93, endPoint x: 68, endPoint y: 91, distance: 10.5
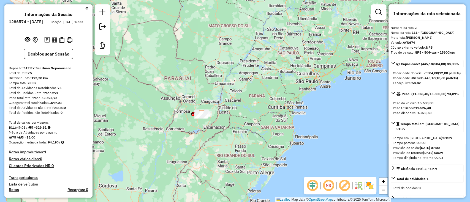
click at [68, 91] on div "Total de Atividades Roteirizadas: 75" at bounding box center [48, 88] width 79 height 5
copy strong "75"
drag, startPoint x: 34, startPoint y: 143, endPoint x: 40, endPoint y: 143, distance: 5.3
click at [40, 140] on div "75 / 5 = 15,00" at bounding box center [48, 137] width 79 height 5
click at [51, 140] on div "75 / 5 = 15,00" at bounding box center [48, 137] width 79 height 5
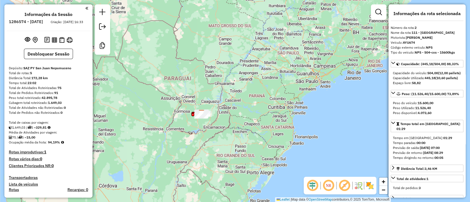
click at [30, 140] on div "75 / 5 = 15,00" at bounding box center [48, 137] width 79 height 5
copy strong "15,00"
